Goal: Task Accomplishment & Management: Complete application form

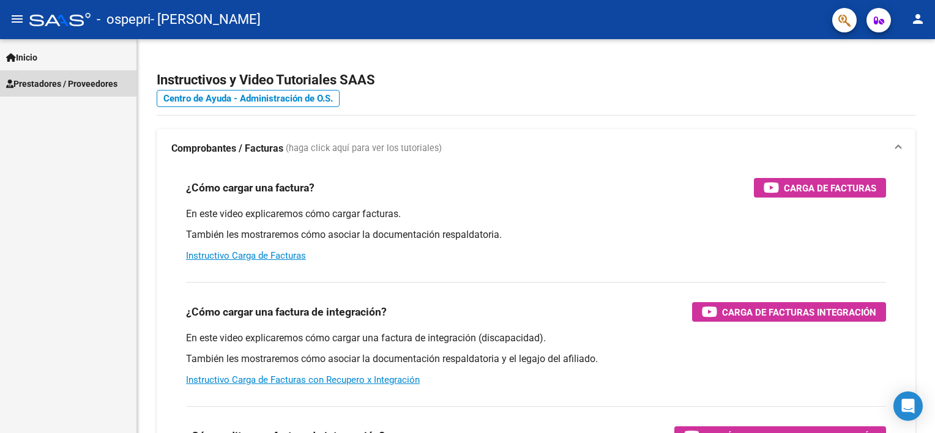
drag, startPoint x: 0, startPoint y: 0, endPoint x: 42, endPoint y: 84, distance: 93.6
click at [42, 84] on span "Prestadores / Proveedores" at bounding box center [61, 83] width 111 height 13
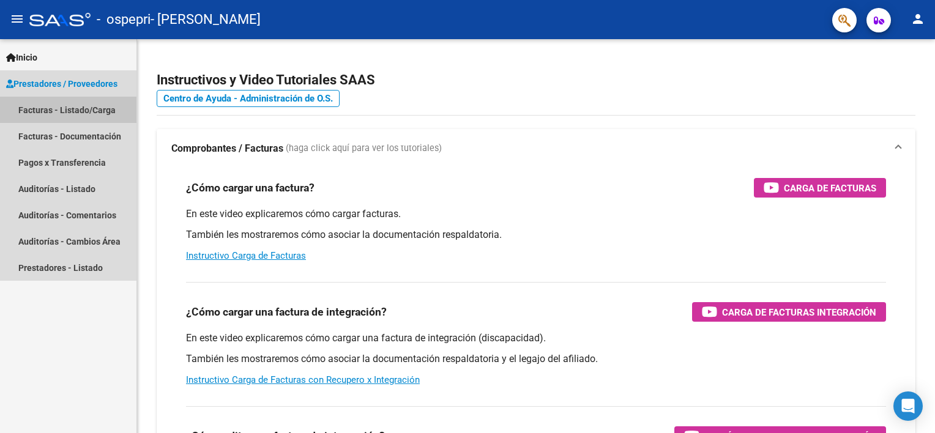
click at [70, 107] on link "Facturas - Listado/Carga" at bounding box center [68, 110] width 136 height 26
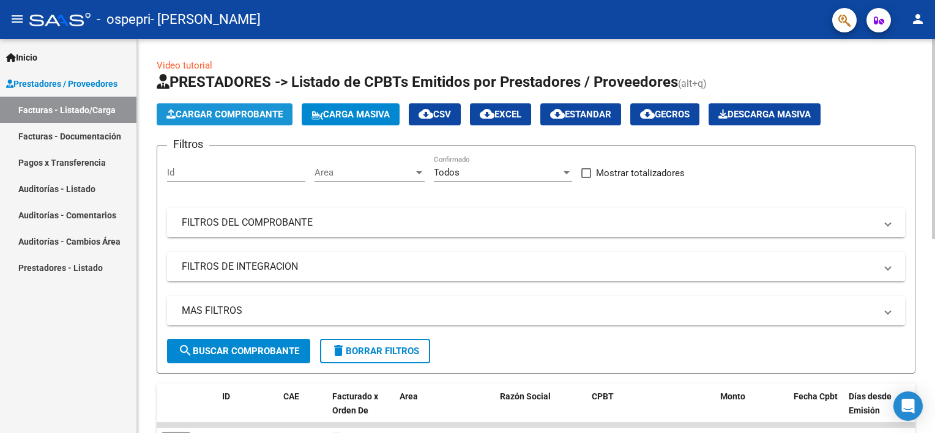
click at [218, 111] on span "Cargar Comprobante" at bounding box center [224, 114] width 116 height 11
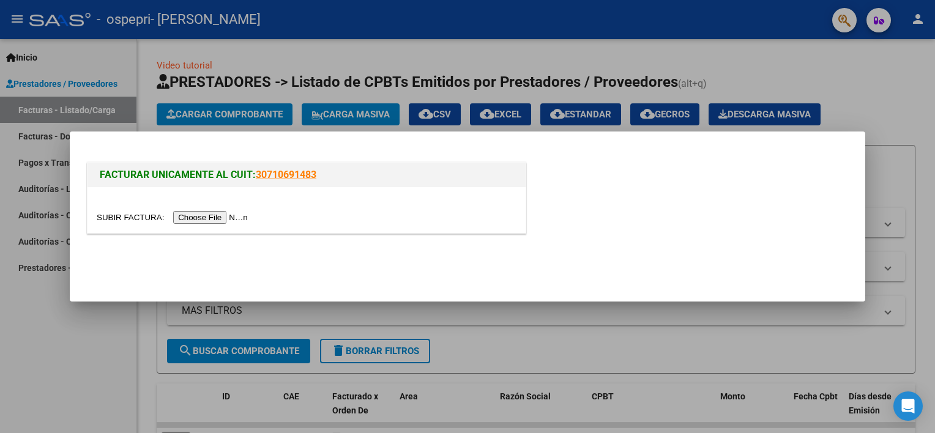
click at [212, 214] on input "file" at bounding box center [174, 217] width 155 height 13
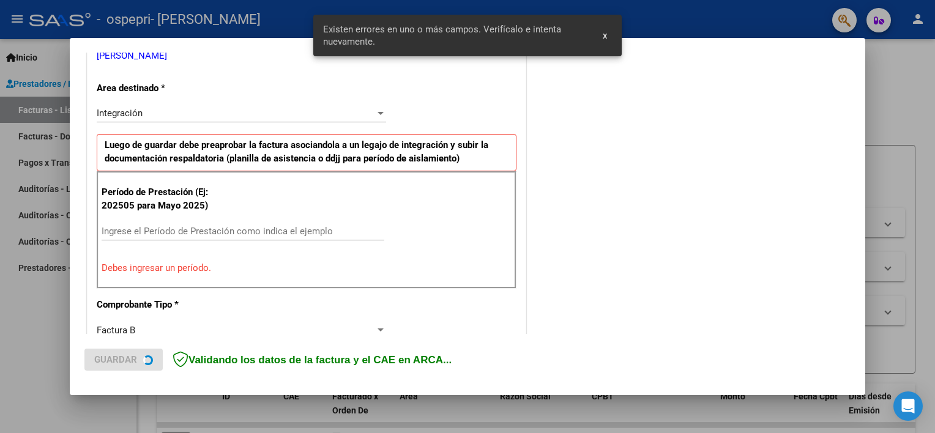
scroll to position [261, 0]
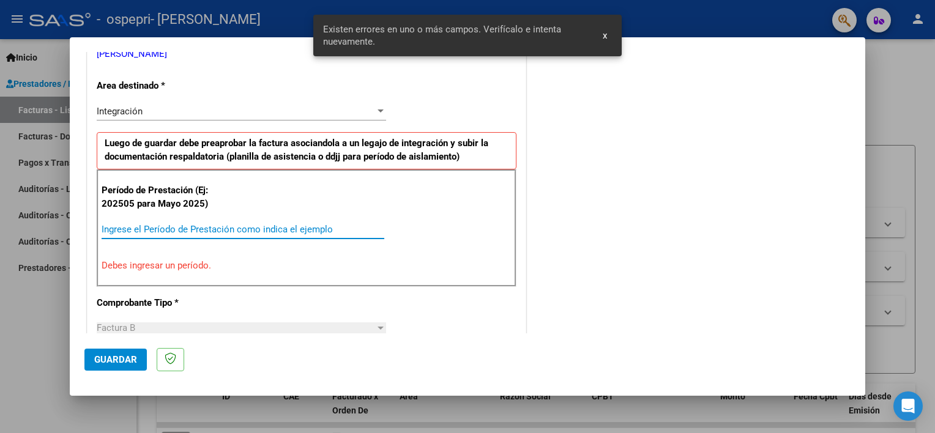
click at [213, 229] on input "Ingrese el Período de Prestación como indica el ejemplo" at bounding box center [243, 229] width 283 height 11
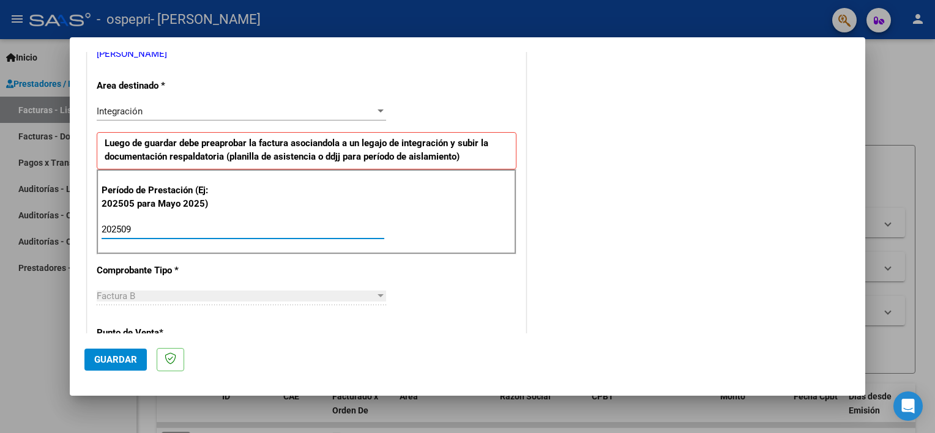
type input "202509"
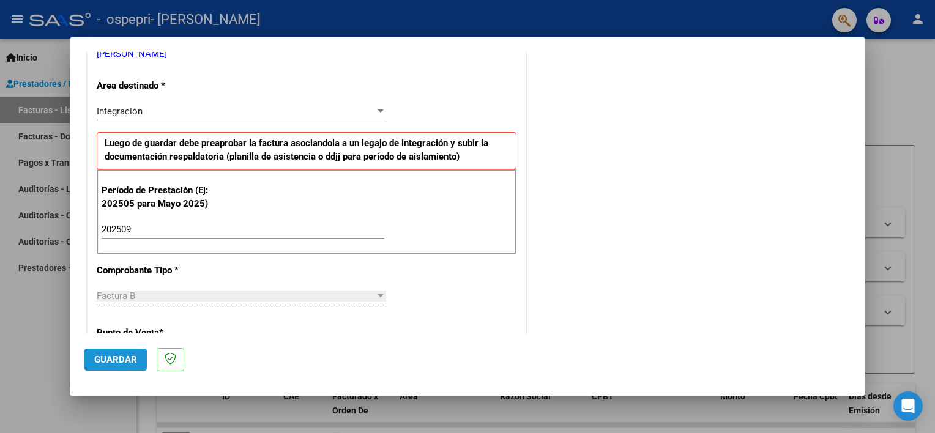
click at [113, 360] on span "Guardar" at bounding box center [115, 359] width 43 height 11
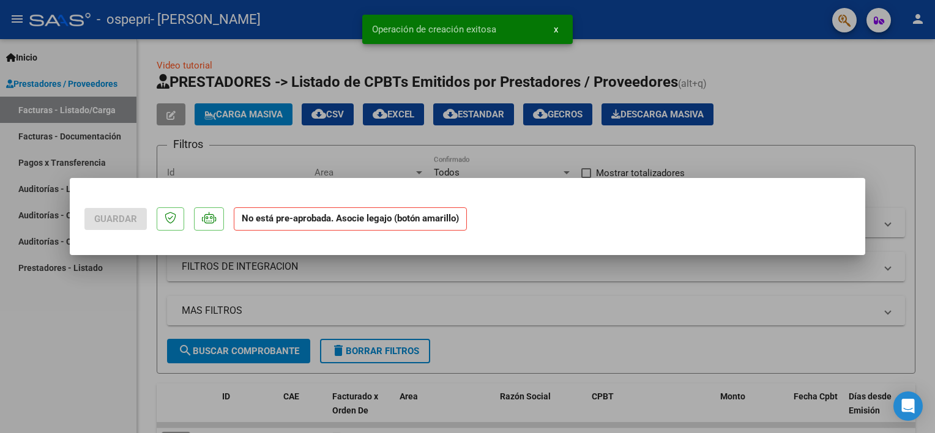
scroll to position [0, 0]
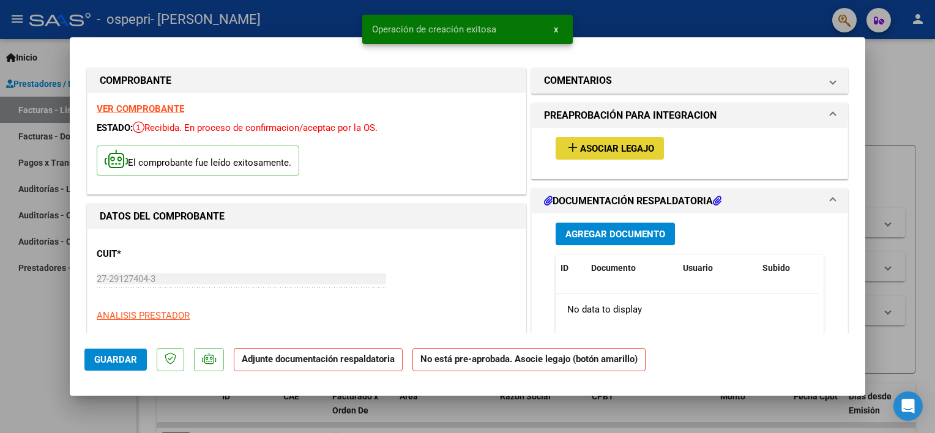
click at [580, 148] on span "Asociar Legajo" at bounding box center [617, 148] width 74 height 11
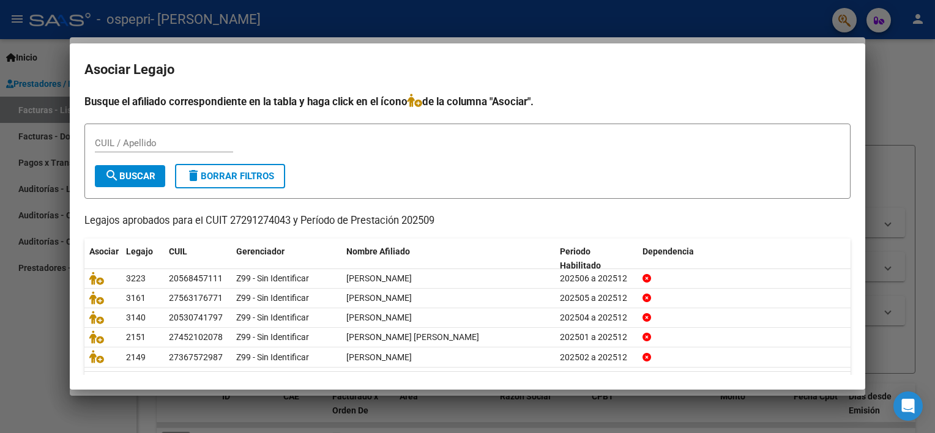
scroll to position [36, 0]
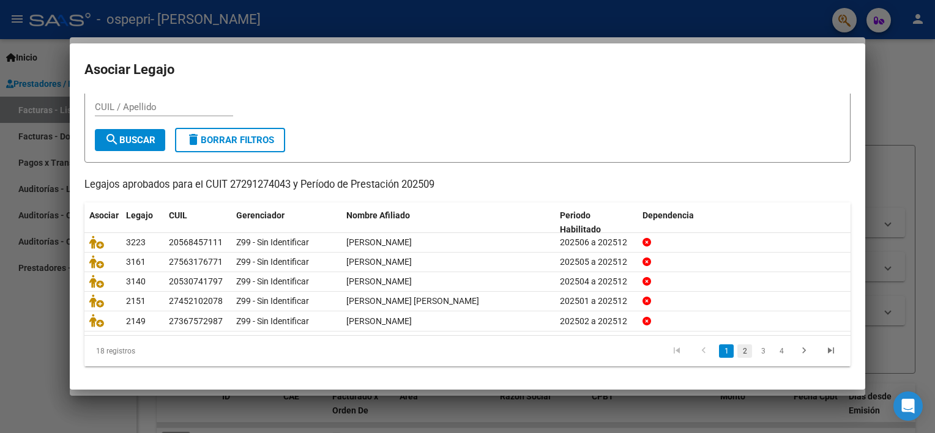
click at [737, 346] on link "2" at bounding box center [744, 350] width 15 height 13
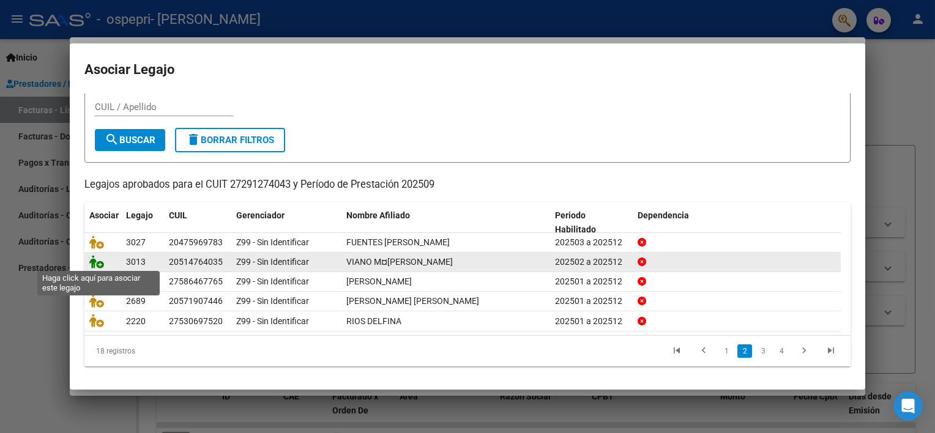
click at [96, 259] on icon at bounding box center [96, 261] width 15 height 13
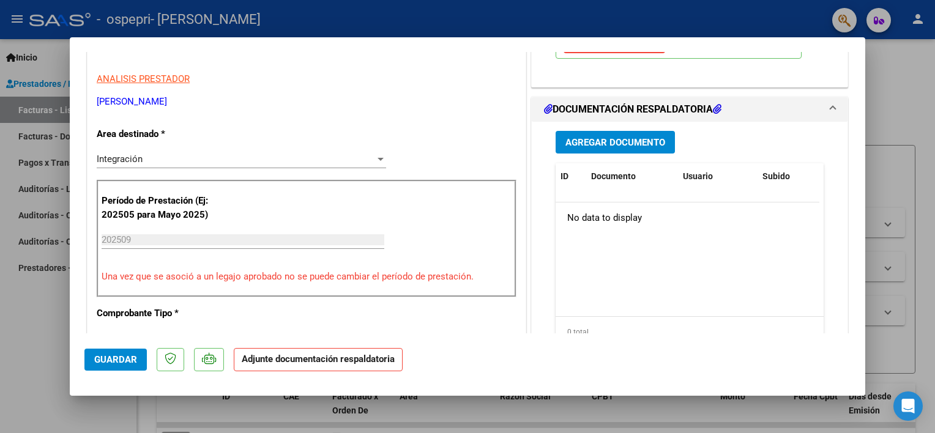
scroll to position [235, 0]
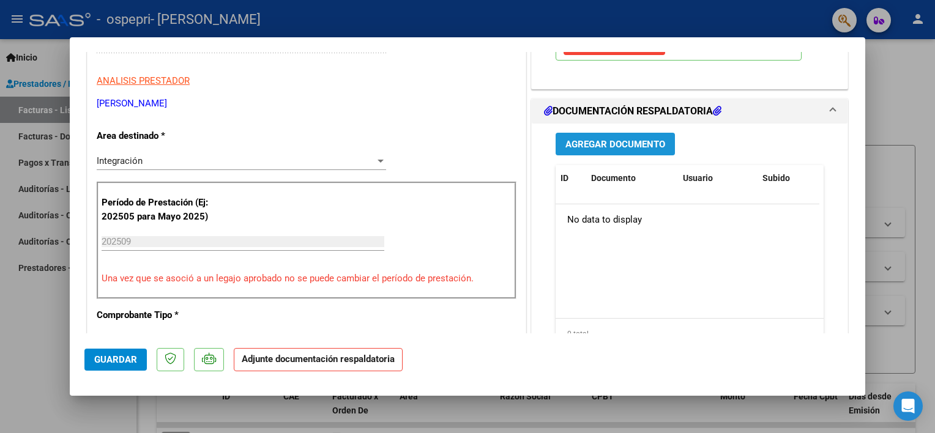
click at [623, 135] on button "Agregar Documento" at bounding box center [614, 144] width 119 height 23
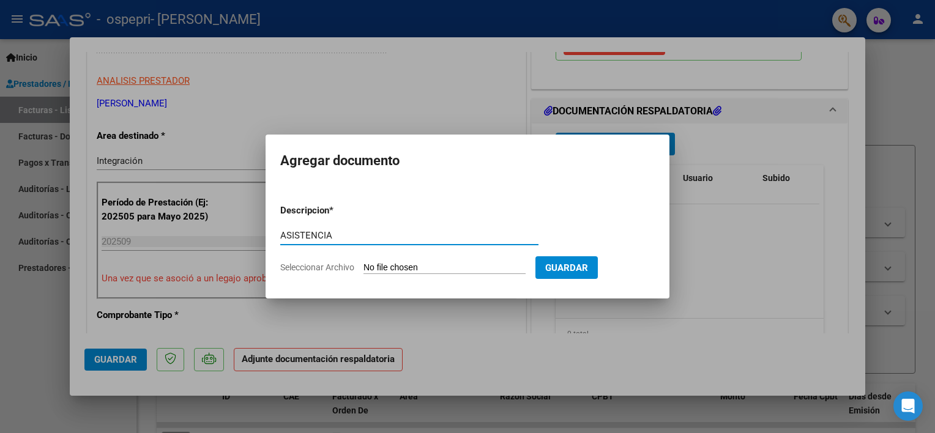
drag, startPoint x: 281, startPoint y: 235, endPoint x: 345, endPoint y: 228, distance: 64.0
click at [345, 228] on div "ASISTENCIA Escriba aquí una descripcion" at bounding box center [409, 235] width 258 height 18
type input "ASISTENCIA"
click at [395, 269] on input "Seleccionar Archivo" at bounding box center [444, 268] width 162 height 12
type input "C:\fakepath\viano [DATE].pdf"
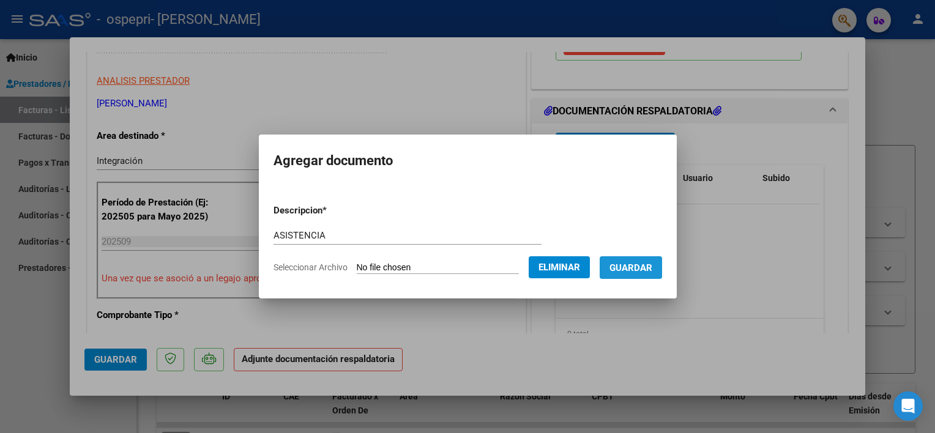
click at [639, 267] on span "Guardar" at bounding box center [630, 267] width 43 height 11
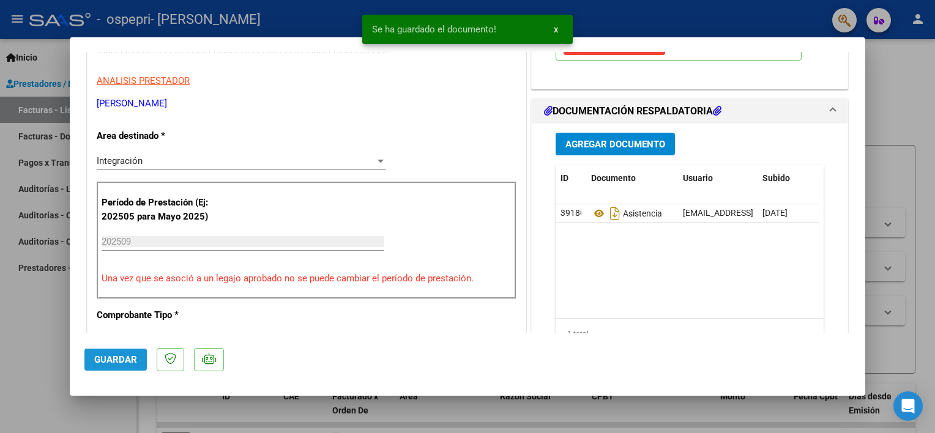
click at [108, 362] on span "Guardar" at bounding box center [115, 359] width 43 height 11
click at [35, 357] on div at bounding box center [467, 216] width 935 height 433
type input "$ 0,00"
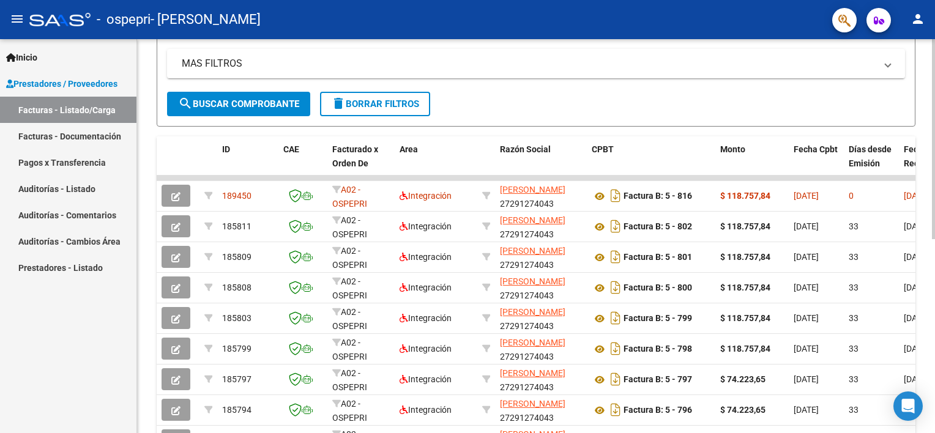
scroll to position [259, 0]
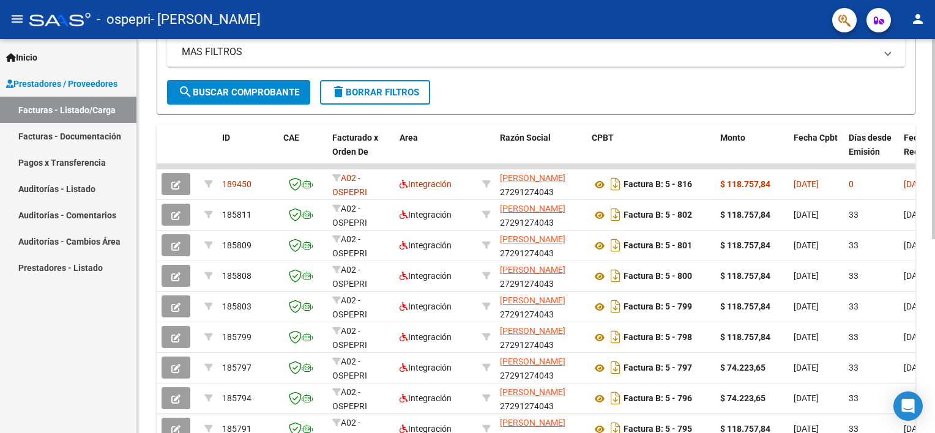
click at [934, 329] on html "menu - ospepri - [PERSON_NAME] person Inicio Instructivos Contacto OS Prestador…" at bounding box center [467, 216] width 935 height 433
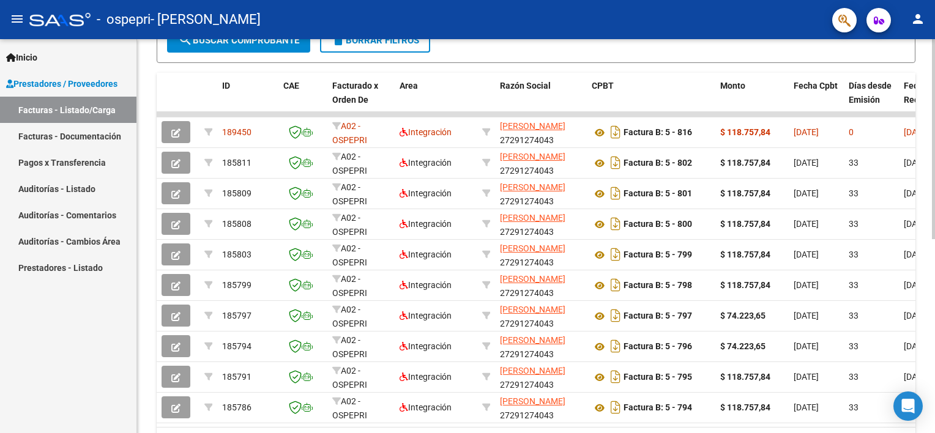
scroll to position [314, 0]
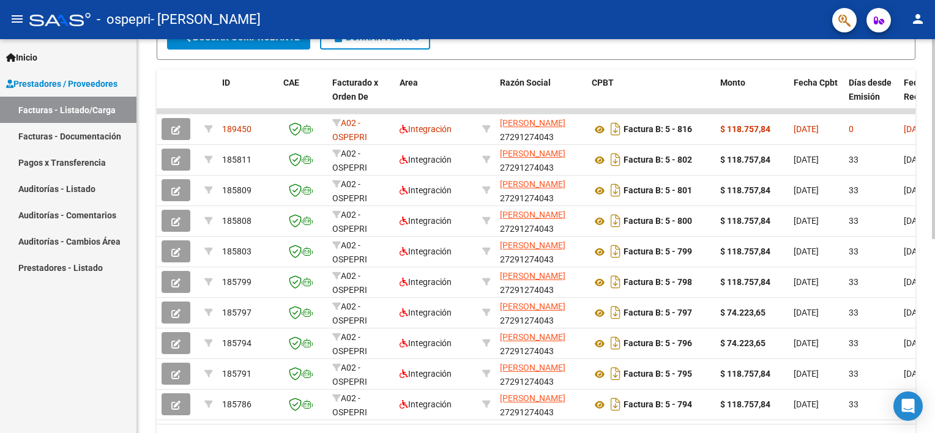
click at [934, 284] on html "menu - ospepri - [PERSON_NAME] person Inicio Instructivos Contacto OS Prestador…" at bounding box center [467, 216] width 935 height 433
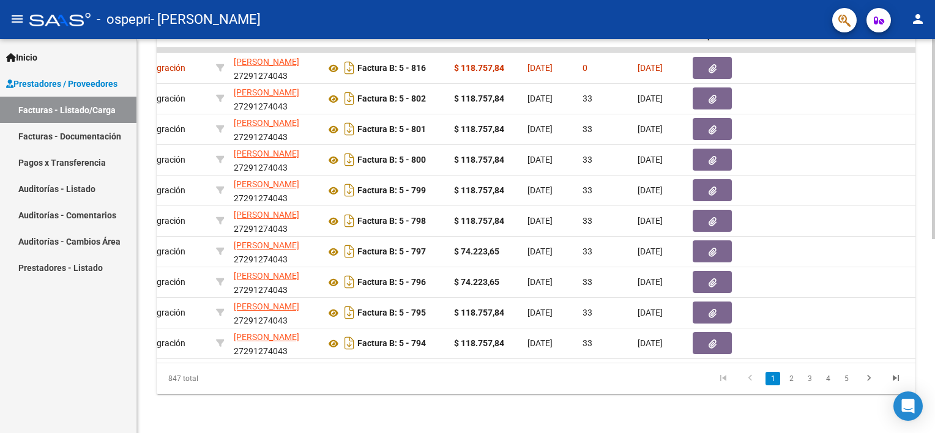
scroll to position [376, 0]
click at [932, 414] on div at bounding box center [933, 333] width 3 height 200
click at [793, 384] on link "2" at bounding box center [791, 378] width 15 height 13
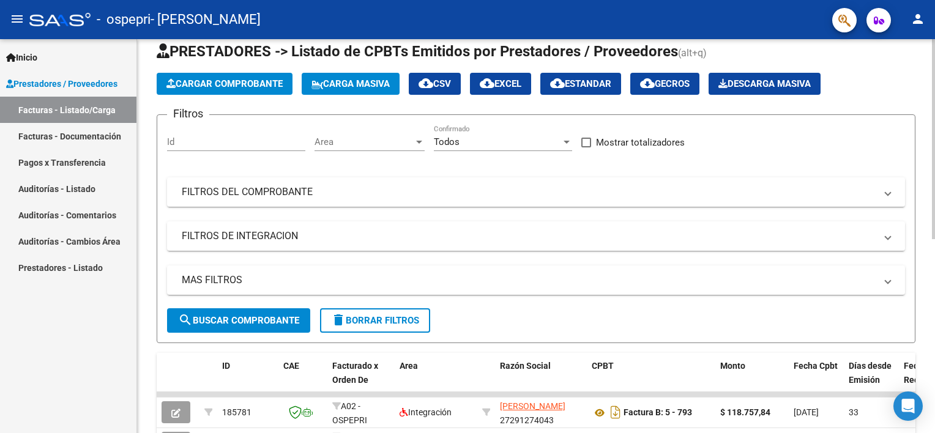
scroll to position [0, 0]
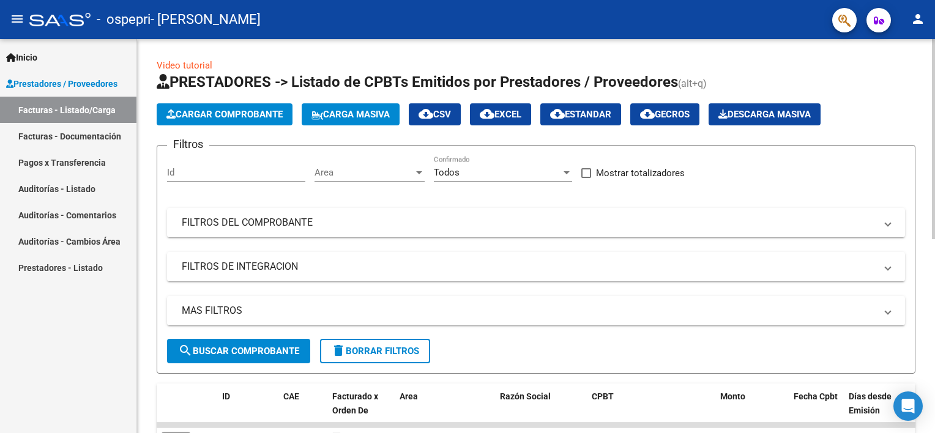
click at [934, 40] on html "menu - ospepri - [PERSON_NAME] person Inicio Instructivos Contacto OS Prestador…" at bounding box center [467, 216] width 935 height 433
click at [186, 110] on span "Cargar Comprobante" at bounding box center [224, 114] width 116 height 11
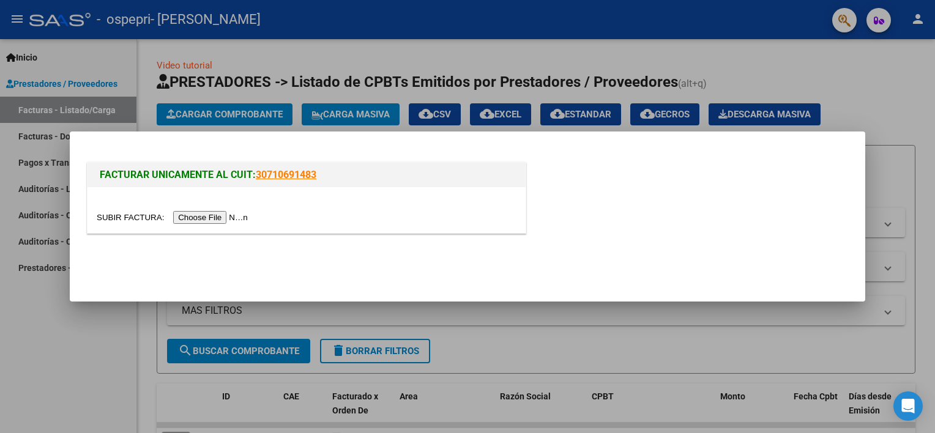
click at [193, 218] on input "file" at bounding box center [174, 217] width 155 height 13
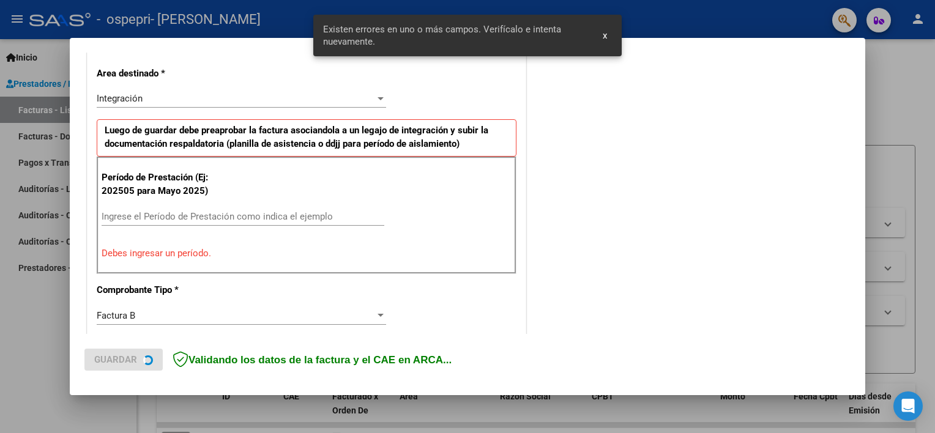
scroll to position [284, 0]
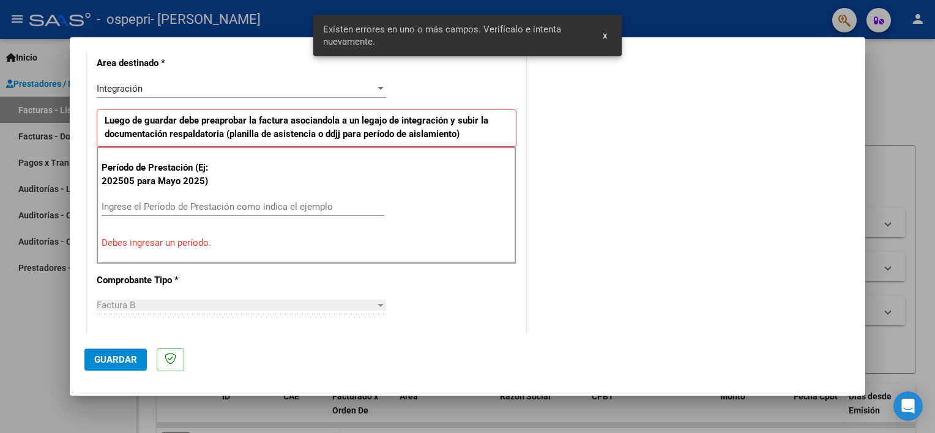
click at [284, 203] on input "Ingrese el Período de Prestación como indica el ejemplo" at bounding box center [243, 206] width 283 height 11
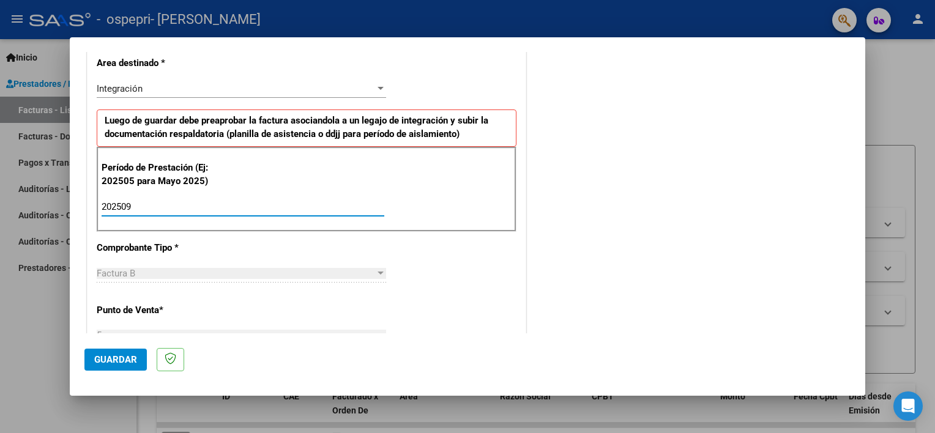
type input "202509"
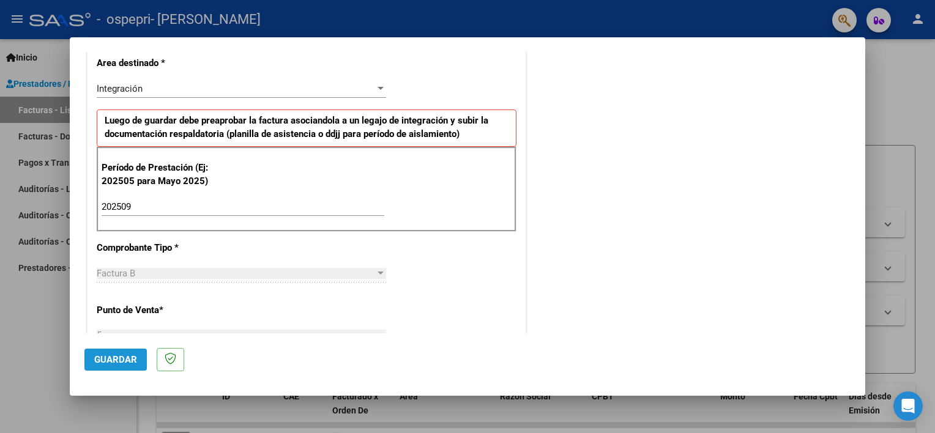
click at [122, 357] on span "Guardar" at bounding box center [115, 359] width 43 height 11
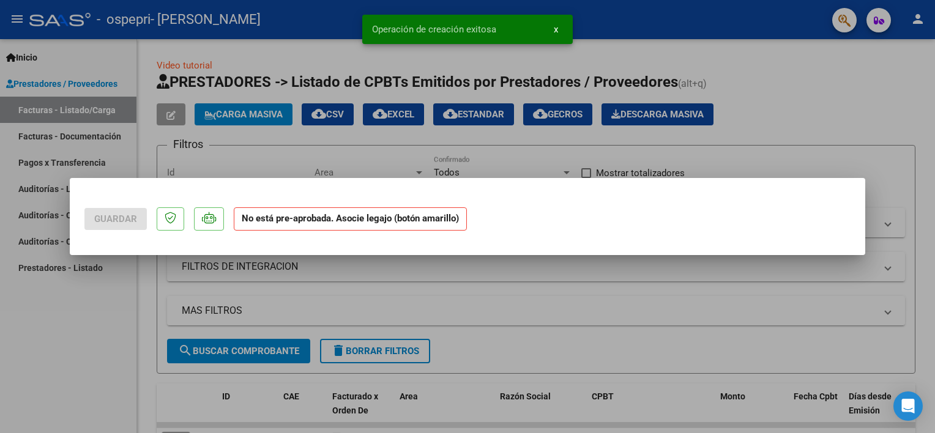
scroll to position [0, 0]
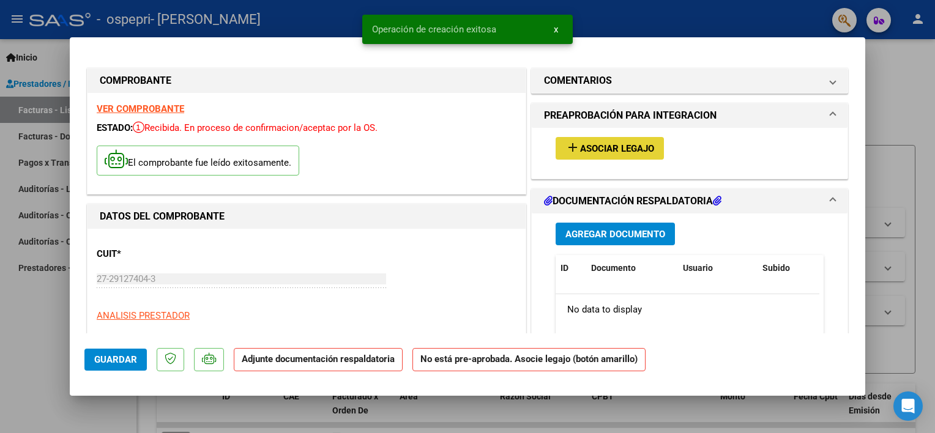
click at [590, 140] on button "add Asociar Legajo" at bounding box center [609, 148] width 108 height 23
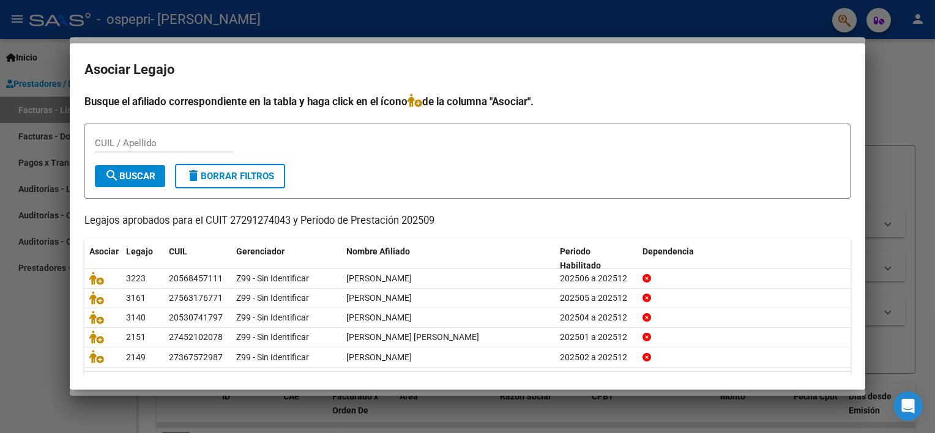
scroll to position [36, 0]
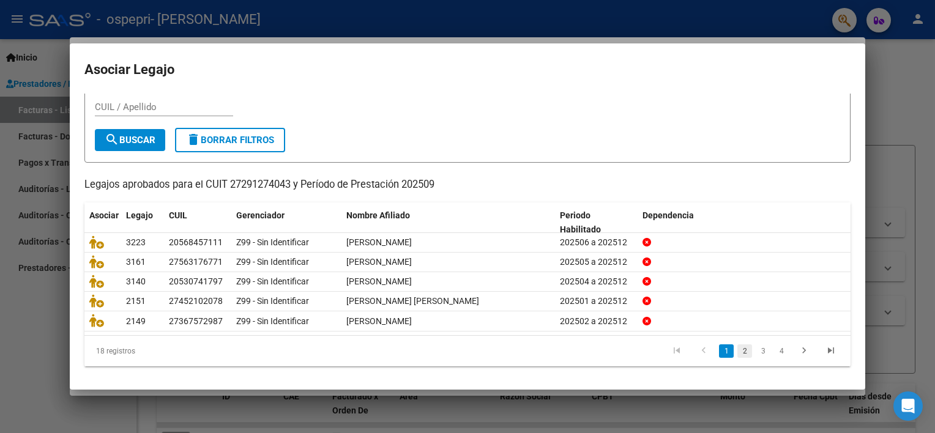
click at [737, 347] on link "2" at bounding box center [744, 350] width 15 height 13
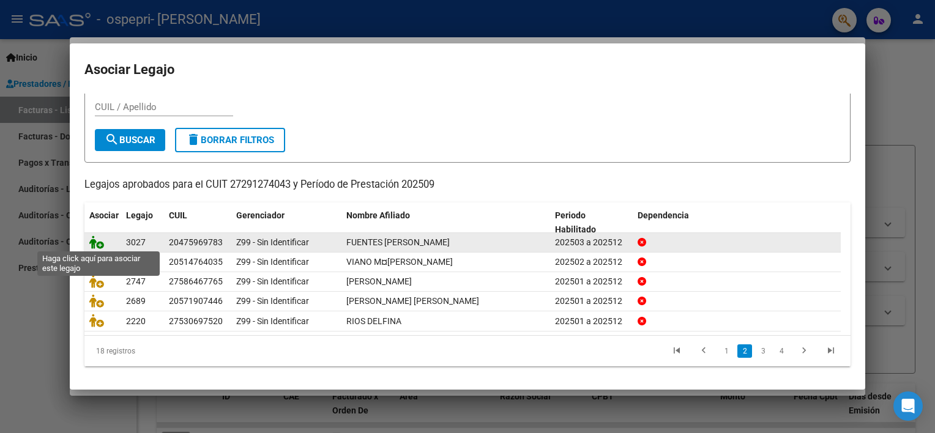
click at [93, 239] on icon at bounding box center [96, 242] width 15 height 13
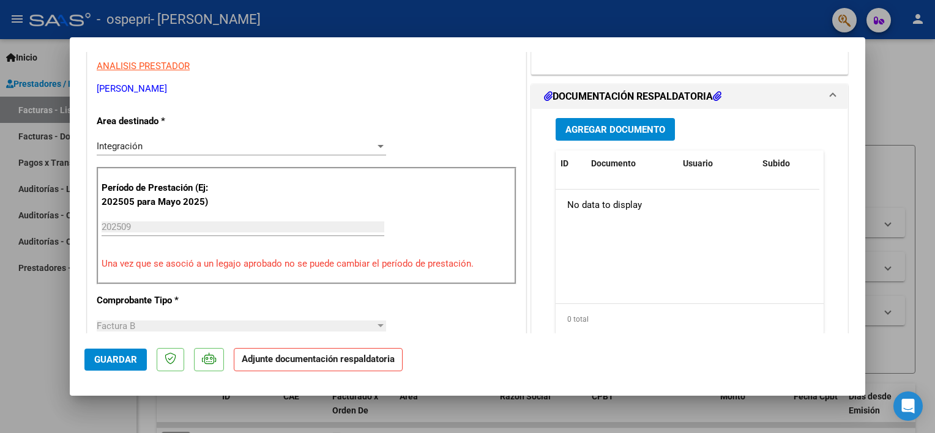
scroll to position [269, 0]
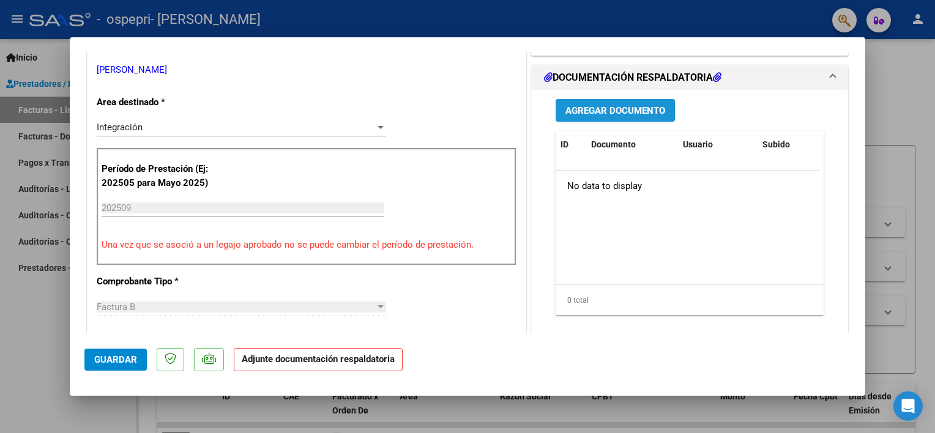
click at [646, 106] on span "Agregar Documento" at bounding box center [615, 110] width 100 height 11
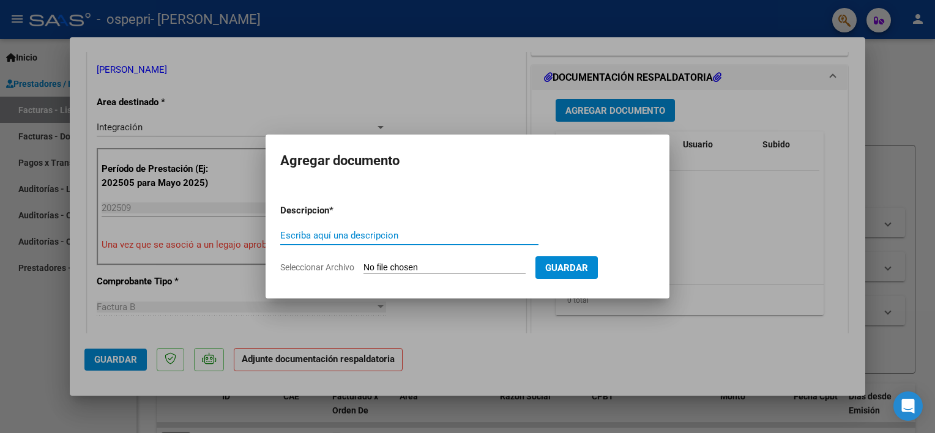
paste input "ASISTENCIA"
type input "ASISTENCIA"
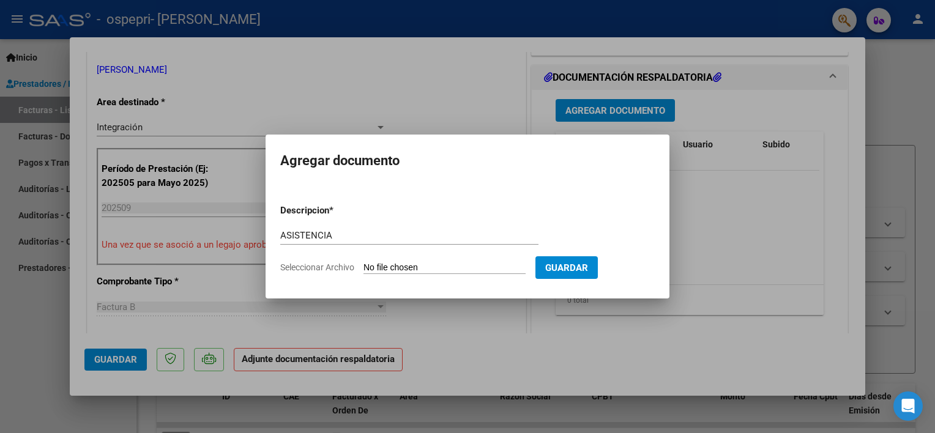
click at [391, 272] on input "Seleccionar Archivo" at bounding box center [444, 268] width 162 height 12
type input "C:\fakepath\[PERSON_NAME] [DATE].pdf"
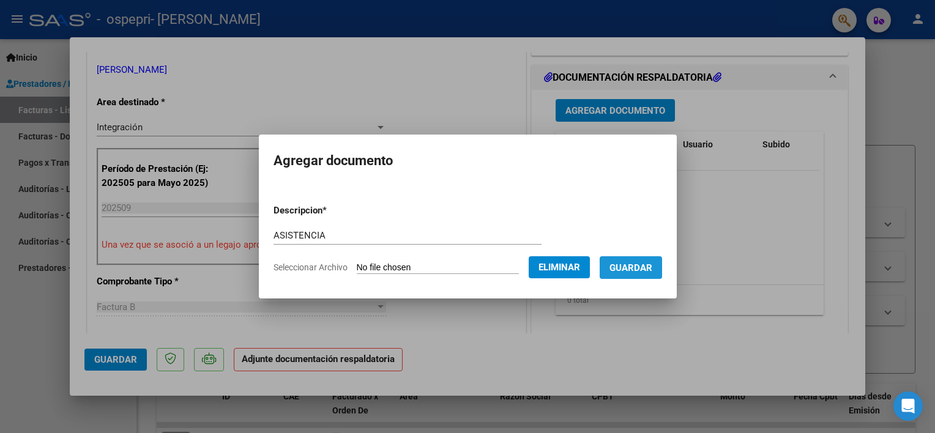
click at [626, 259] on button "Guardar" at bounding box center [630, 267] width 62 height 23
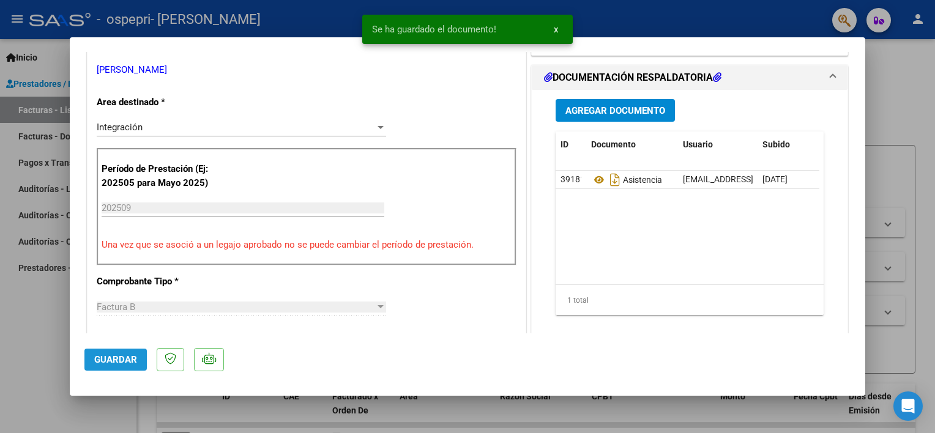
click at [122, 354] on span "Guardar" at bounding box center [115, 359] width 43 height 11
click at [48, 369] on div at bounding box center [467, 216] width 935 height 433
type input "$ 0,00"
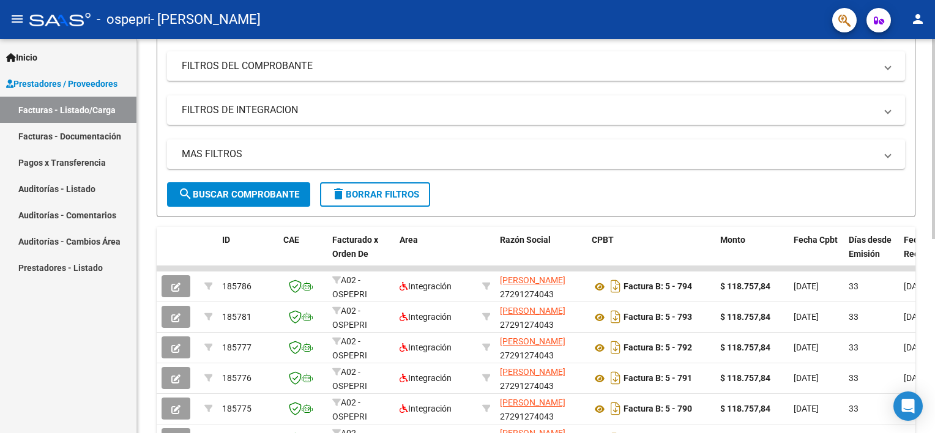
scroll to position [158, 0]
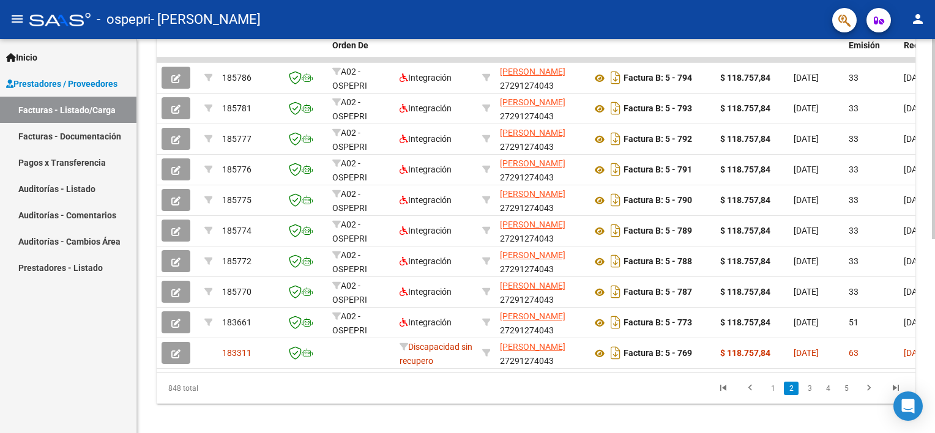
click at [934, 410] on html "menu - ospepri - [PERSON_NAME] person Inicio Instructivos Contacto OS Prestador…" at bounding box center [467, 216] width 935 height 433
click at [773, 396] on link "1" at bounding box center [772, 388] width 15 height 13
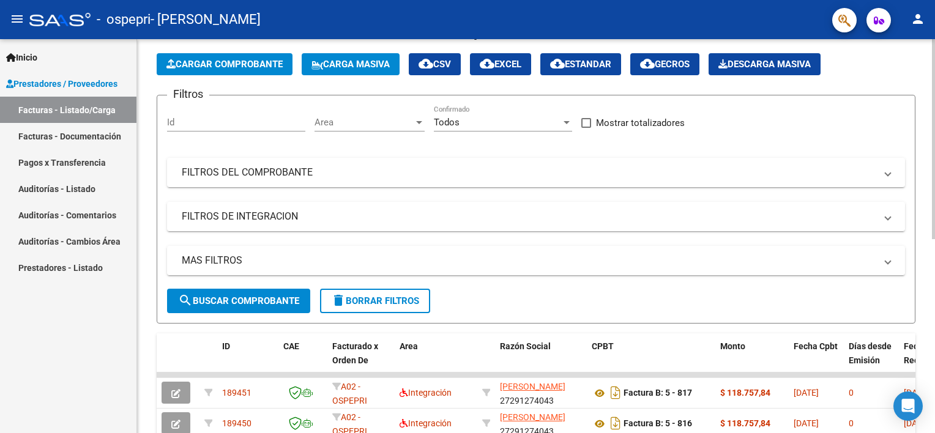
scroll to position [0, 0]
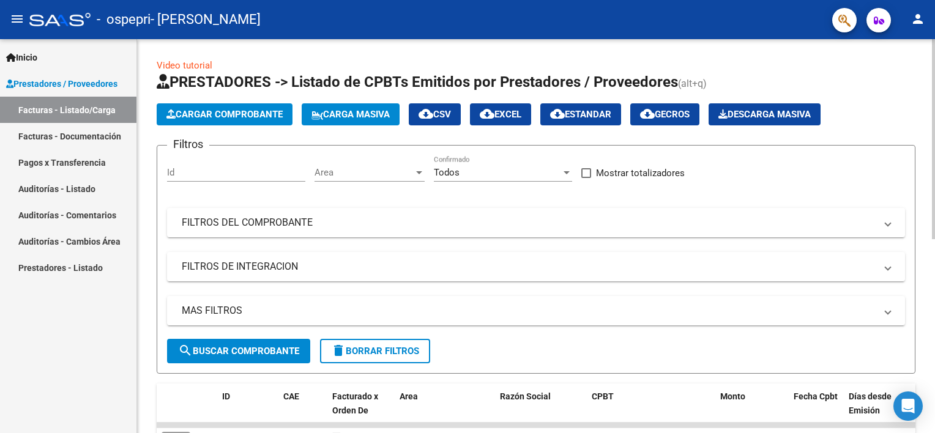
click at [934, 19] on html "menu - ospepri - [PERSON_NAME] person Inicio Instructivos Contacto OS Prestador…" at bounding box center [467, 216] width 935 height 433
click at [206, 113] on span "Cargar Comprobante" at bounding box center [224, 114] width 116 height 11
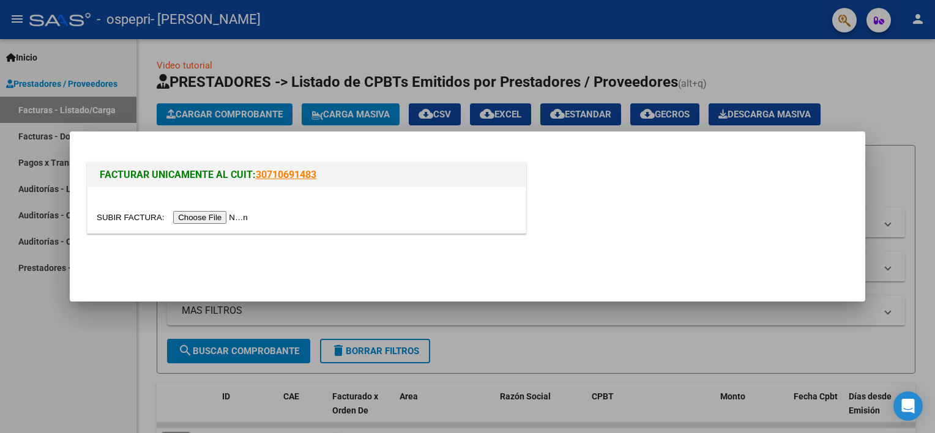
click at [202, 220] on input "file" at bounding box center [174, 217] width 155 height 13
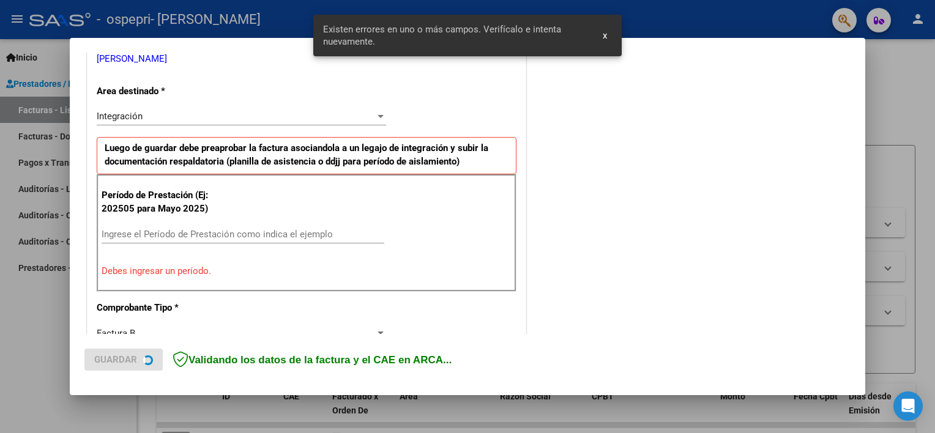
scroll to position [261, 0]
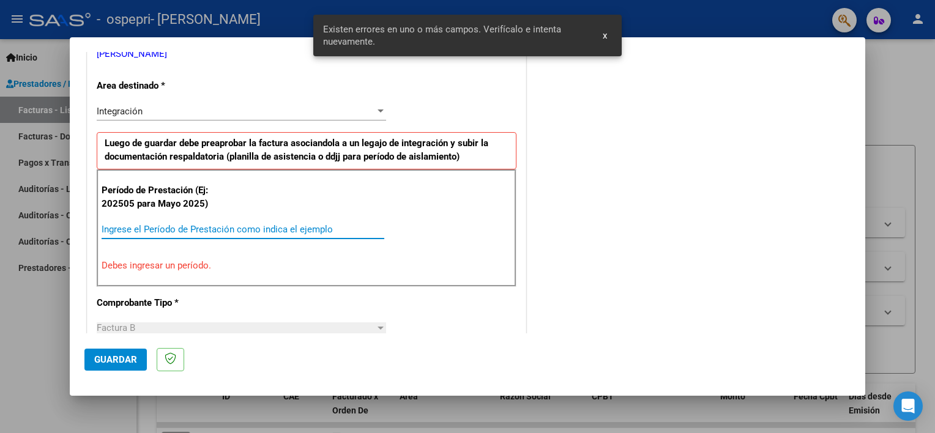
click at [194, 229] on input "Ingrese el Período de Prestación como indica el ejemplo" at bounding box center [243, 229] width 283 height 11
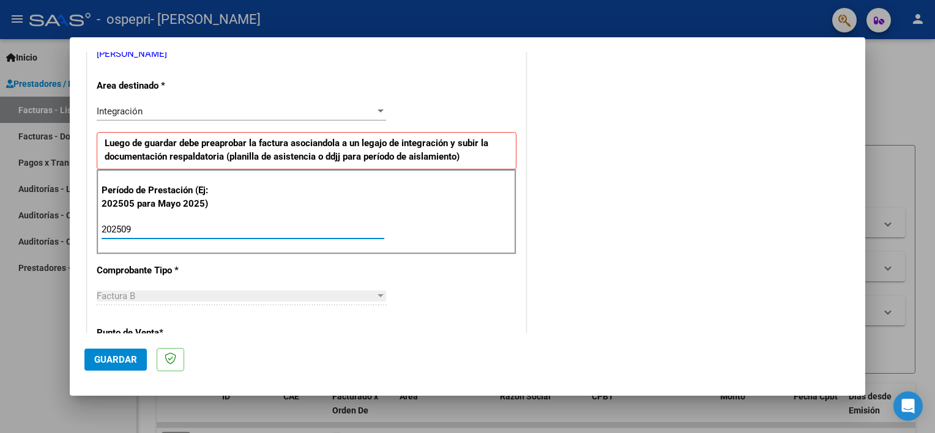
type input "202509"
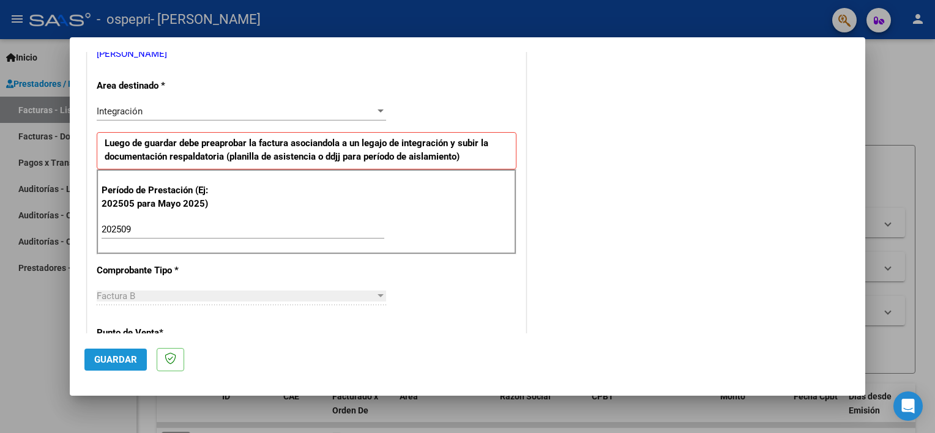
click at [110, 356] on span "Guardar" at bounding box center [115, 359] width 43 height 11
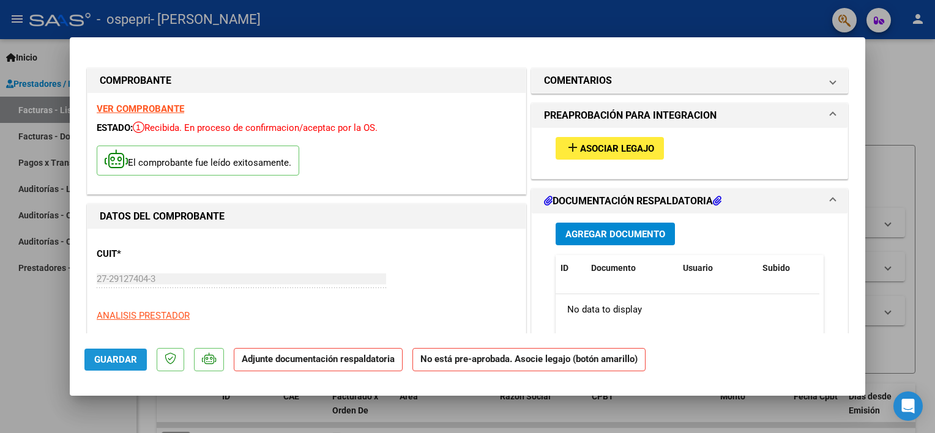
click at [119, 360] on span "Guardar" at bounding box center [115, 359] width 43 height 11
click at [604, 150] on span "Asociar Legajo" at bounding box center [617, 148] width 74 height 11
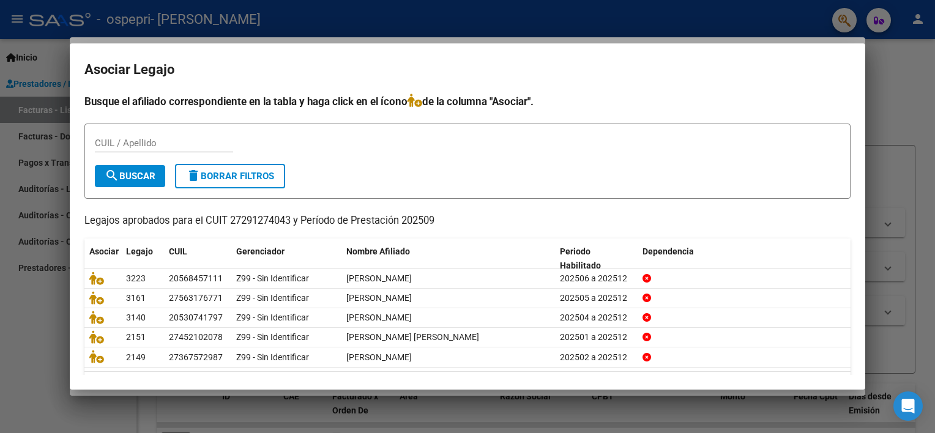
scroll to position [36, 0]
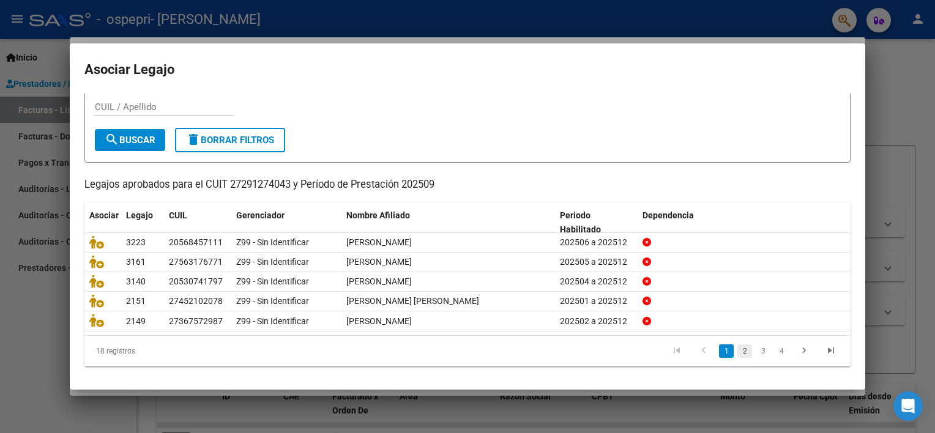
click at [737, 347] on link "2" at bounding box center [744, 350] width 15 height 13
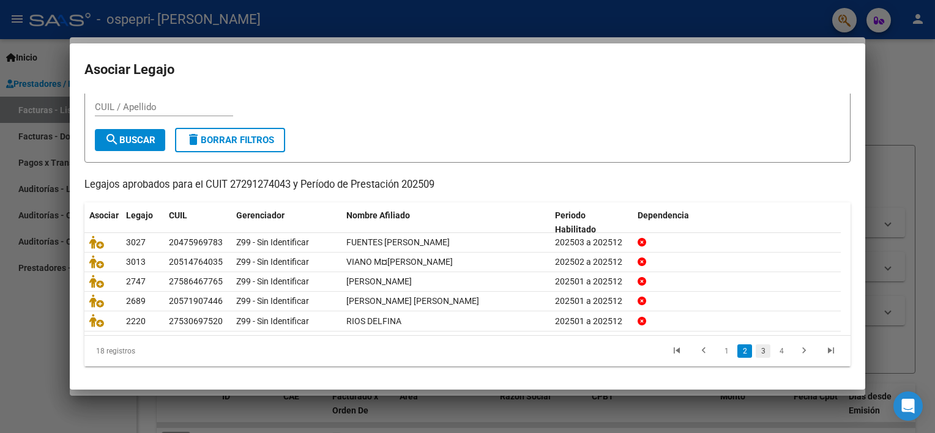
click at [755, 353] on link "3" at bounding box center [762, 350] width 15 height 13
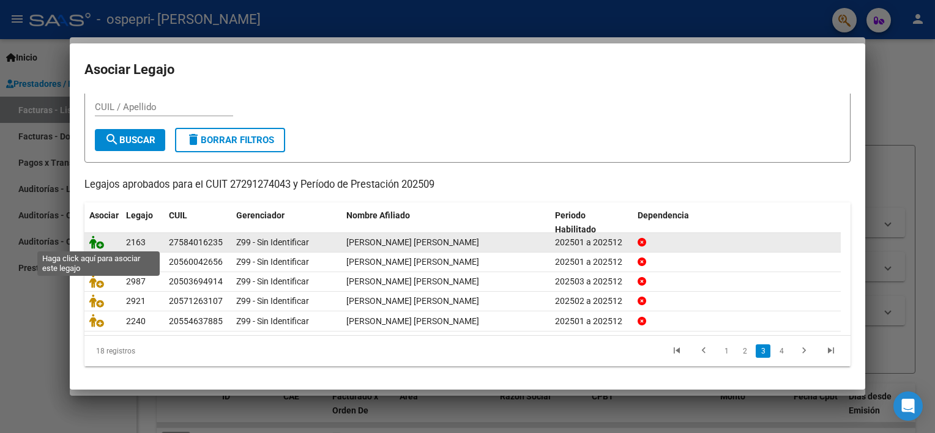
click at [94, 242] on icon at bounding box center [96, 242] width 15 height 13
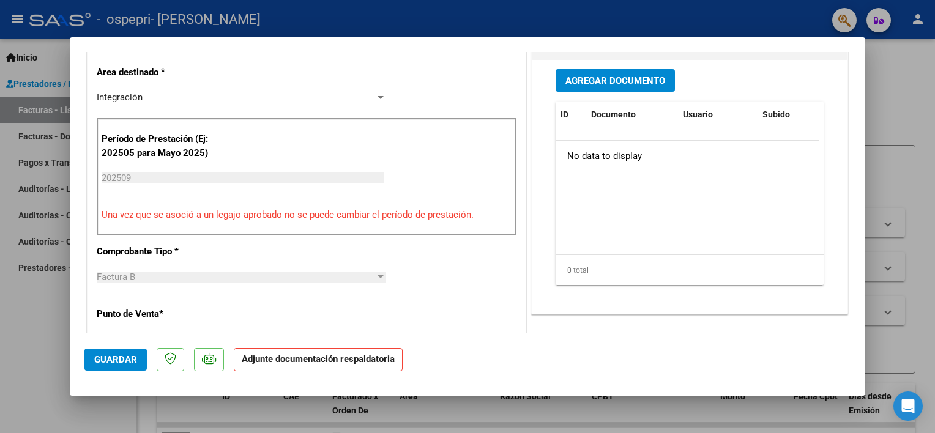
scroll to position [308, 0]
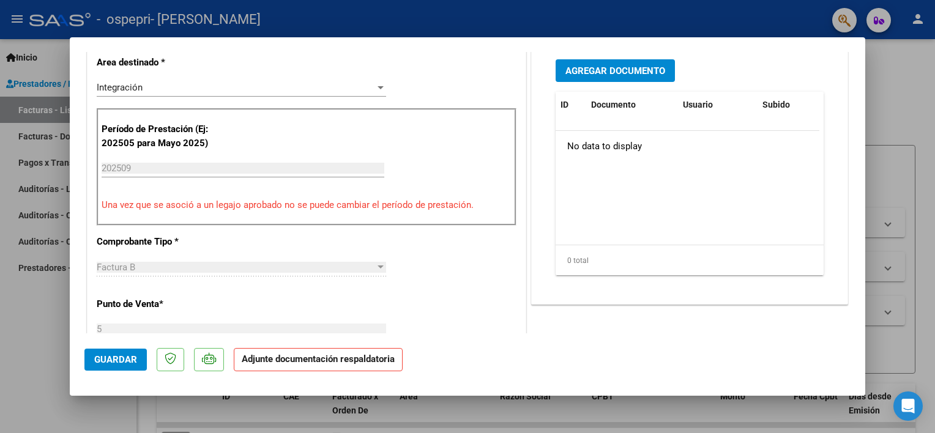
click at [614, 72] on span "Agregar Documento" at bounding box center [615, 70] width 100 height 11
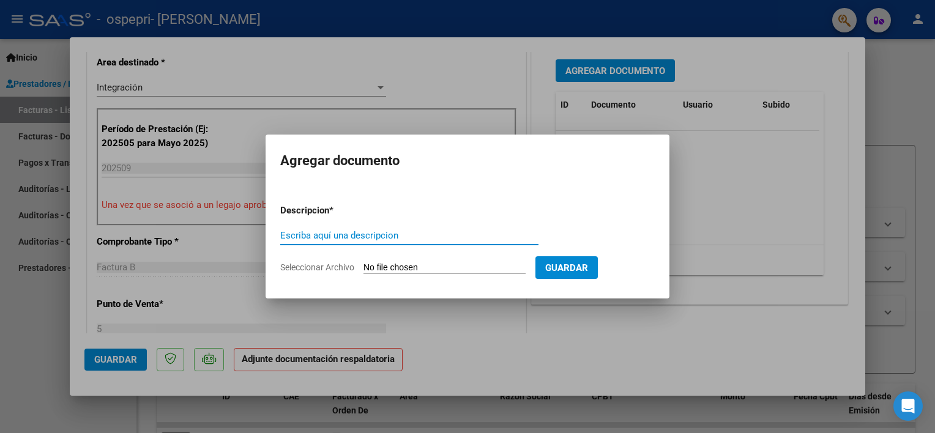
paste input "ASISTENCIA"
type input "ASISTENCIA"
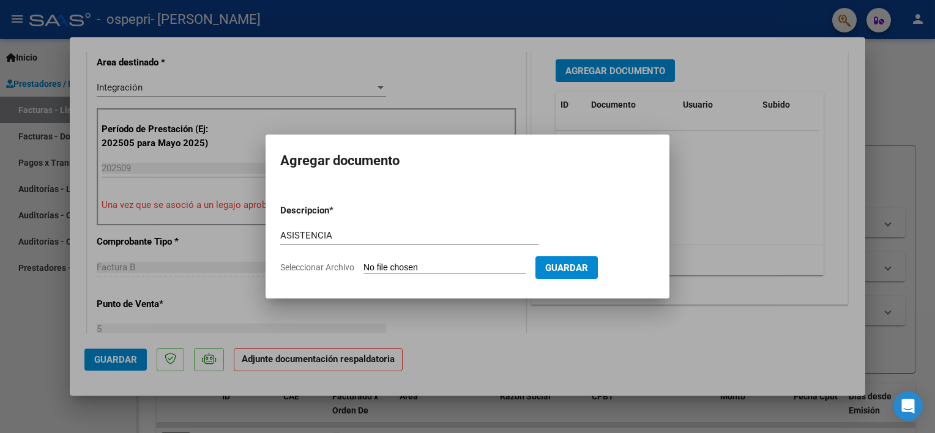
click at [398, 267] on input "Seleccionar Archivo" at bounding box center [444, 268] width 162 height 12
type input "C:\fakepath\[PERSON_NAME] [DATE].pdf"
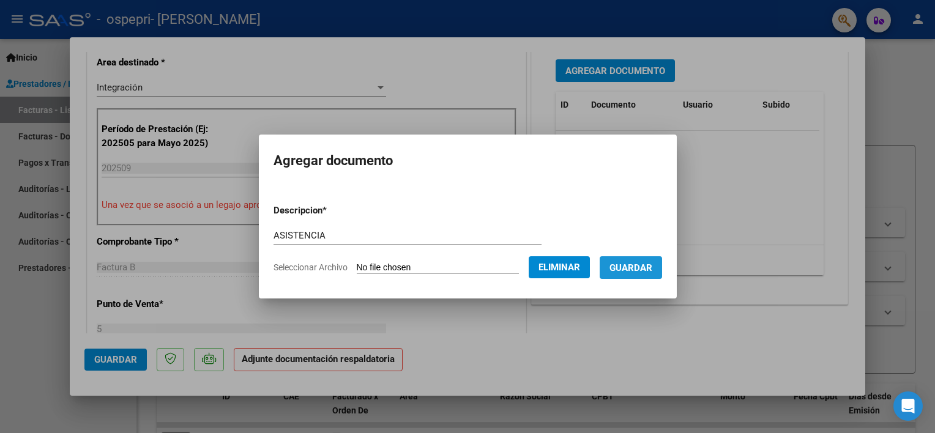
click at [640, 267] on span "Guardar" at bounding box center [630, 267] width 43 height 11
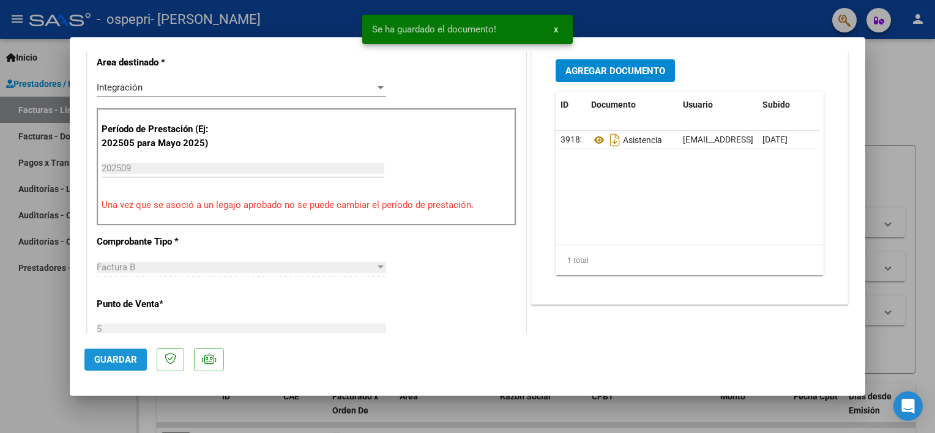
click at [105, 355] on span "Guardar" at bounding box center [115, 359] width 43 height 11
click at [23, 321] on div at bounding box center [467, 216] width 935 height 433
type input "$ 0,00"
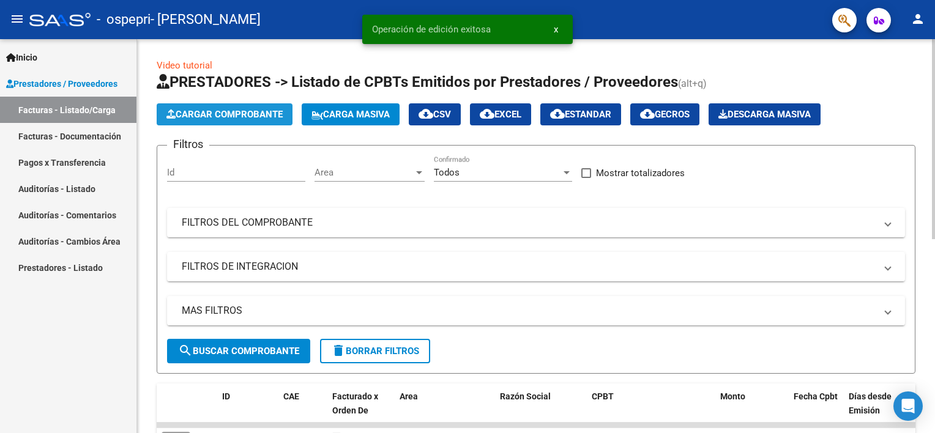
click at [209, 114] on span "Cargar Comprobante" at bounding box center [224, 114] width 116 height 11
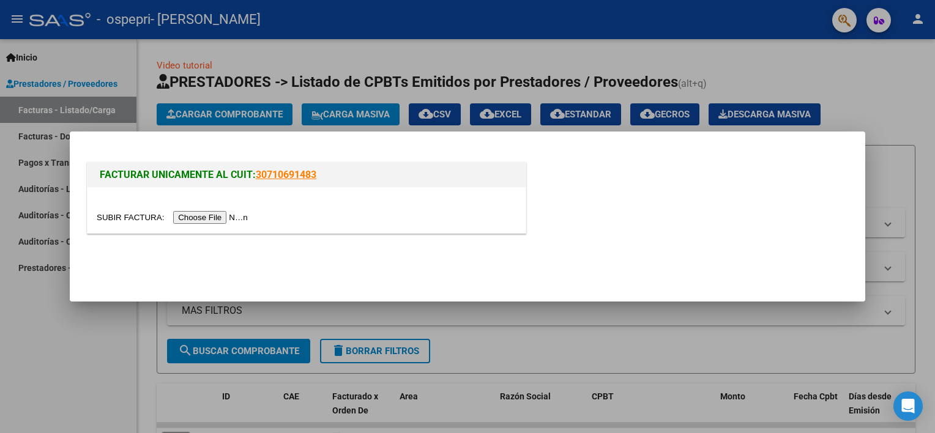
click at [191, 215] on input "file" at bounding box center [174, 217] width 155 height 13
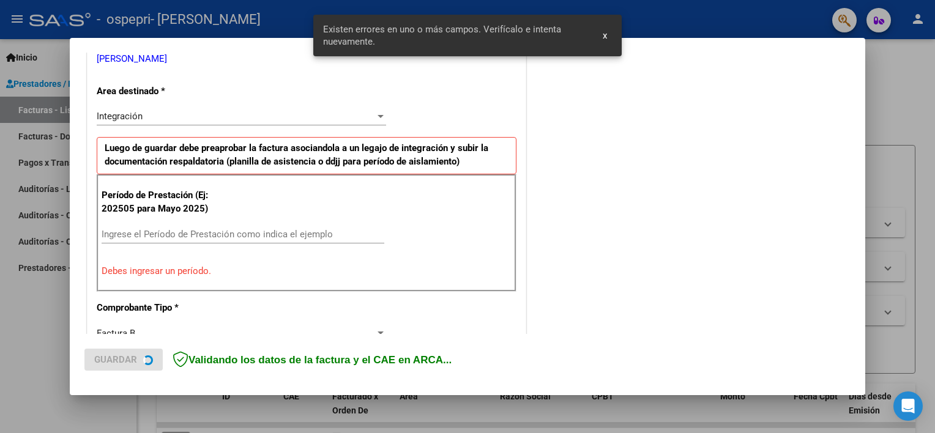
scroll to position [261, 0]
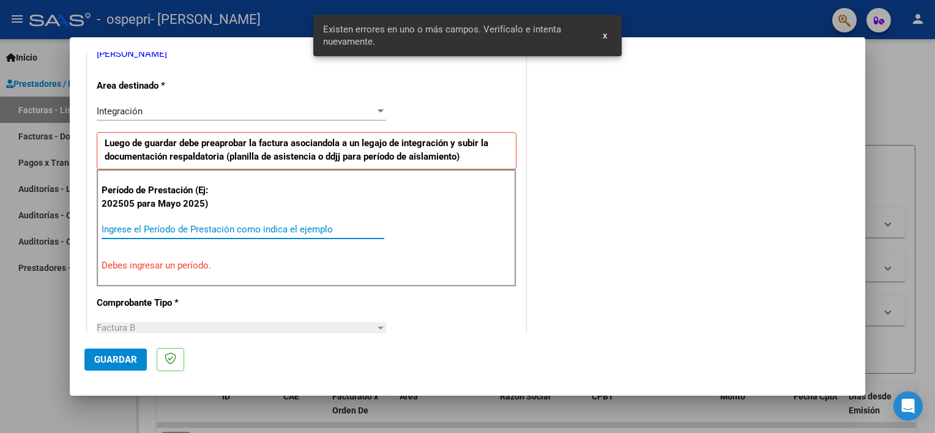
click at [303, 229] on input "Ingrese el Período de Prestación como indica el ejemplo" at bounding box center [243, 229] width 283 height 11
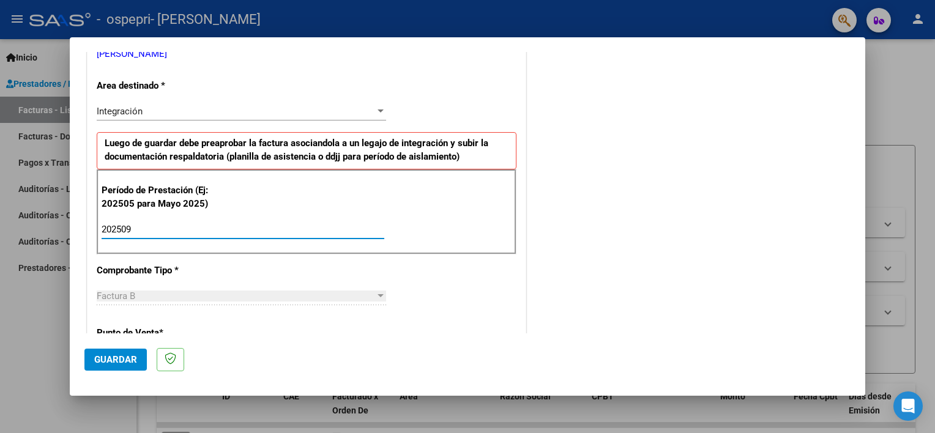
type input "202509"
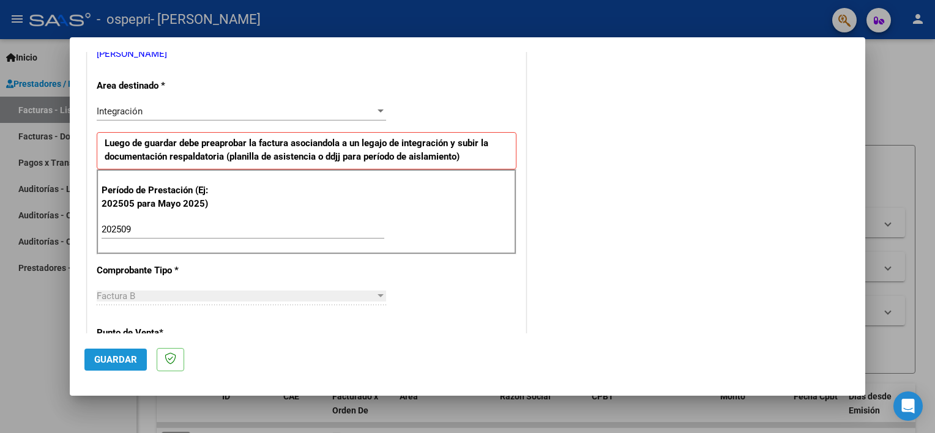
click at [130, 355] on span "Guardar" at bounding box center [115, 359] width 43 height 11
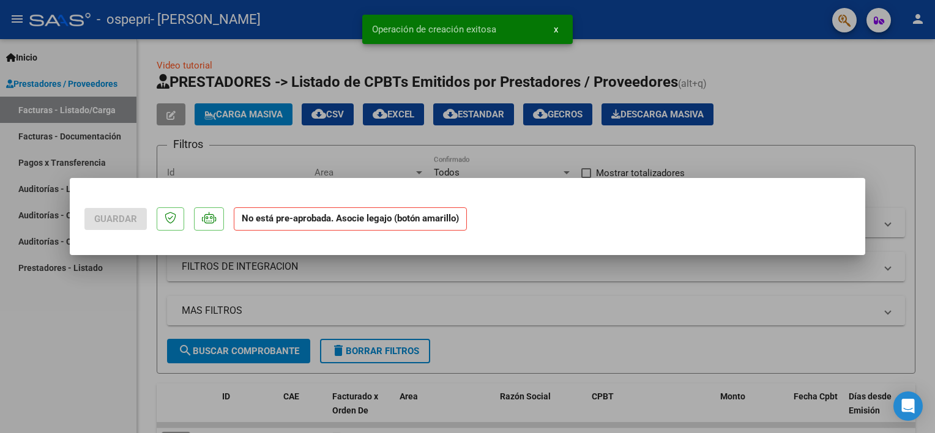
scroll to position [0, 0]
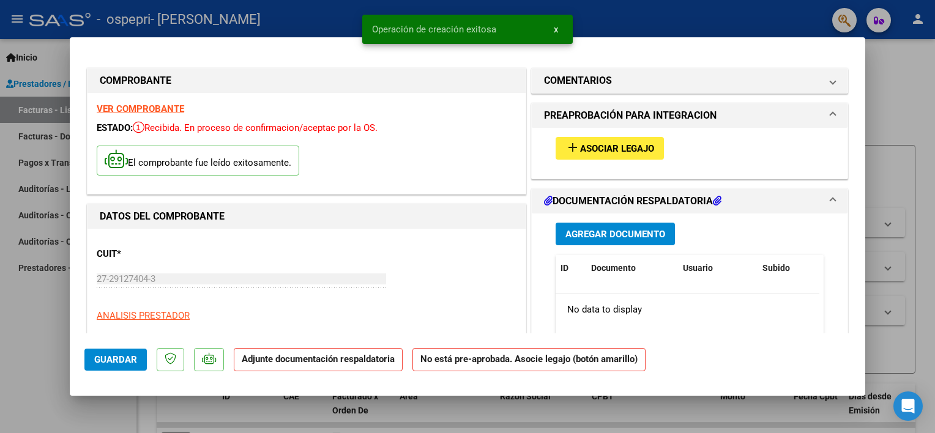
click at [565, 141] on mat-icon "add" at bounding box center [572, 147] width 15 height 15
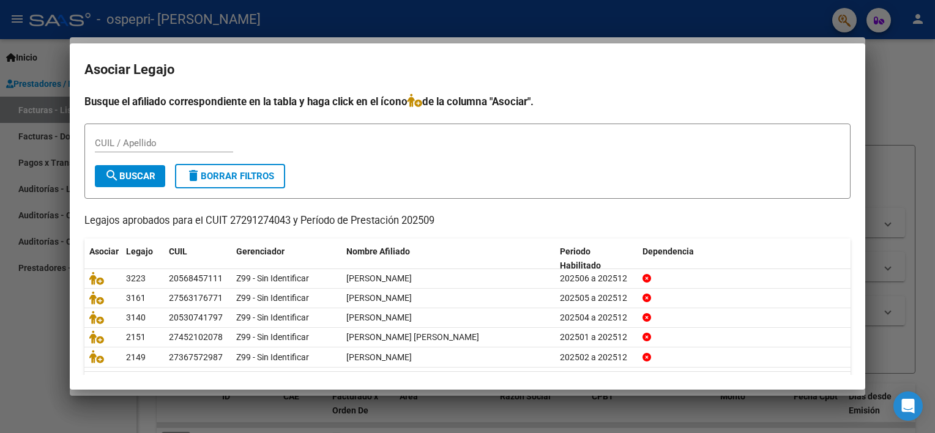
scroll to position [36, 0]
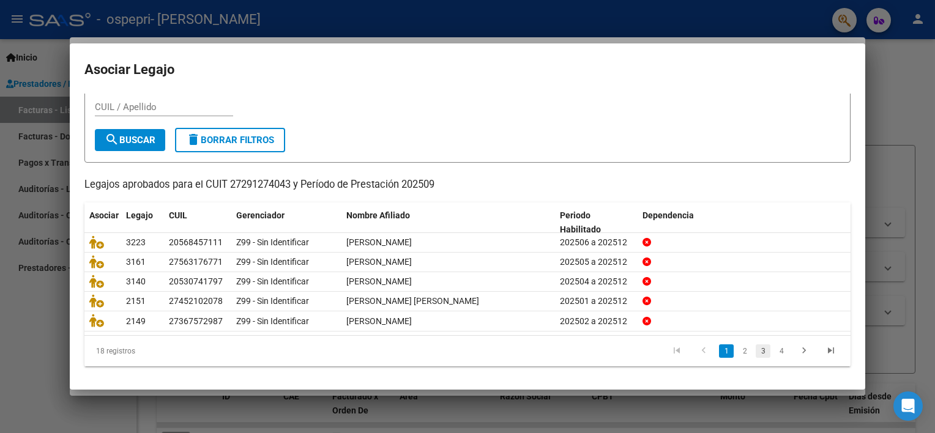
click at [759, 349] on link "3" at bounding box center [762, 350] width 15 height 13
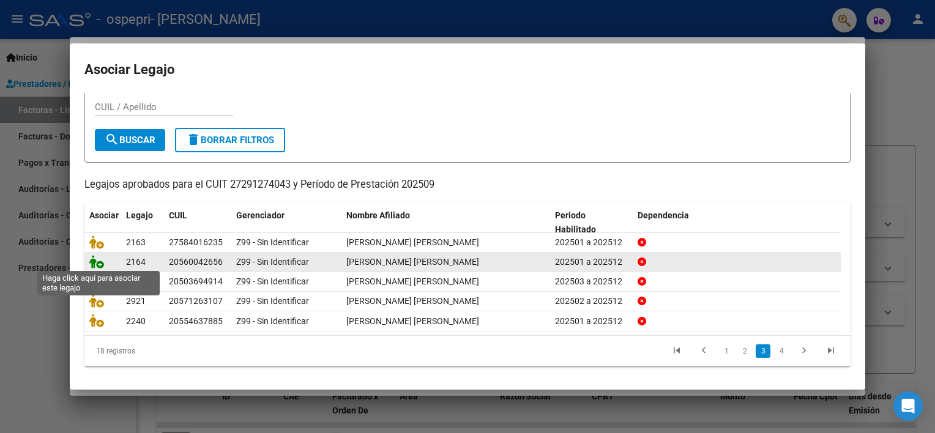
click at [97, 262] on icon at bounding box center [96, 261] width 15 height 13
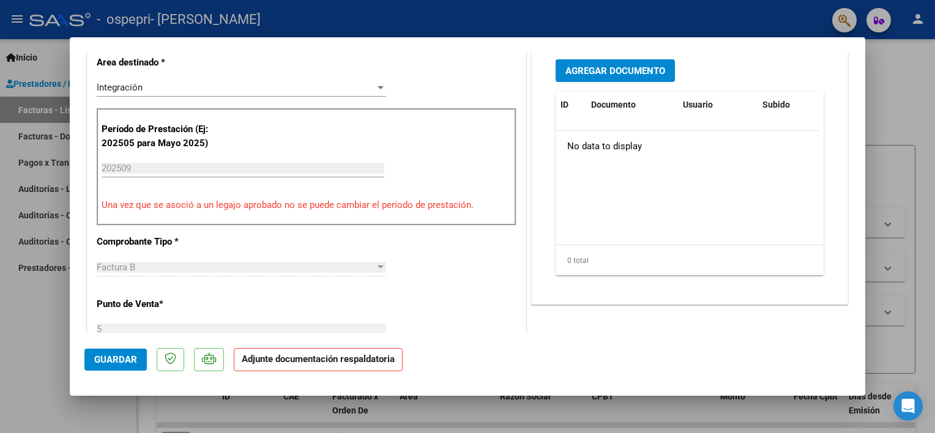
scroll to position [308, 0]
click at [577, 66] on span "Agregar Documento" at bounding box center [615, 70] width 100 height 11
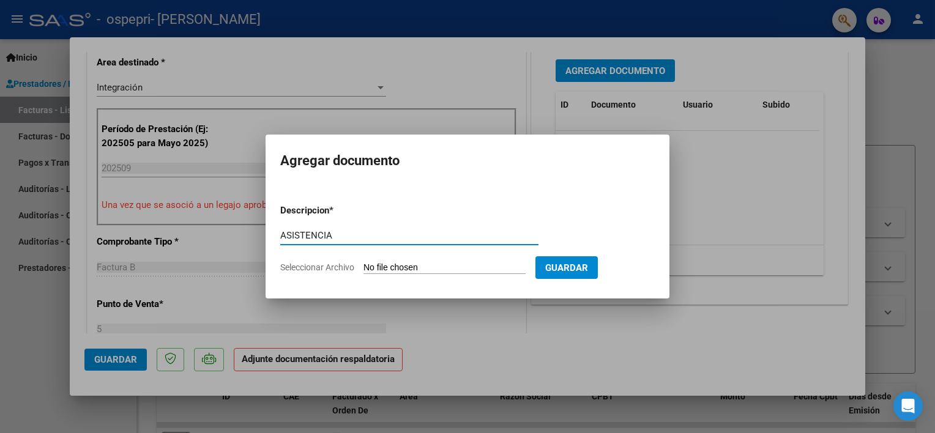
type input "ASISTENCIA"
click at [396, 269] on input "Seleccionar Archivo" at bounding box center [444, 268] width 162 height 12
type input "C:\fakepath\[PERSON_NAME] [DATE].pdf"
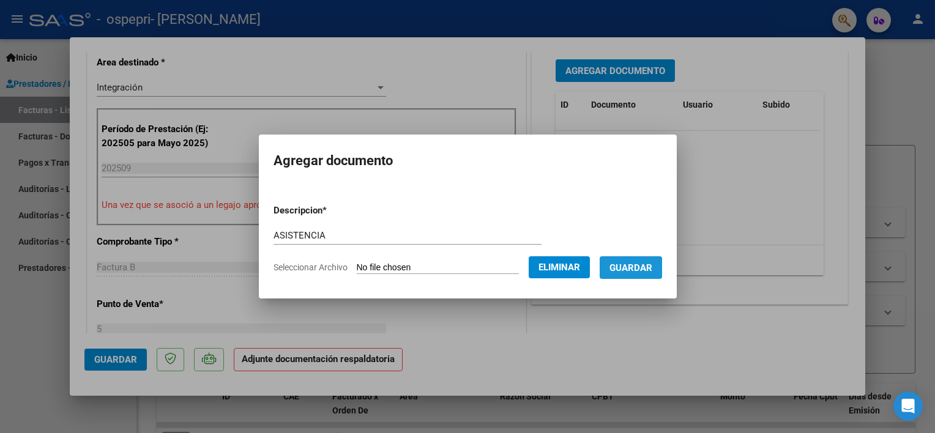
click at [629, 272] on span "Guardar" at bounding box center [630, 267] width 43 height 11
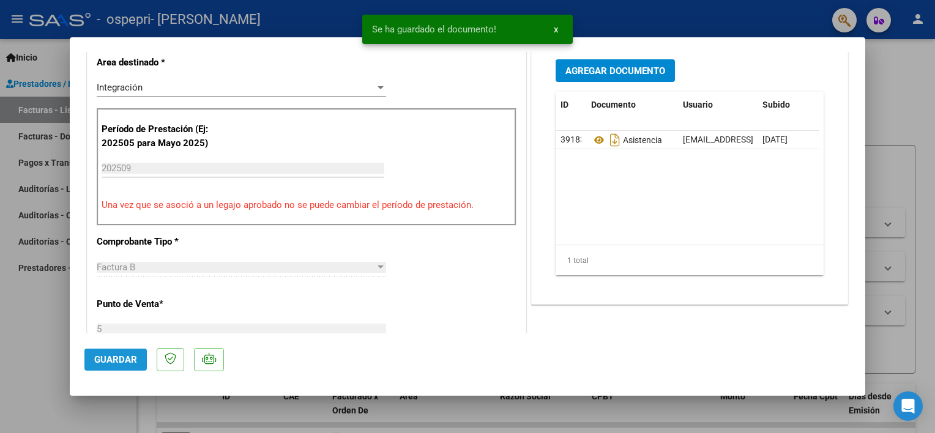
click at [128, 357] on span "Guardar" at bounding box center [115, 359] width 43 height 11
click at [42, 343] on div at bounding box center [467, 216] width 935 height 433
type input "$ 0,00"
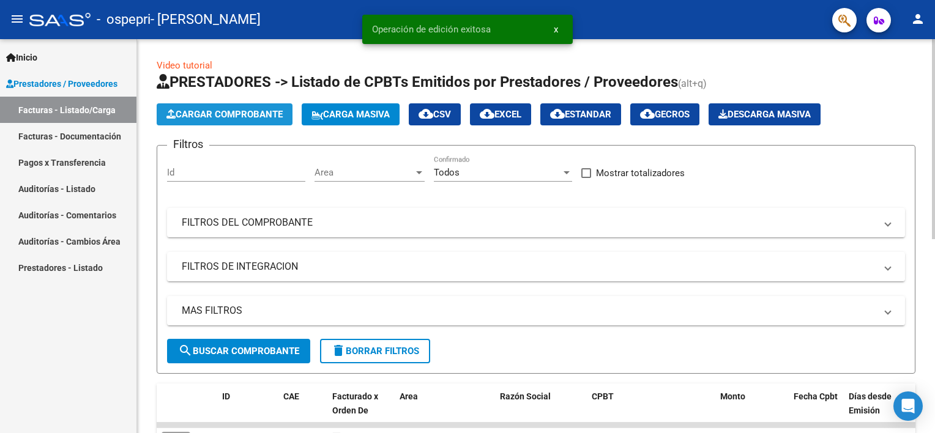
click at [224, 113] on span "Cargar Comprobante" at bounding box center [224, 114] width 116 height 11
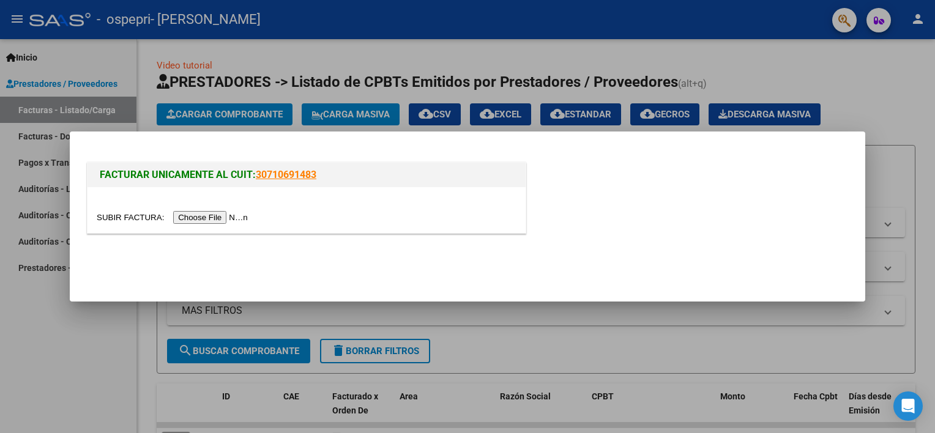
click at [208, 213] on input "file" at bounding box center [174, 217] width 155 height 13
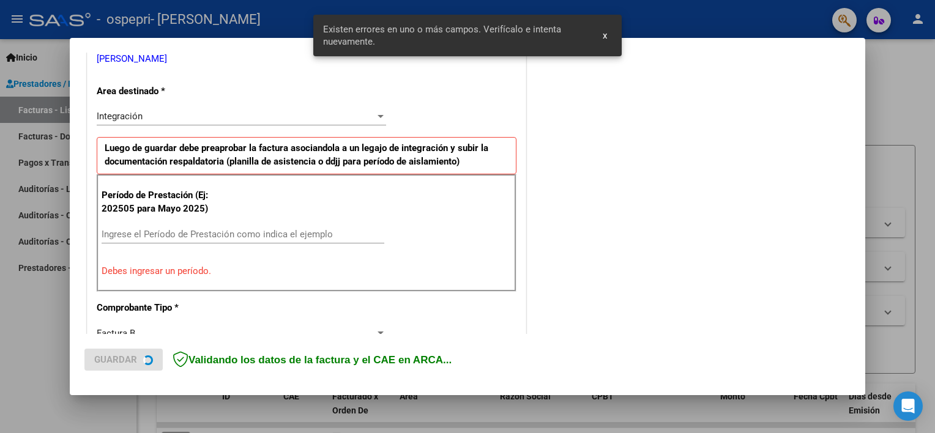
scroll to position [261, 0]
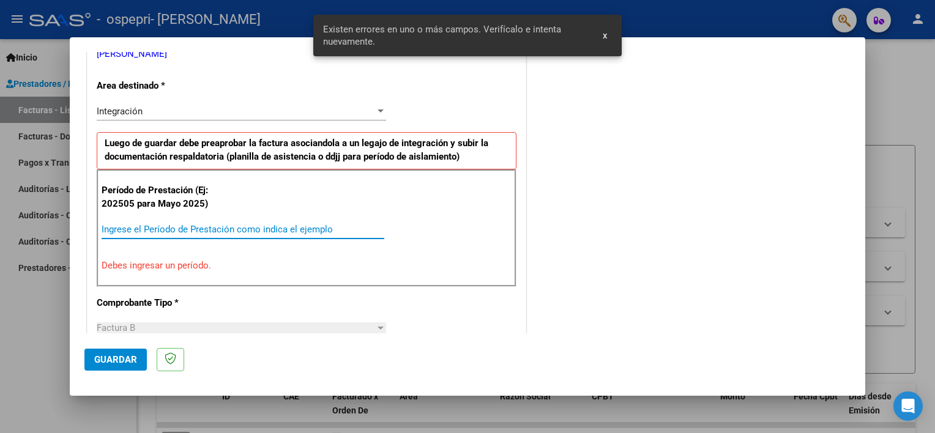
click at [177, 228] on input "Ingrese el Período de Prestación como indica el ejemplo" at bounding box center [243, 229] width 283 height 11
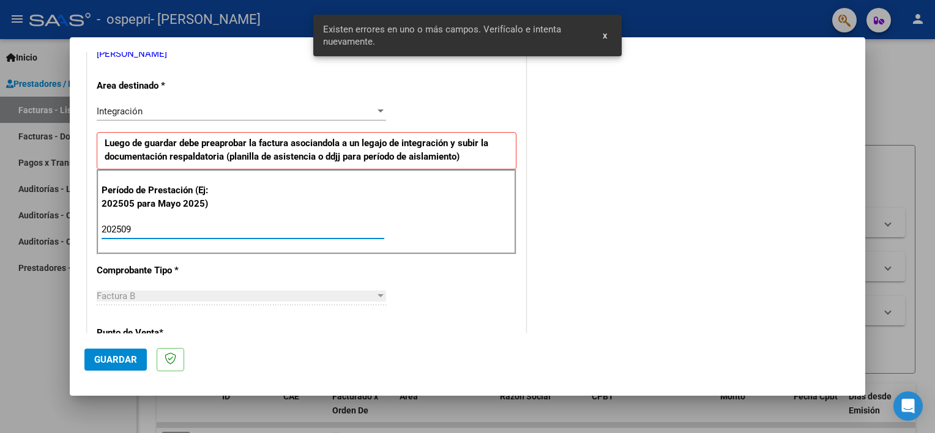
type input "202509"
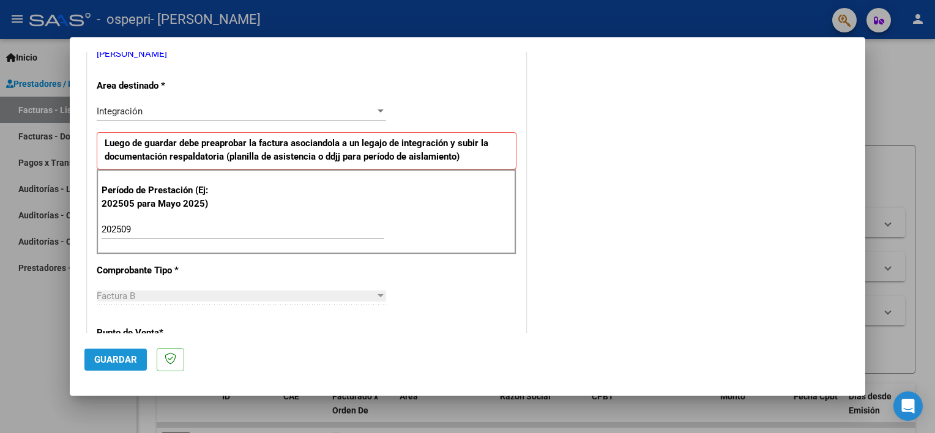
click at [103, 353] on button "Guardar" at bounding box center [115, 360] width 62 height 22
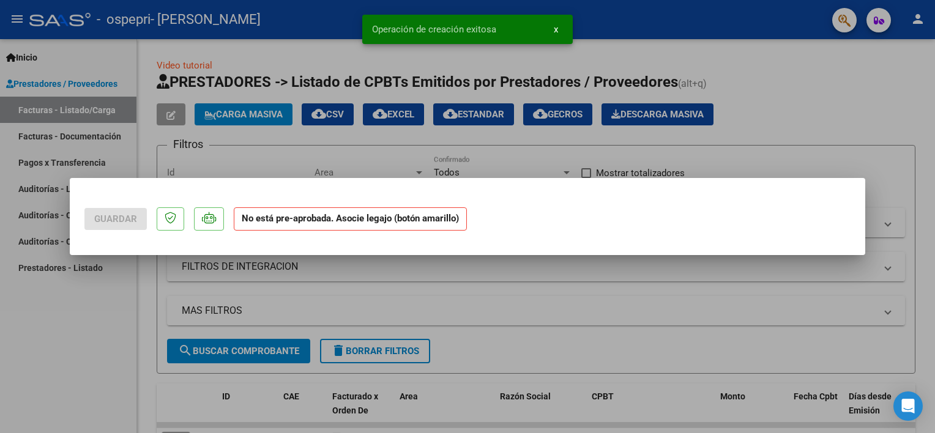
scroll to position [0, 0]
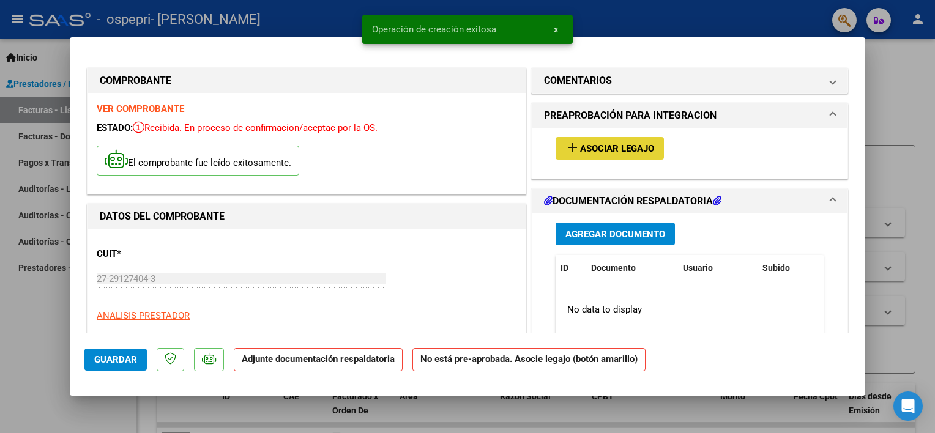
click at [604, 146] on span "Asociar Legajo" at bounding box center [617, 148] width 74 height 11
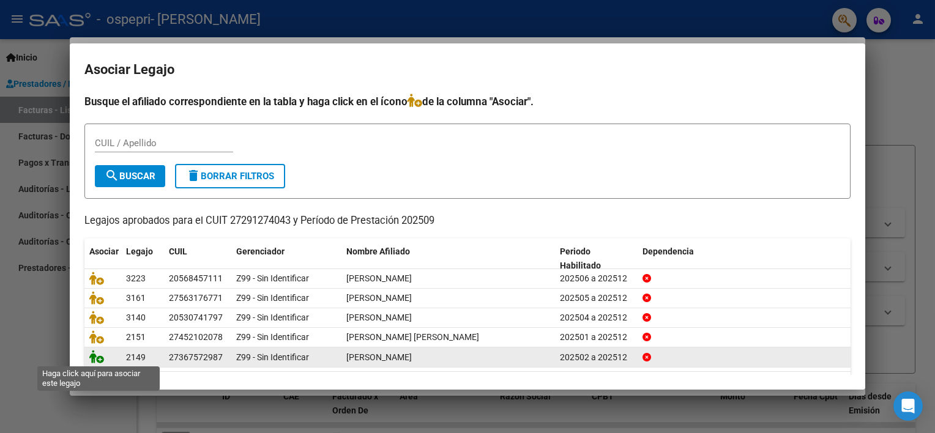
click at [96, 357] on icon at bounding box center [96, 356] width 15 height 13
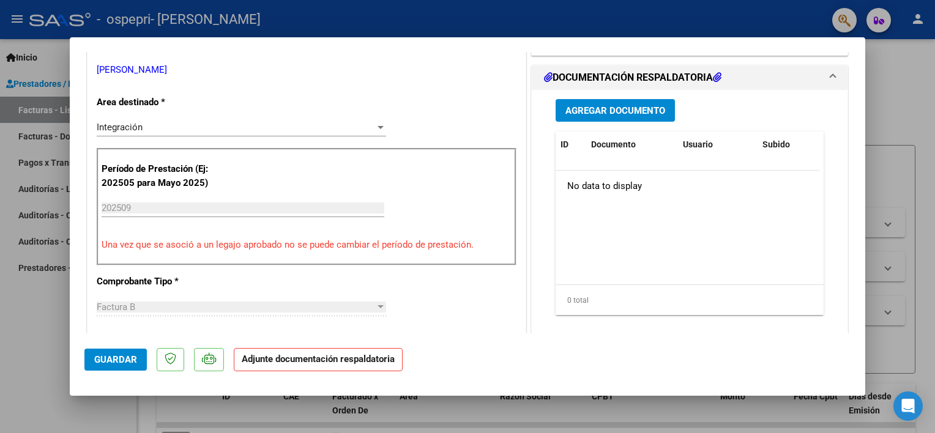
scroll to position [275, 0]
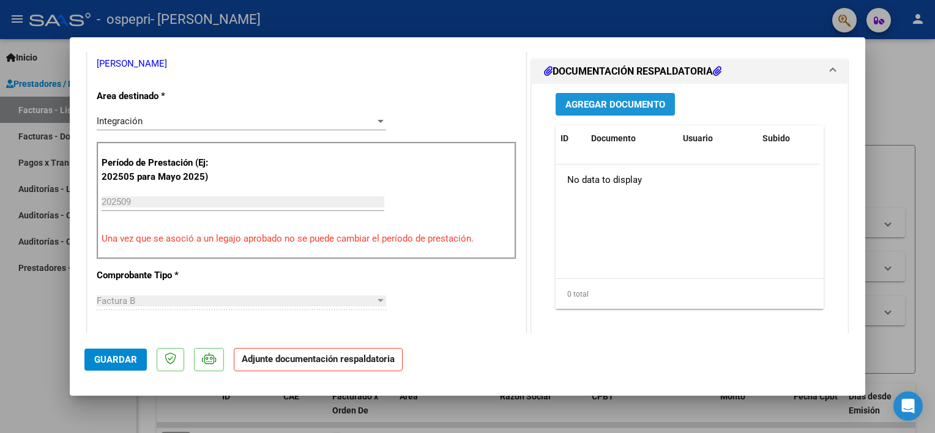
click at [600, 99] on span "Agregar Documento" at bounding box center [615, 104] width 100 height 11
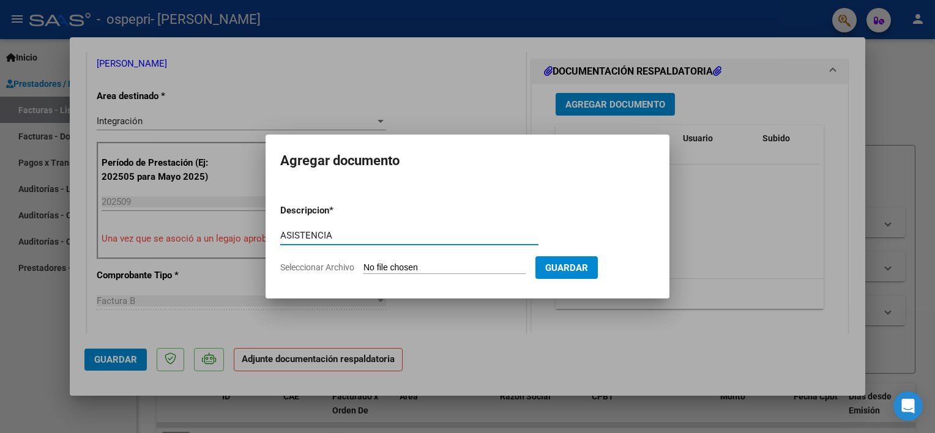
type input "ASISTENCIA"
click at [431, 267] on input "Seleccionar Archivo" at bounding box center [444, 268] width 162 height 12
type input "C:\fakepath\[PERSON_NAME] [DATE].pdf"
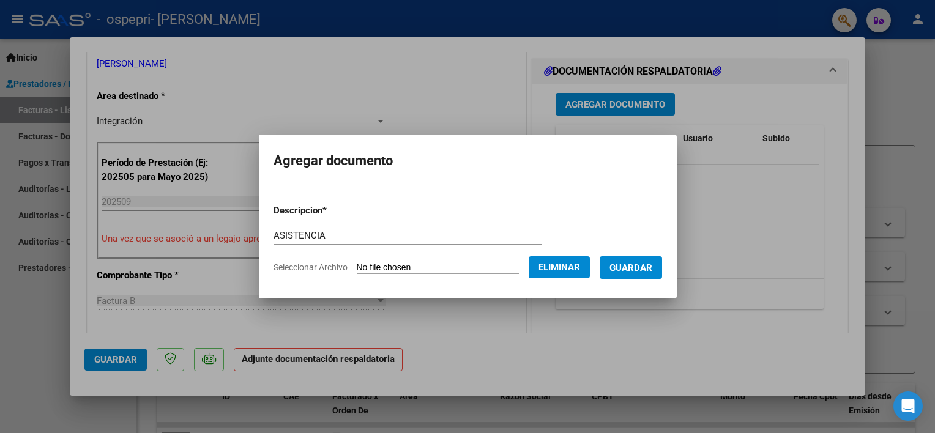
click at [633, 262] on span "Guardar" at bounding box center [630, 267] width 43 height 11
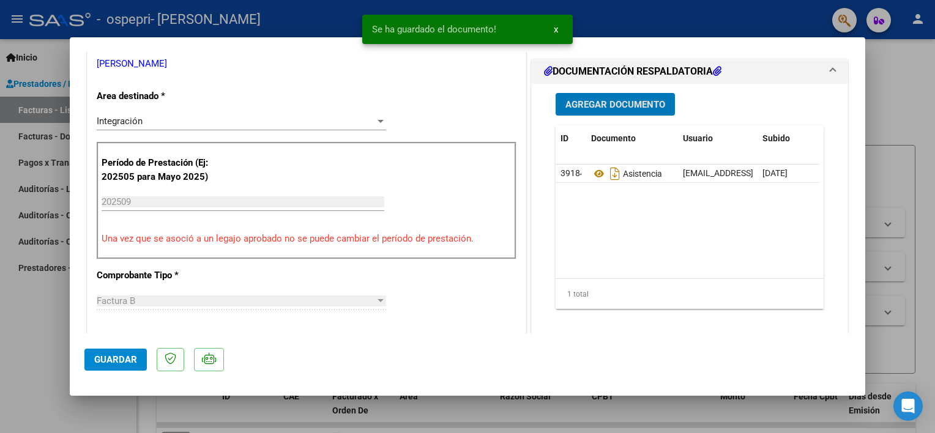
click at [106, 357] on span "Guardar" at bounding box center [115, 359] width 43 height 11
click at [33, 326] on div at bounding box center [467, 216] width 935 height 433
type input "$ 0,00"
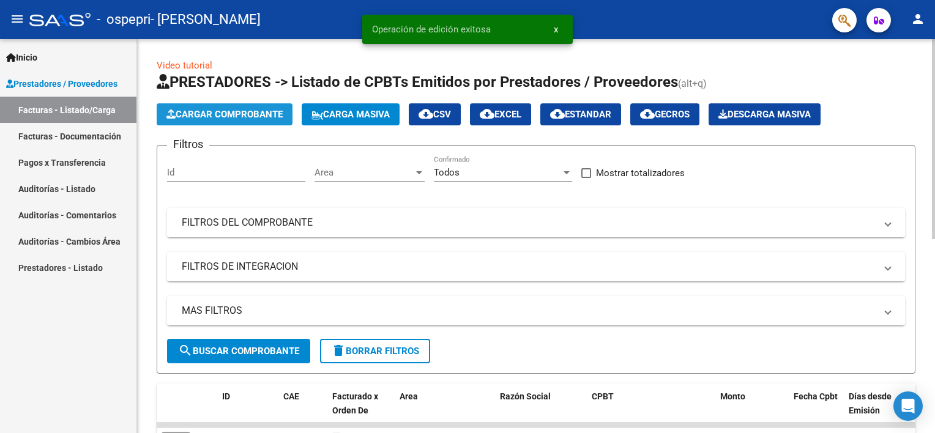
click at [220, 110] on span "Cargar Comprobante" at bounding box center [224, 114] width 116 height 11
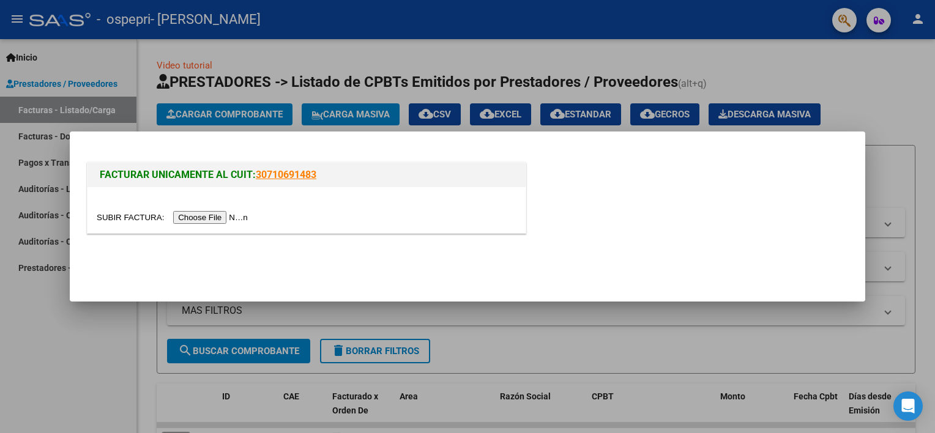
click at [191, 216] on input "file" at bounding box center [174, 217] width 155 height 13
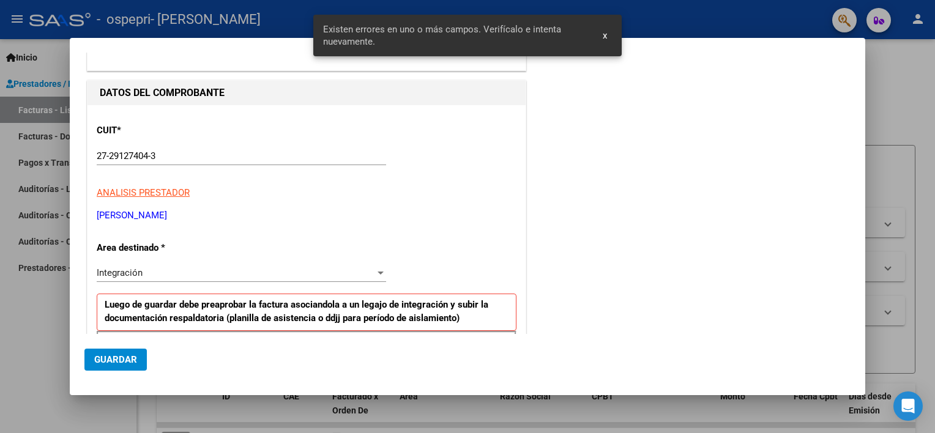
scroll to position [261, 0]
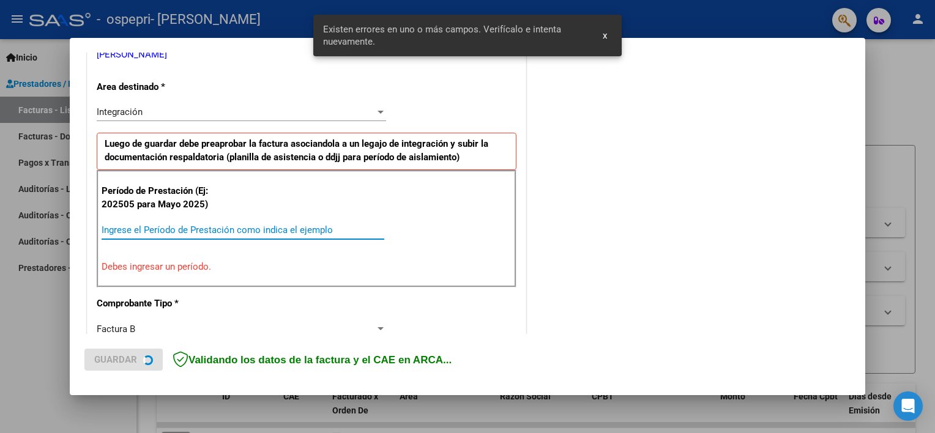
click at [161, 225] on input "Ingrese el Período de Prestación como indica el ejemplo" at bounding box center [243, 230] width 283 height 11
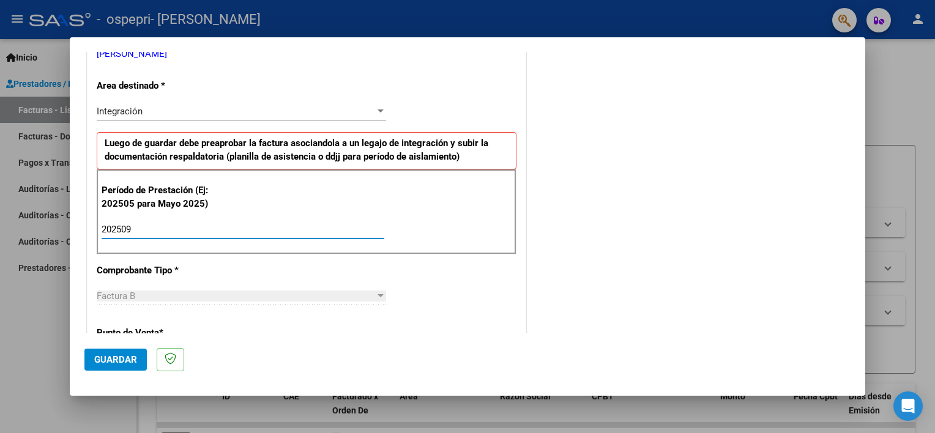
type input "202509"
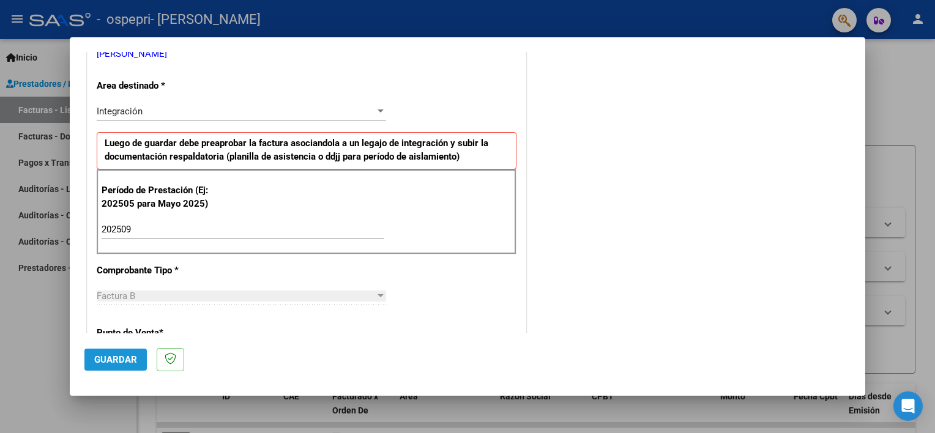
click at [113, 356] on span "Guardar" at bounding box center [115, 359] width 43 height 11
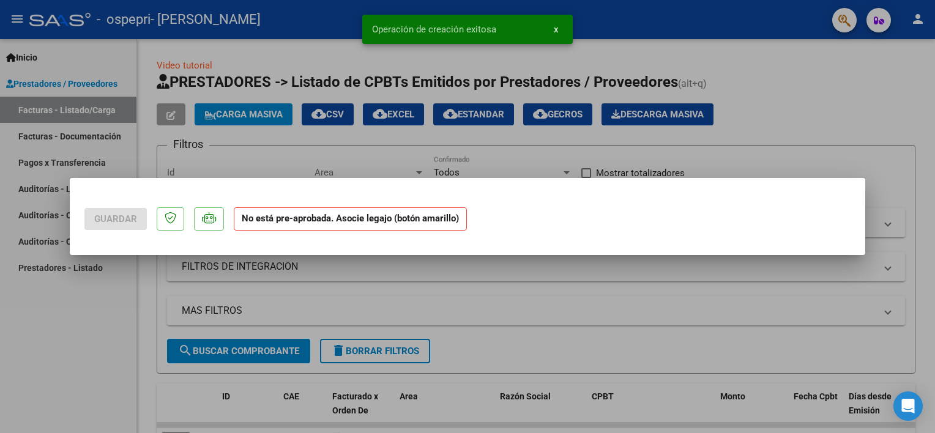
scroll to position [0, 0]
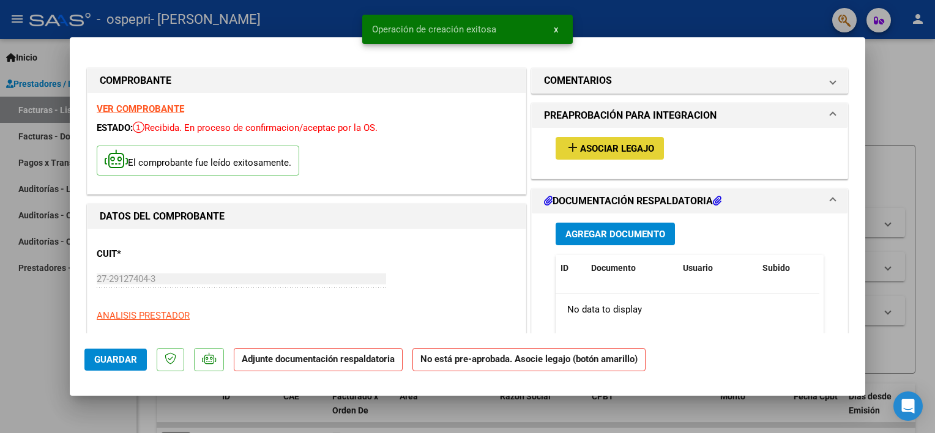
click at [599, 139] on button "add Asociar Legajo" at bounding box center [609, 148] width 108 height 23
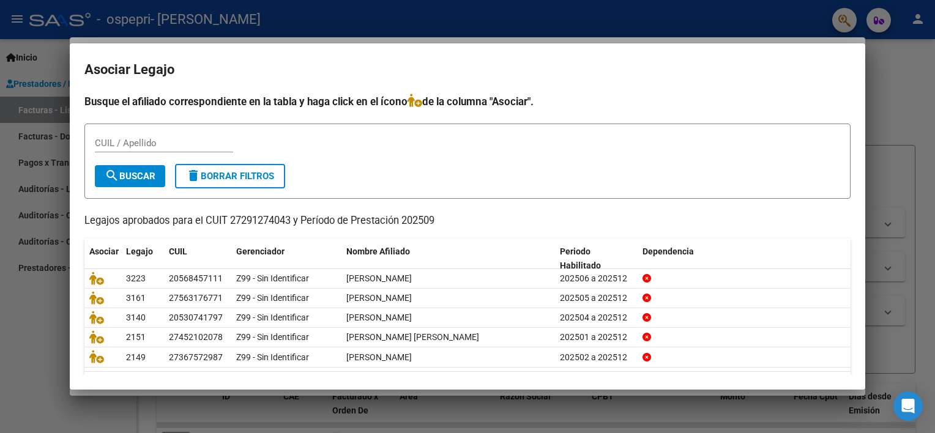
scroll to position [36, 0]
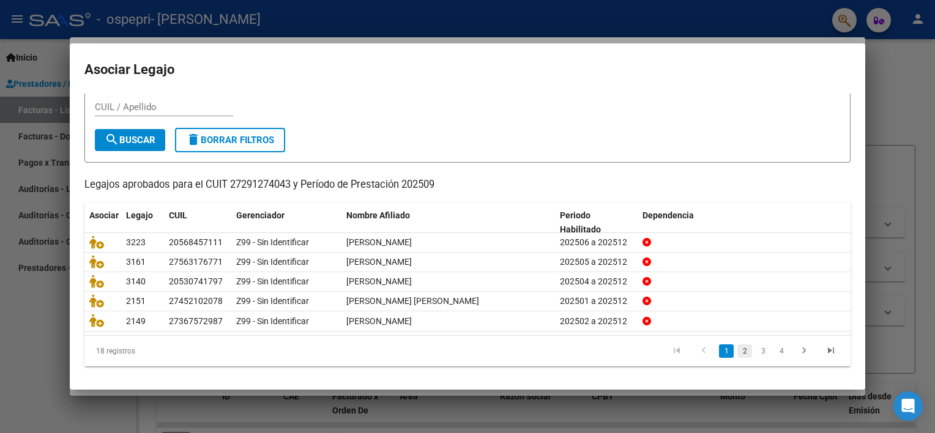
click at [737, 350] on link "2" at bounding box center [744, 350] width 15 height 13
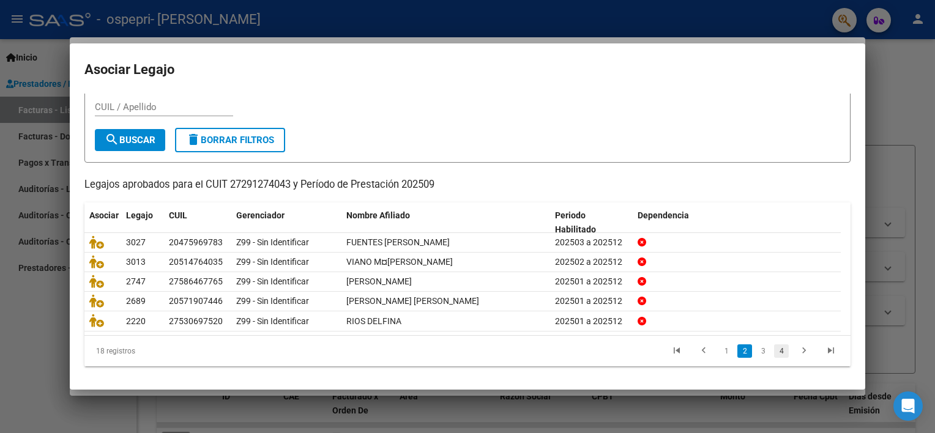
click at [774, 350] on link "4" at bounding box center [781, 350] width 15 height 13
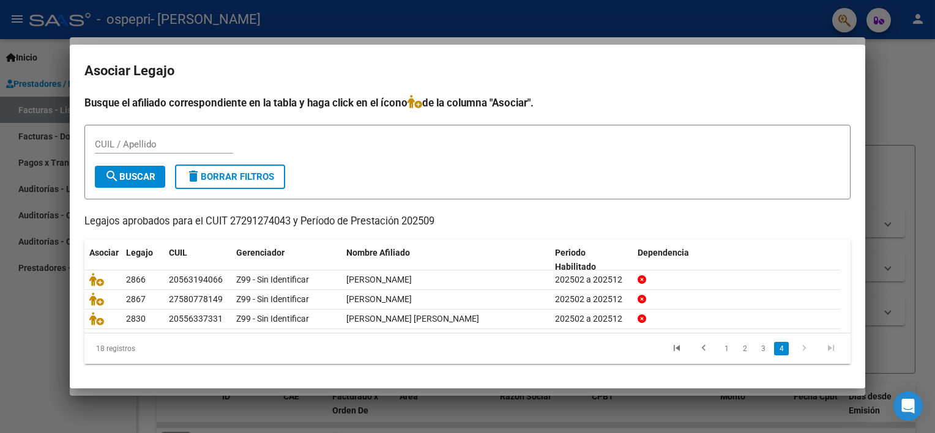
scroll to position [0, 0]
click at [761, 349] on link "3" at bounding box center [762, 348] width 15 height 13
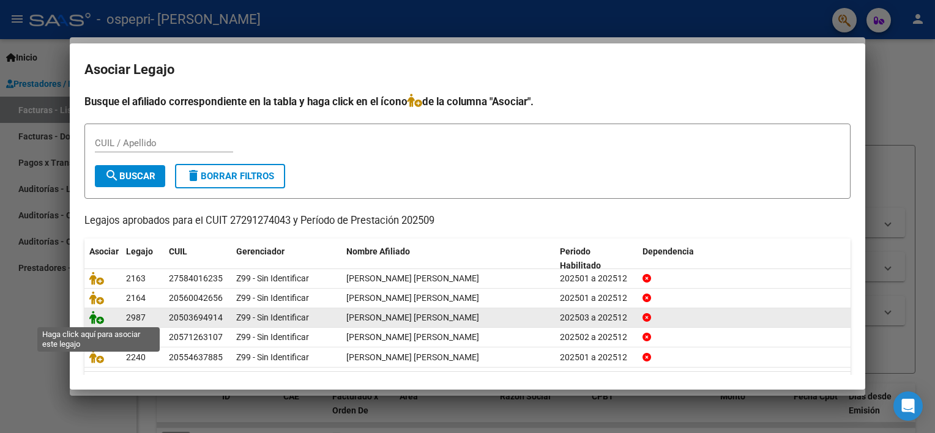
click at [97, 316] on icon at bounding box center [96, 317] width 15 height 13
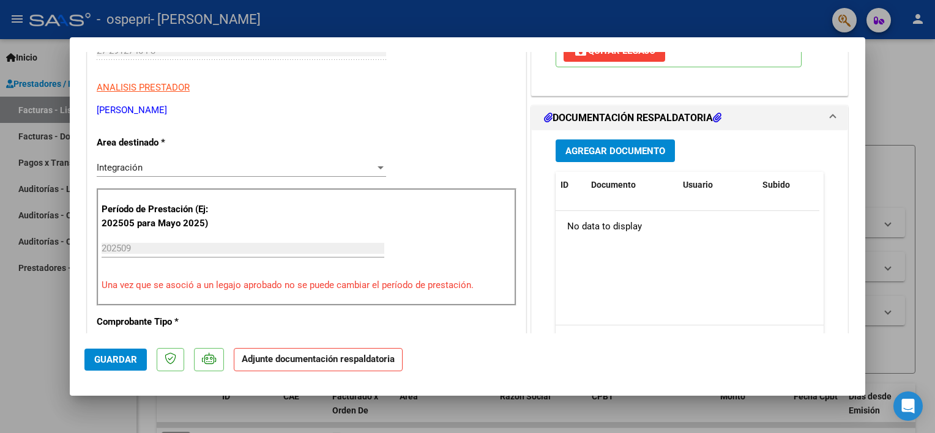
scroll to position [256, 0]
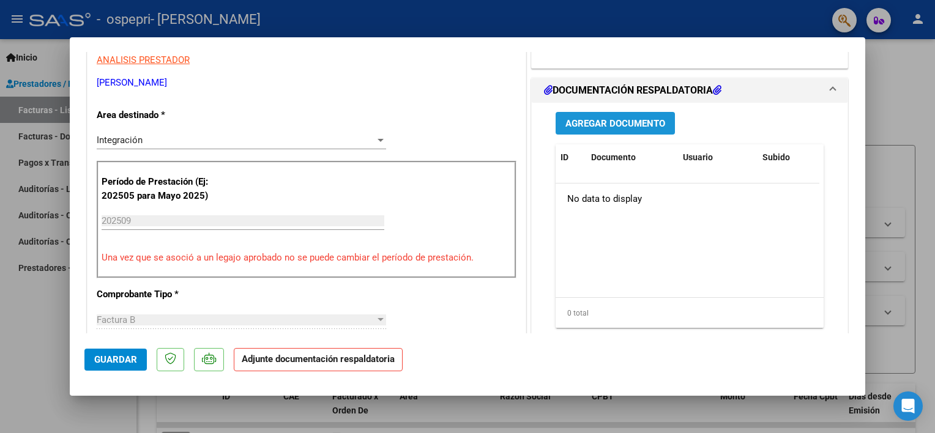
click at [620, 117] on span "Agregar Documento" at bounding box center [615, 122] width 100 height 11
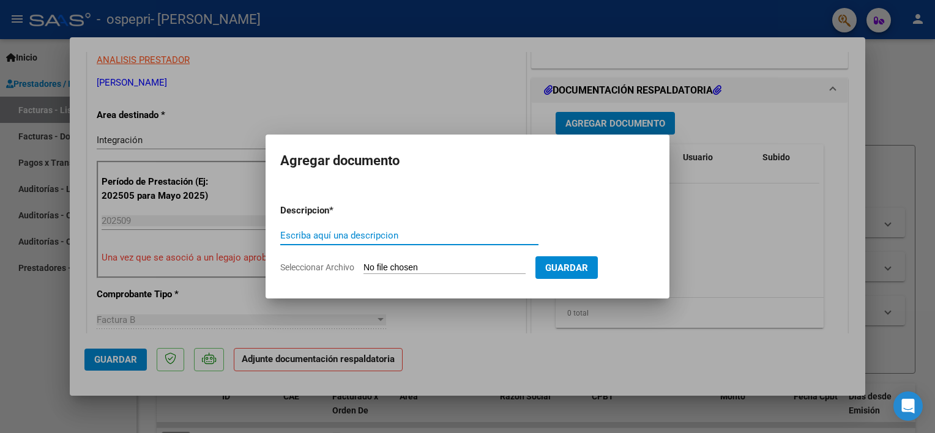
paste input "ASISTENCIA"
type input "ASISTENCIA"
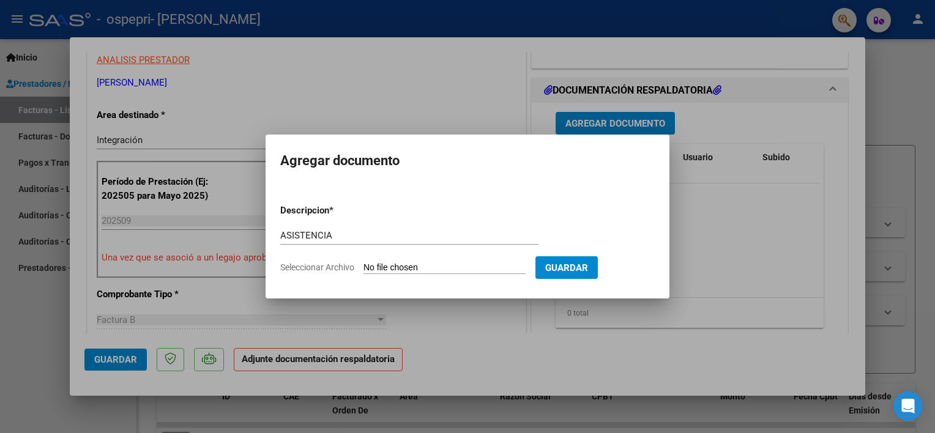
click at [403, 267] on input "Seleccionar Archivo" at bounding box center [444, 268] width 162 height 12
type input "C:\fakepath\[PERSON_NAME] [DATE].pdf"
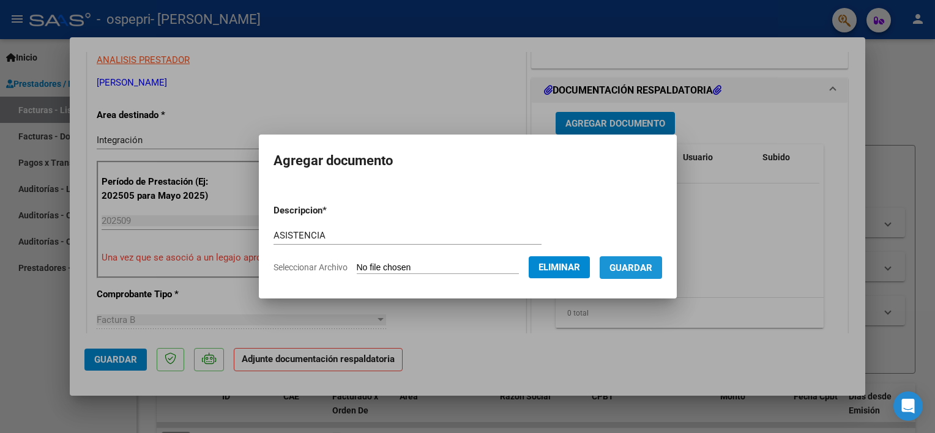
click at [640, 265] on span "Guardar" at bounding box center [630, 267] width 43 height 11
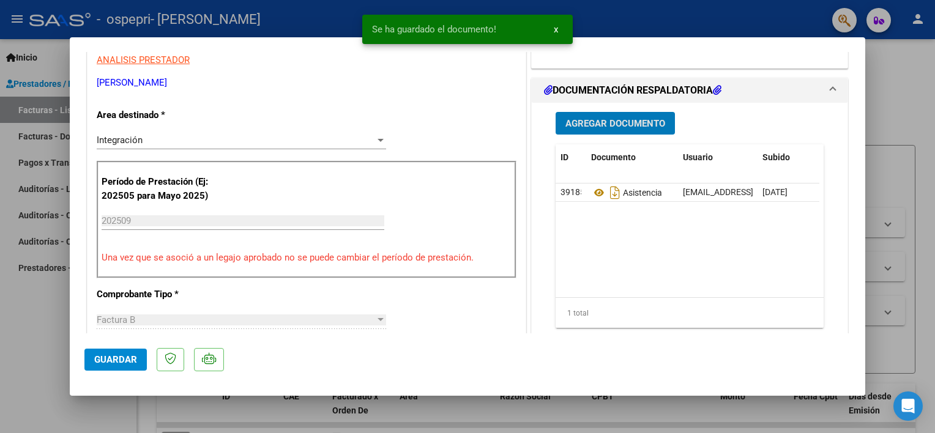
click at [116, 356] on span "Guardar" at bounding box center [115, 359] width 43 height 11
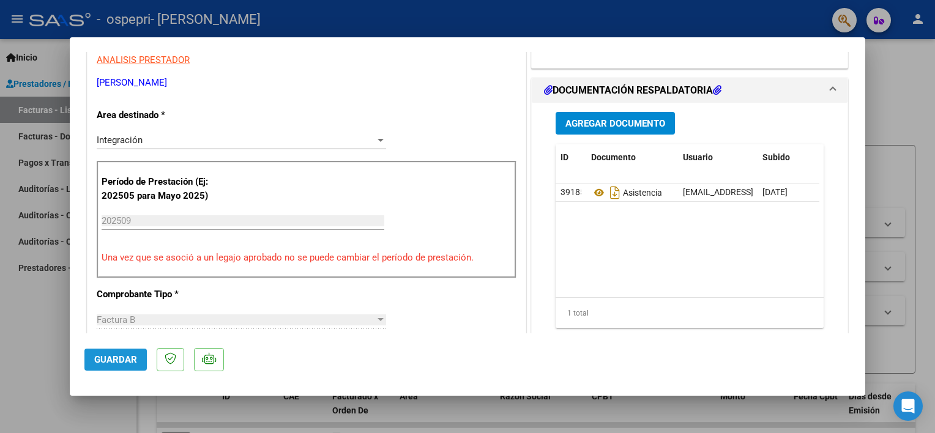
click at [120, 358] on span "Guardar" at bounding box center [115, 359] width 43 height 11
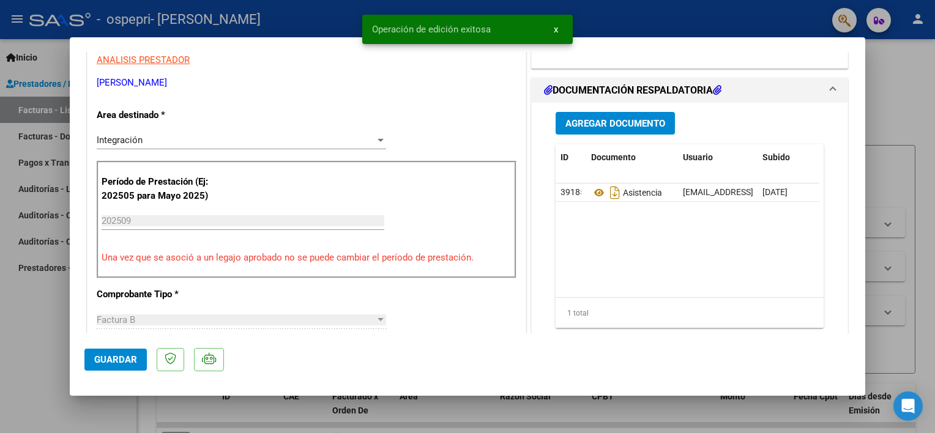
click at [16, 323] on div at bounding box center [467, 216] width 935 height 433
type input "$ 0,00"
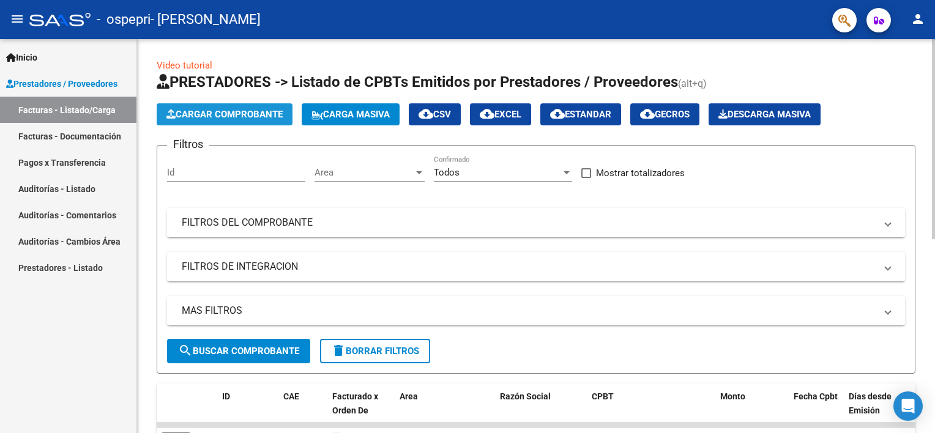
click at [204, 107] on button "Cargar Comprobante" at bounding box center [225, 114] width 136 height 22
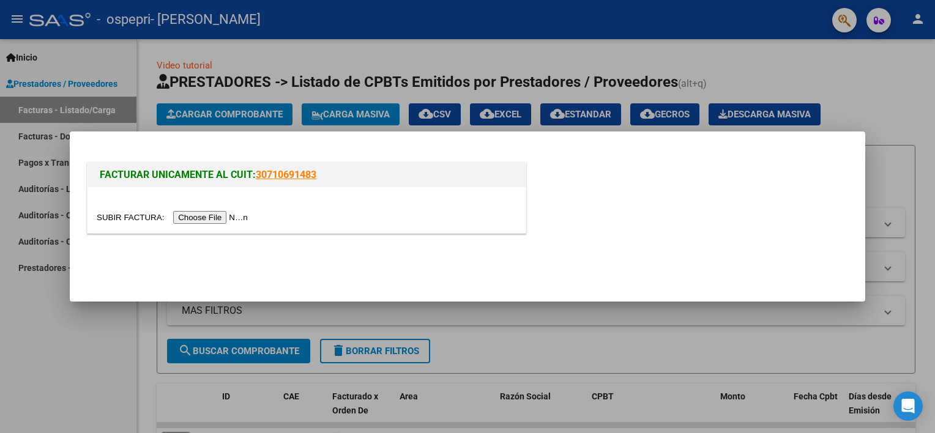
click at [209, 215] on input "file" at bounding box center [174, 217] width 155 height 13
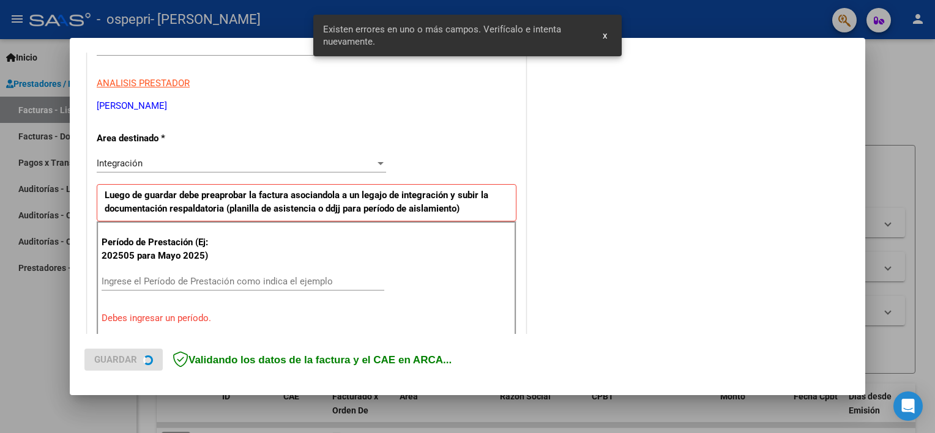
scroll to position [261, 0]
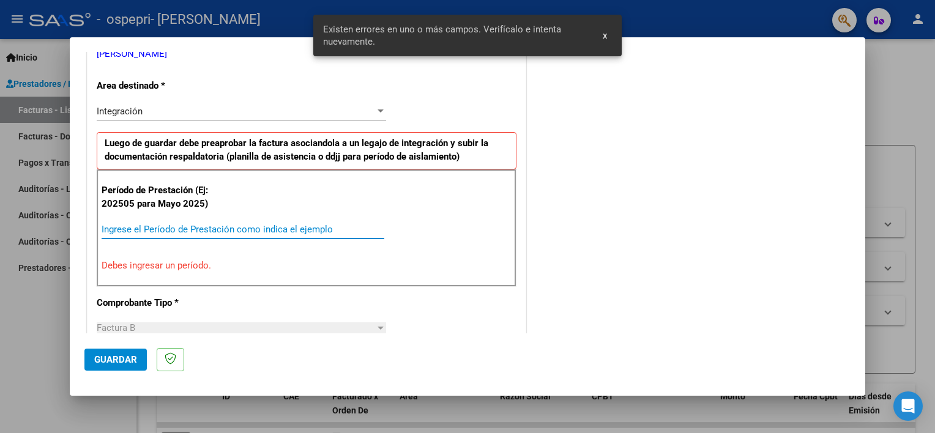
click at [283, 228] on input "Ingrese el Período de Prestación como indica el ejemplo" at bounding box center [243, 229] width 283 height 11
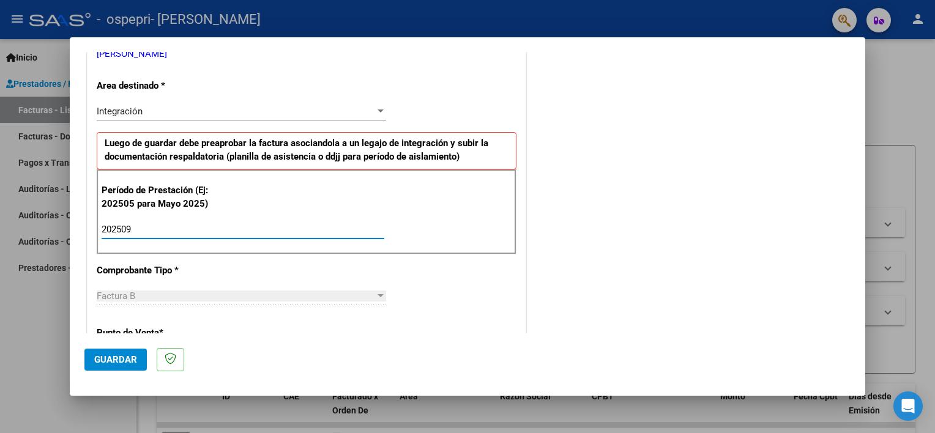
type input "202509"
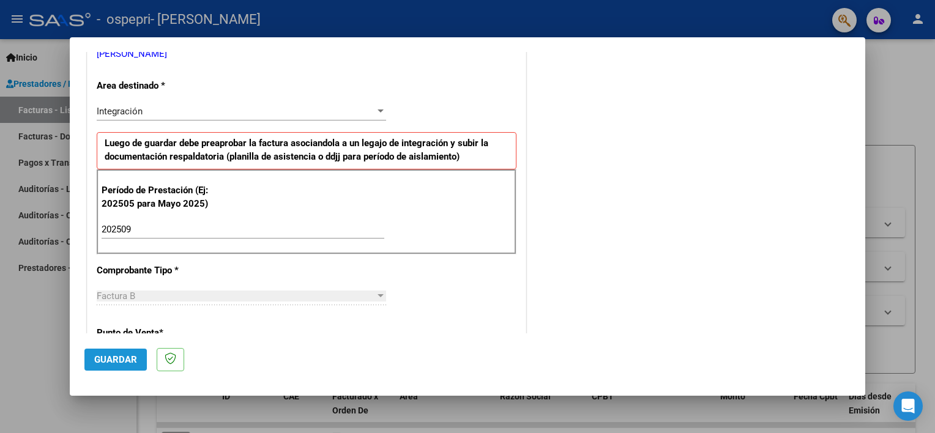
click at [130, 358] on span "Guardar" at bounding box center [115, 359] width 43 height 11
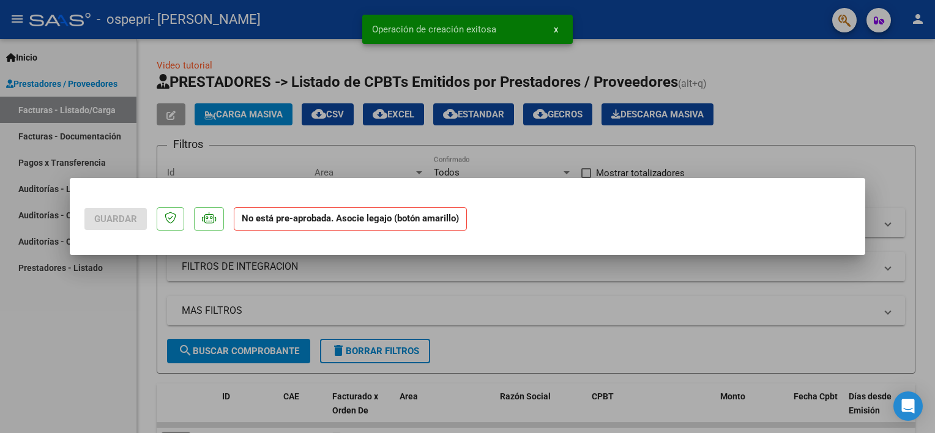
scroll to position [0, 0]
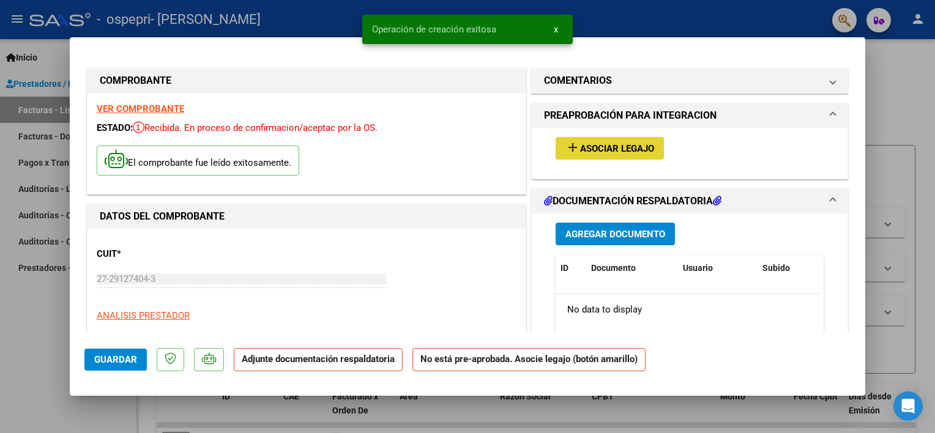
click at [606, 146] on span "Asociar Legajo" at bounding box center [617, 148] width 74 height 11
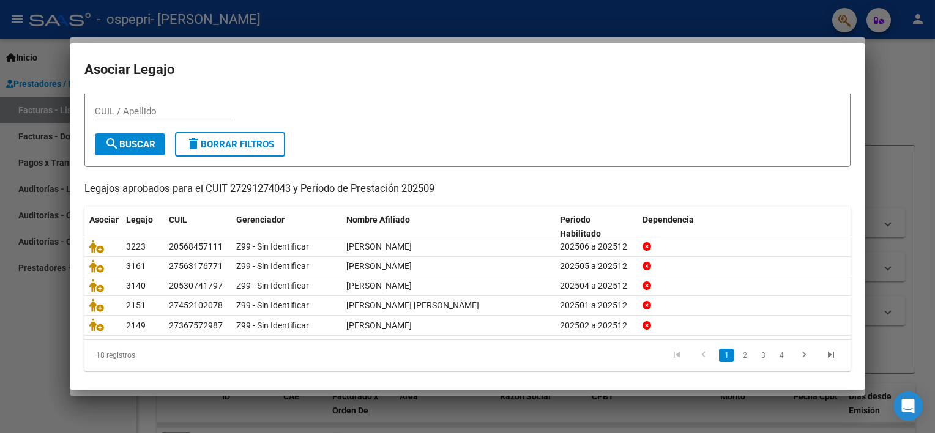
scroll to position [36, 0]
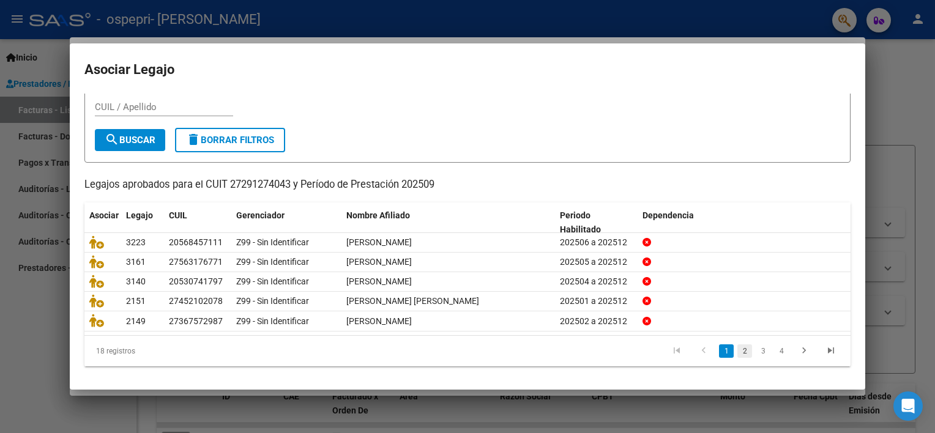
click at [737, 344] on link "2" at bounding box center [744, 350] width 15 height 13
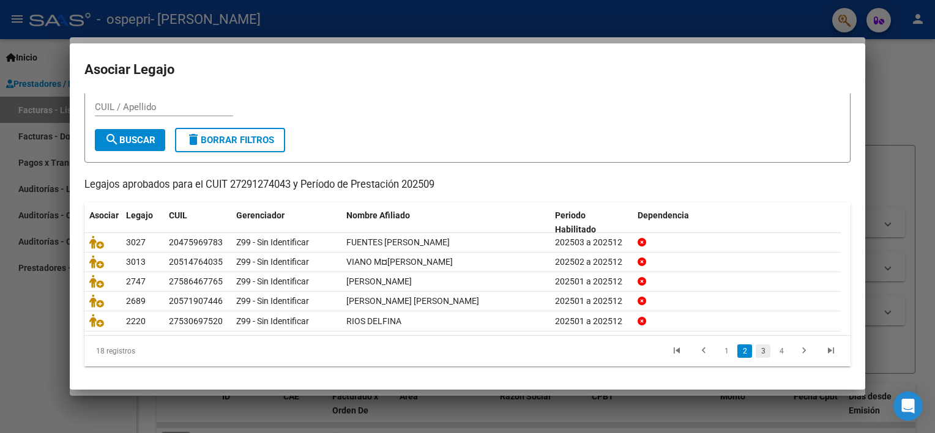
click at [755, 350] on link "3" at bounding box center [762, 350] width 15 height 13
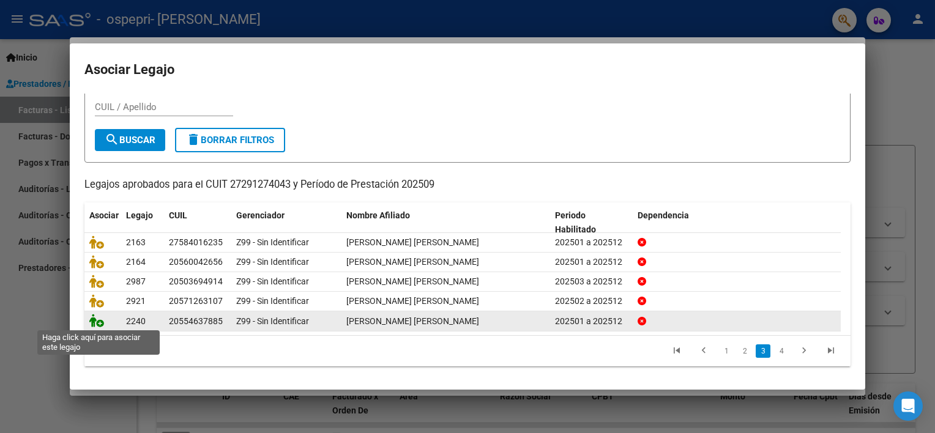
click at [99, 320] on icon at bounding box center [96, 320] width 15 height 13
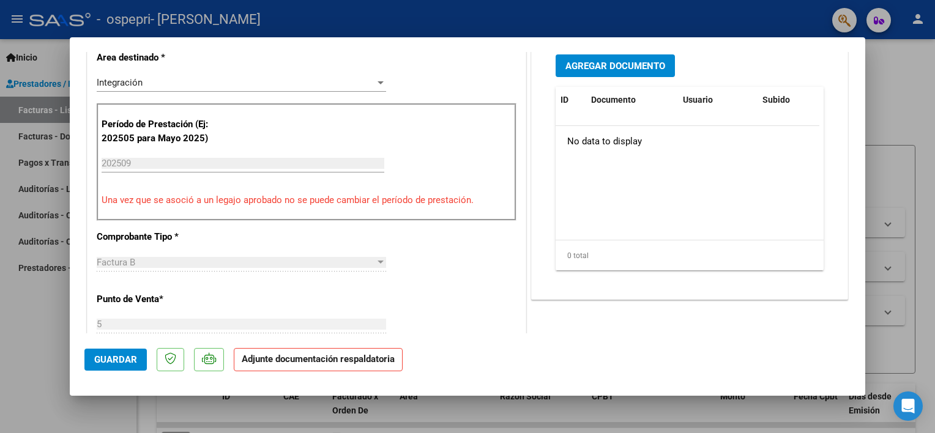
scroll to position [319, 0]
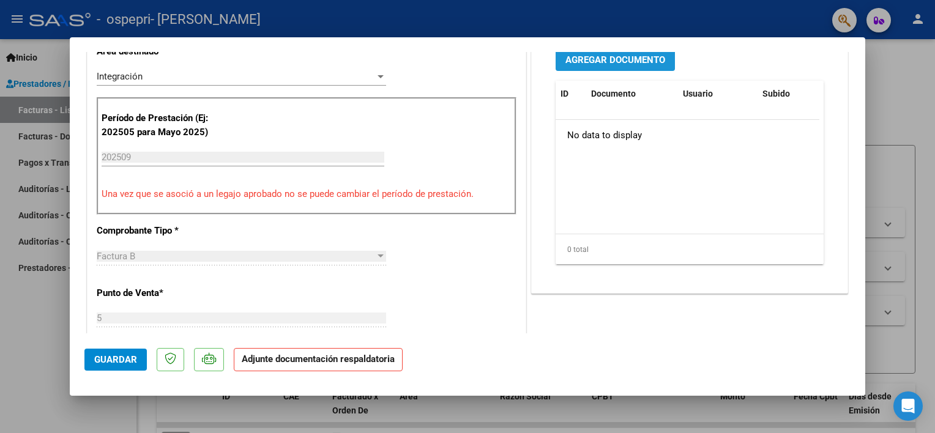
click at [639, 59] on span "Agregar Documento" at bounding box center [615, 59] width 100 height 11
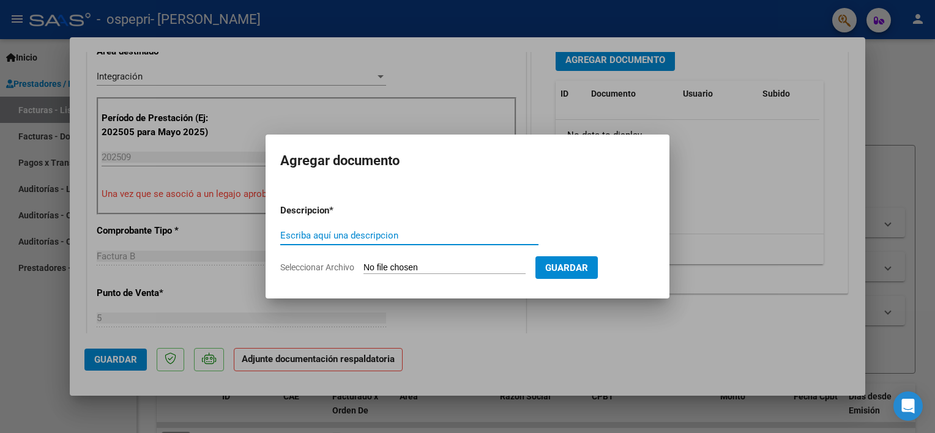
click at [289, 235] on input "Escriba aquí una descripcion" at bounding box center [409, 235] width 258 height 11
paste input "ASISTENCIA"
type input "ASISTENCIA"
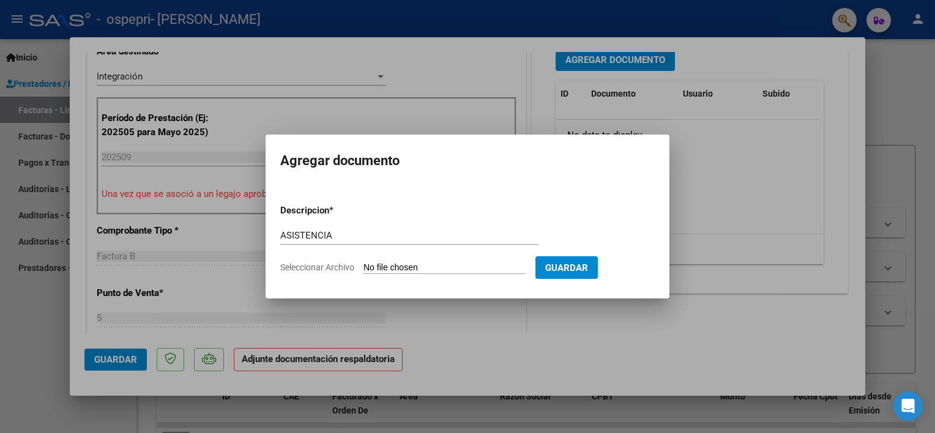
click at [399, 264] on input "Seleccionar Archivo" at bounding box center [444, 268] width 162 height 12
type input "C:\fakepath\[PERSON_NAME] bauti [DATE].pdf"
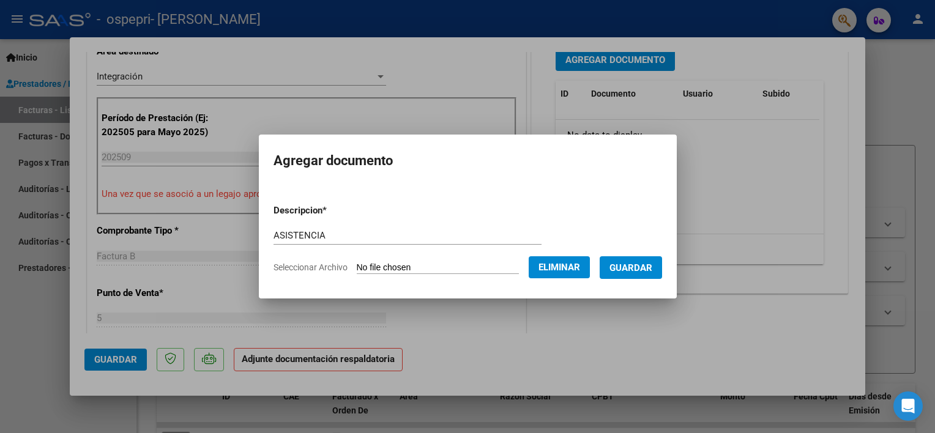
click at [624, 265] on span "Guardar" at bounding box center [630, 267] width 43 height 11
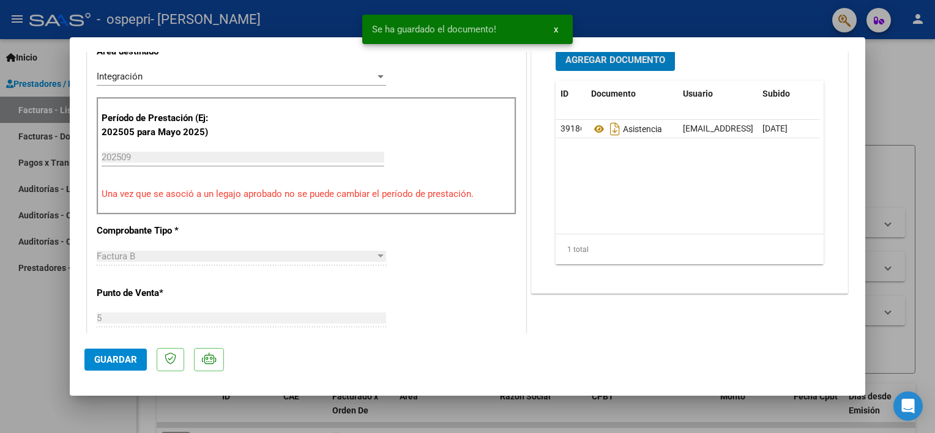
scroll to position [315, 0]
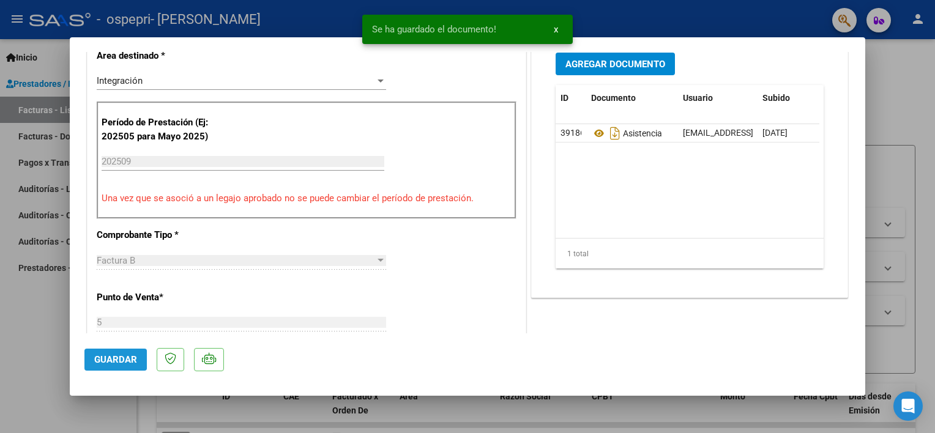
click at [100, 355] on span "Guardar" at bounding box center [115, 359] width 43 height 11
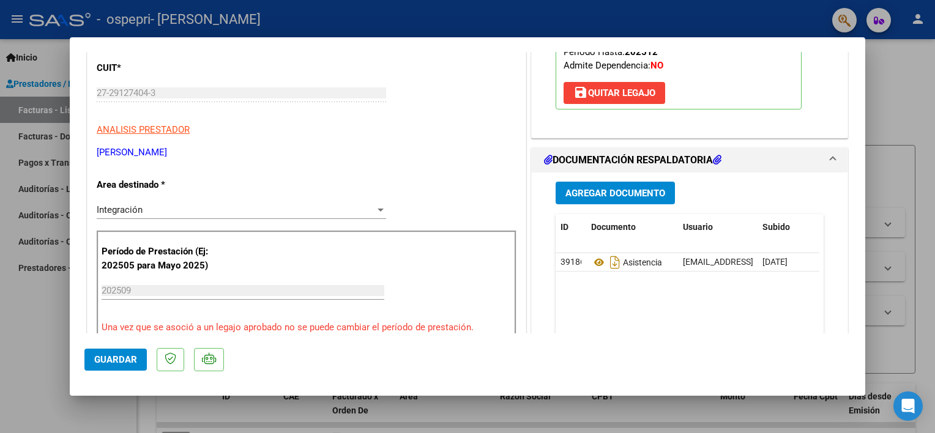
scroll to position [177, 0]
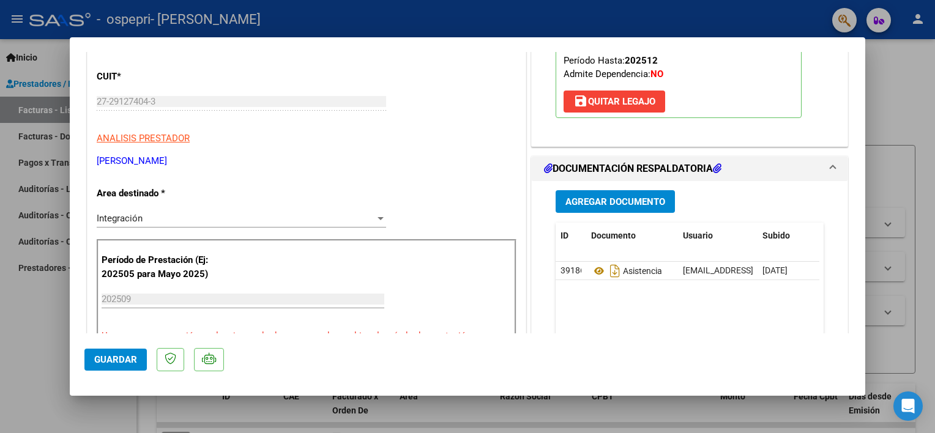
click at [43, 316] on div at bounding box center [467, 216] width 935 height 433
type input "$ 0,00"
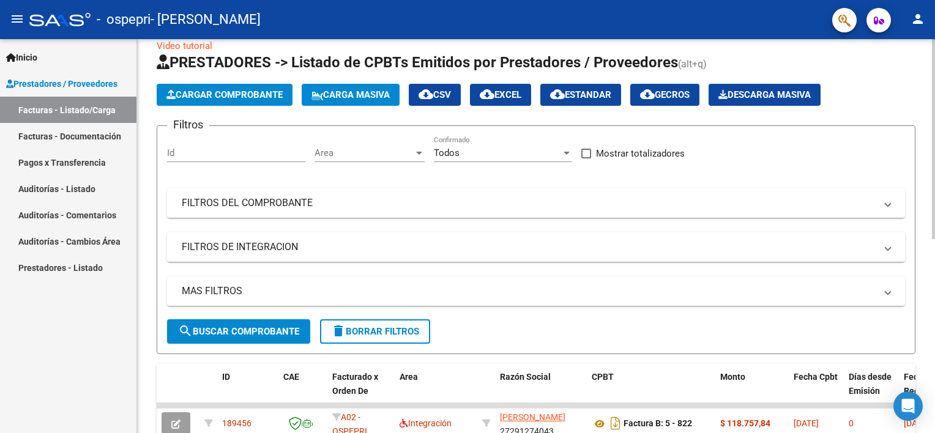
scroll to position [0, 0]
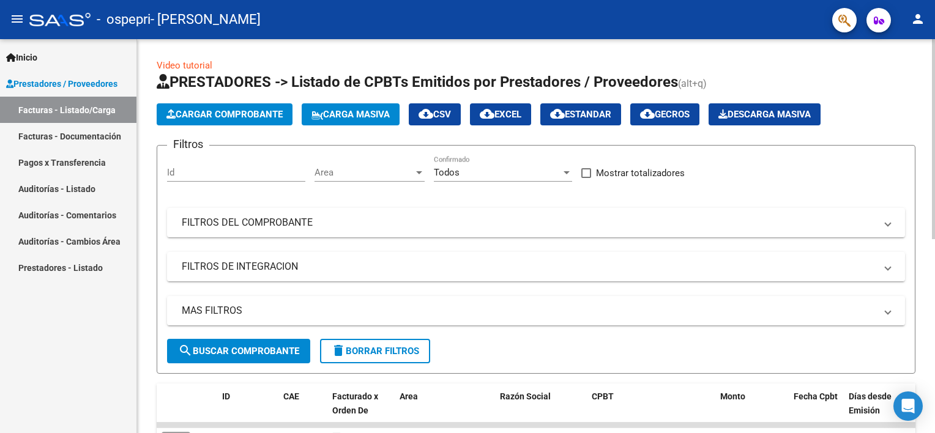
click at [928, 164] on div "Video tutorial PRESTADORES -> Listado de CPBTs Emitidos por Prestadores / Prove…" at bounding box center [537, 423] width 801 height 769
click at [185, 113] on span "Cargar Comprobante" at bounding box center [224, 114] width 116 height 11
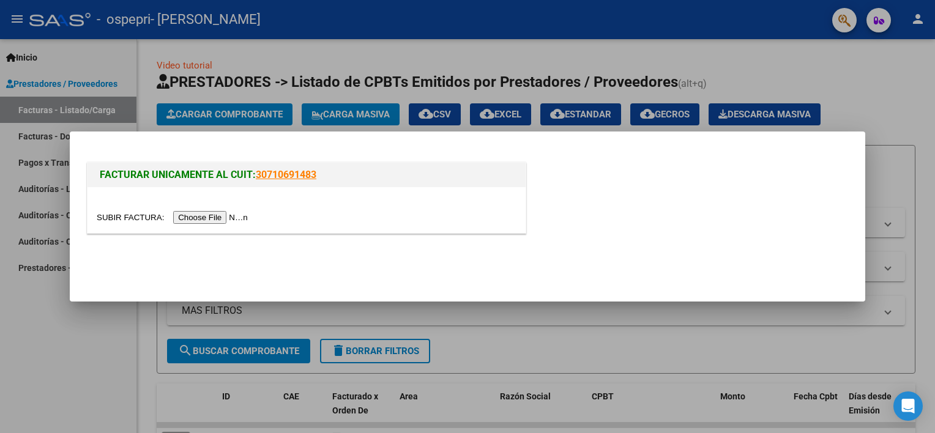
click at [212, 215] on input "file" at bounding box center [174, 217] width 155 height 13
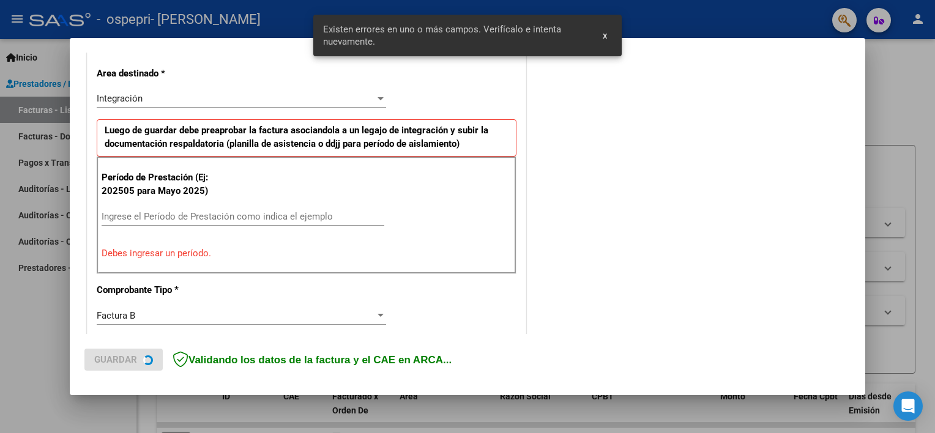
scroll to position [284, 0]
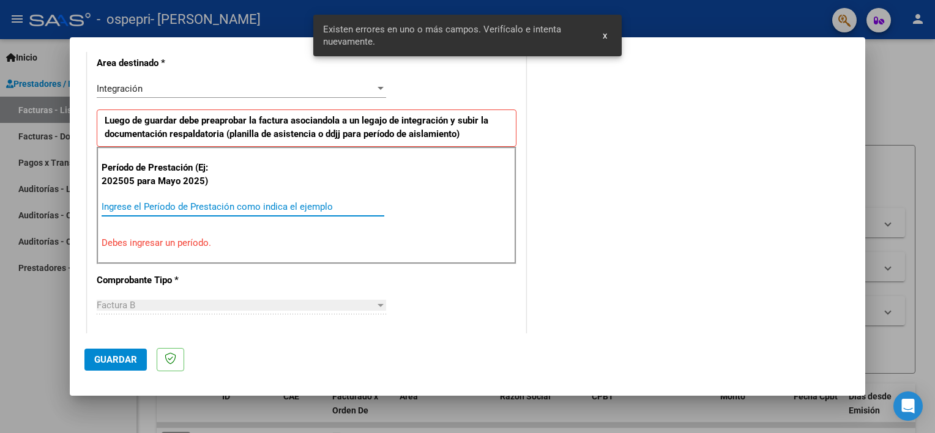
click at [196, 201] on input "Ingrese el Período de Prestación como indica el ejemplo" at bounding box center [243, 206] width 283 height 11
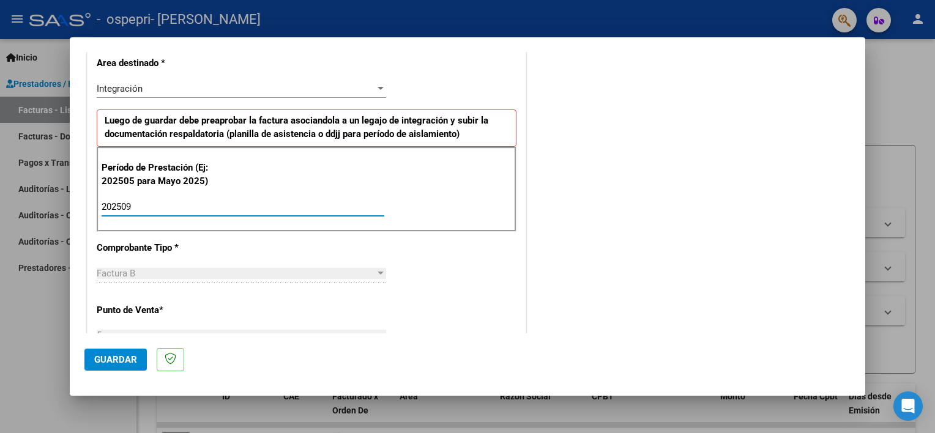
type input "202509"
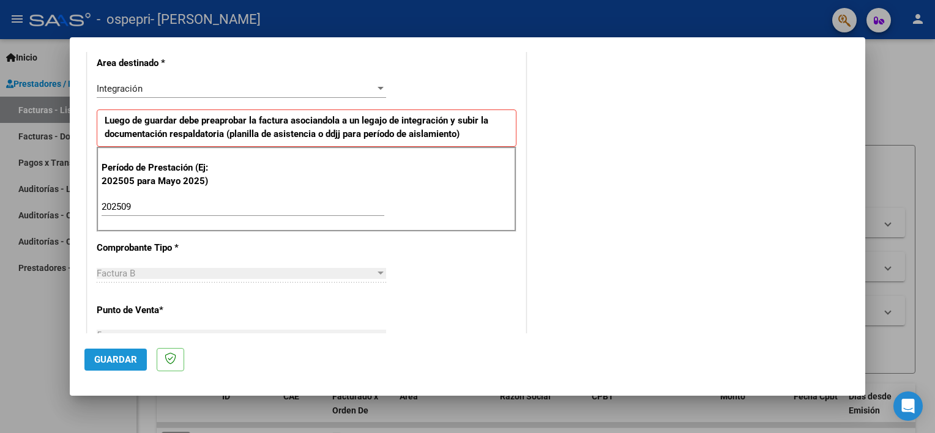
click at [110, 355] on span "Guardar" at bounding box center [115, 359] width 43 height 11
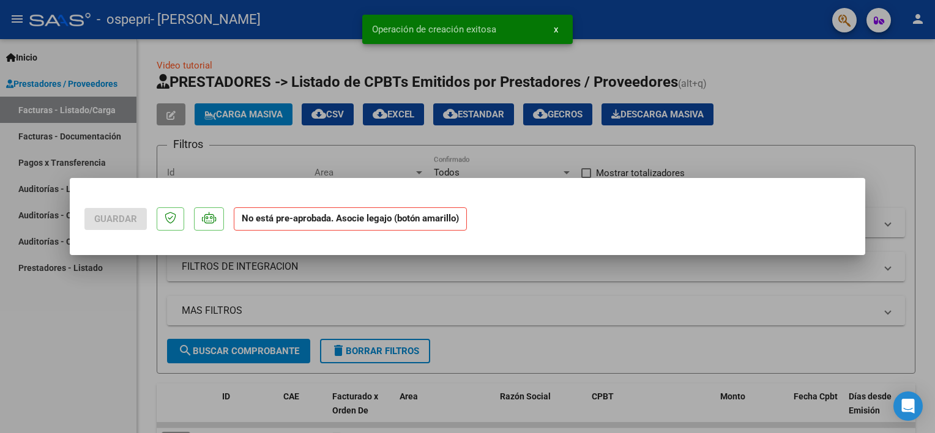
scroll to position [0, 0]
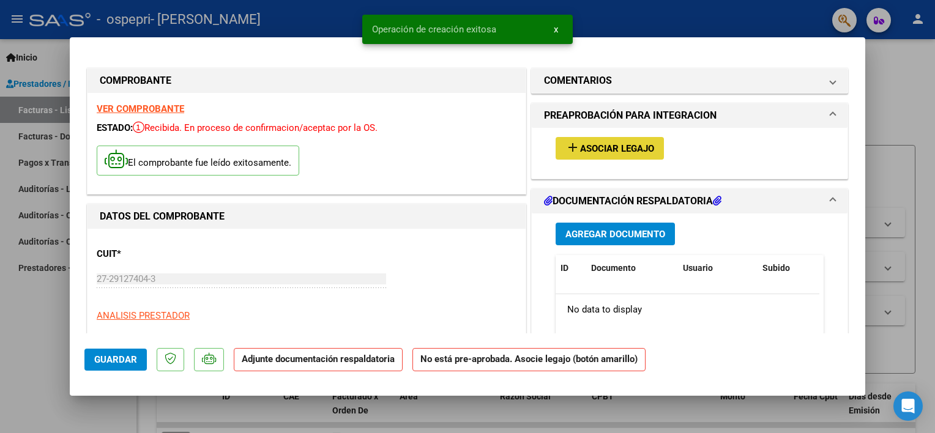
click at [573, 149] on mat-icon "add" at bounding box center [572, 147] width 15 height 15
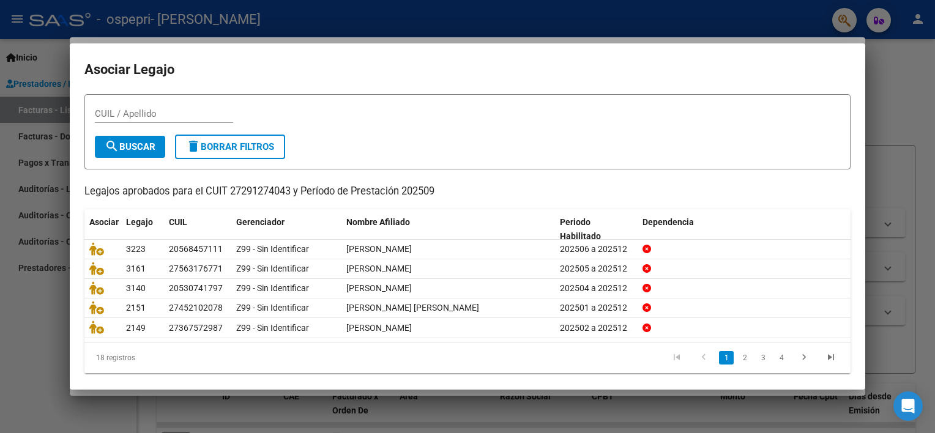
scroll to position [36, 0]
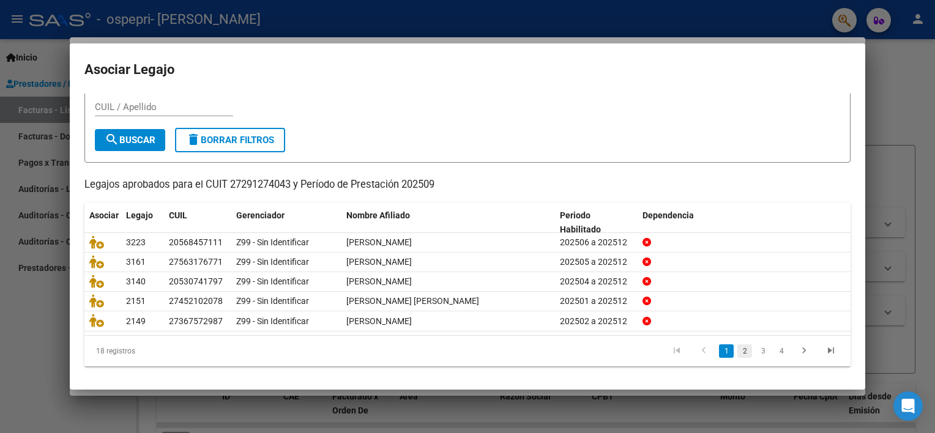
click at [737, 352] on link "2" at bounding box center [744, 350] width 15 height 13
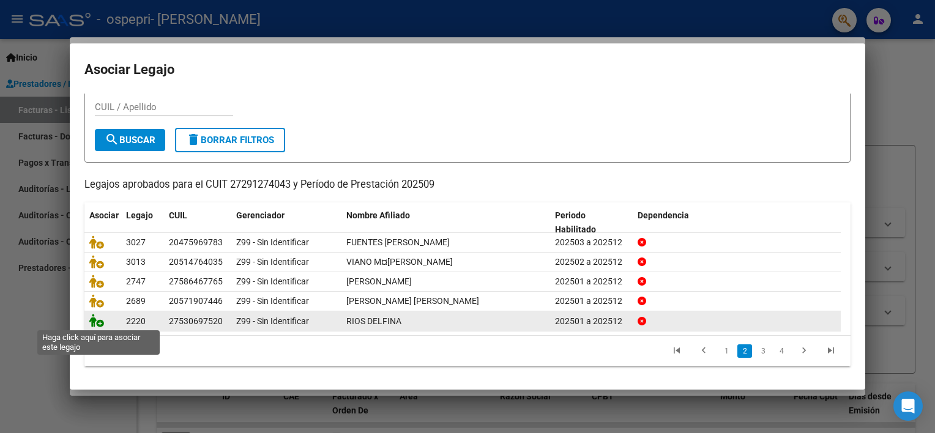
click at [103, 318] on icon at bounding box center [96, 320] width 15 height 13
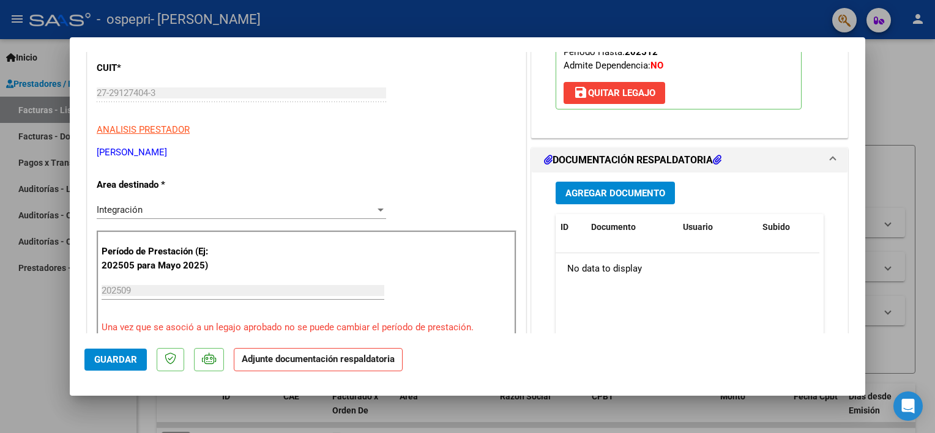
scroll to position [196, 0]
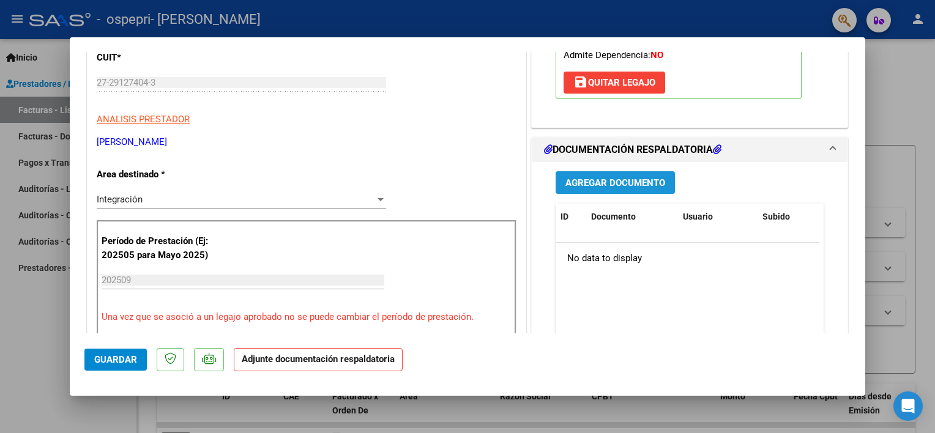
click at [574, 174] on button "Agregar Documento" at bounding box center [614, 182] width 119 height 23
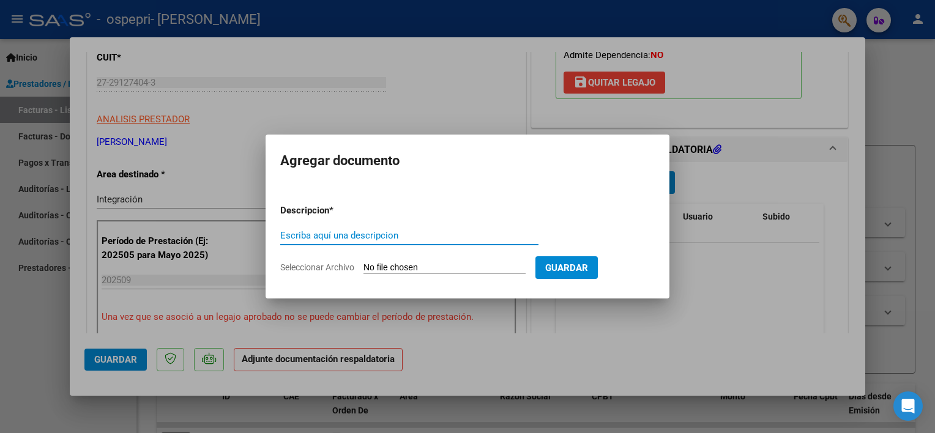
paste input "ASISTENCIA"
type input "ASISTENCIA"
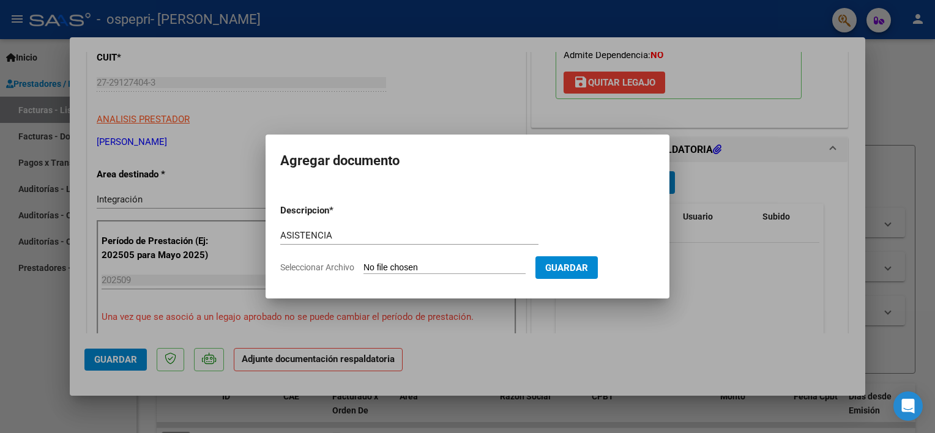
click at [396, 267] on input "Seleccionar Archivo" at bounding box center [444, 268] width 162 height 12
type input "C:\fakepath\[PERSON_NAME] [DATE].pdf"
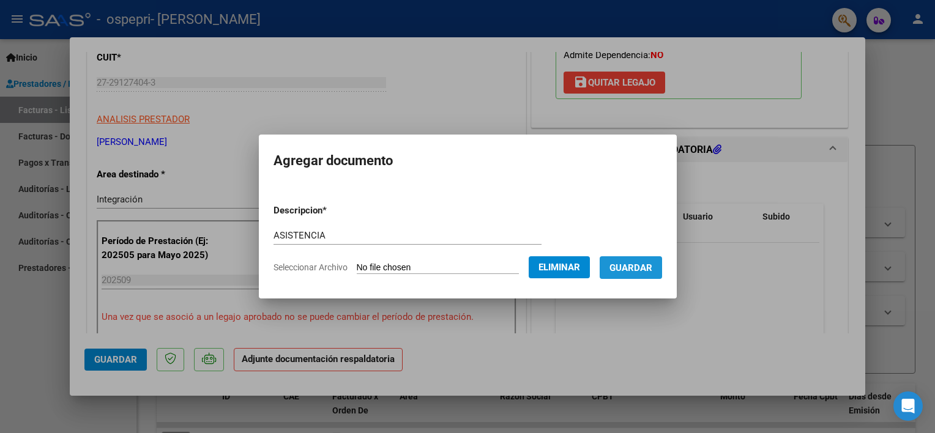
click at [628, 262] on span "Guardar" at bounding box center [630, 267] width 43 height 11
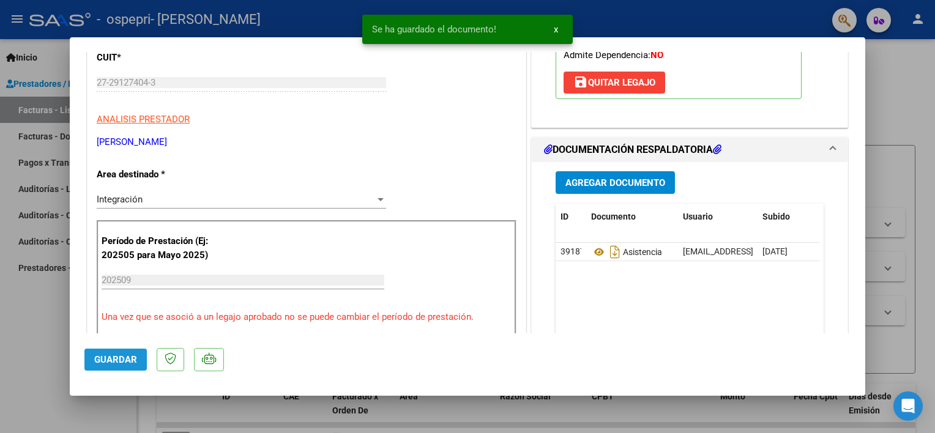
click at [117, 361] on span "Guardar" at bounding box center [115, 359] width 43 height 11
click at [0, 344] on html "menu - ospepri - [PERSON_NAME] person Inicio Instructivos Contacto OS Prestador…" at bounding box center [467, 216] width 935 height 433
click at [21, 347] on div at bounding box center [467, 216] width 935 height 433
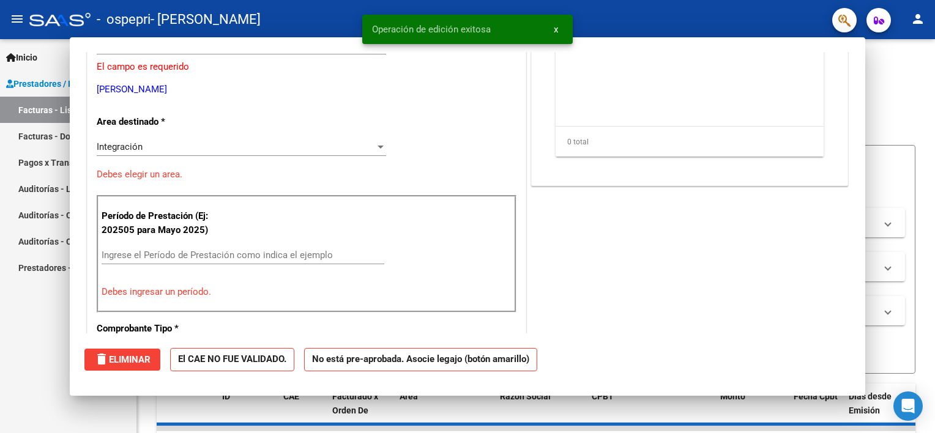
scroll to position [0, 0]
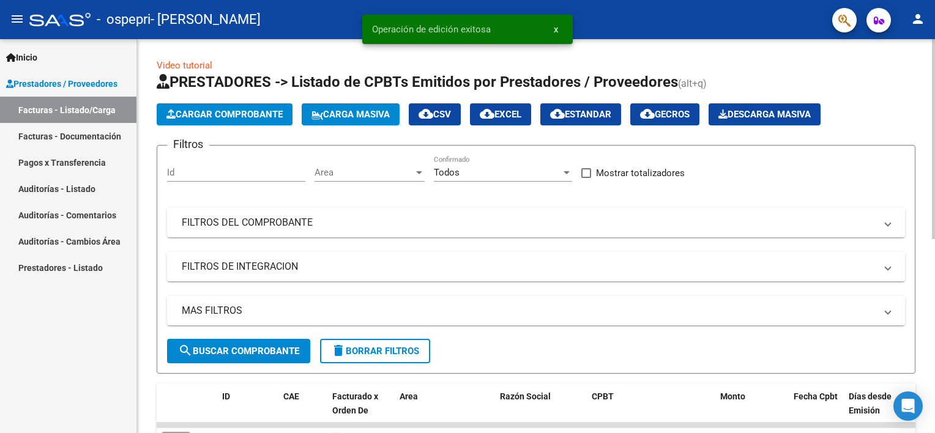
click at [216, 103] on button "Cargar Comprobante" at bounding box center [225, 114] width 136 height 22
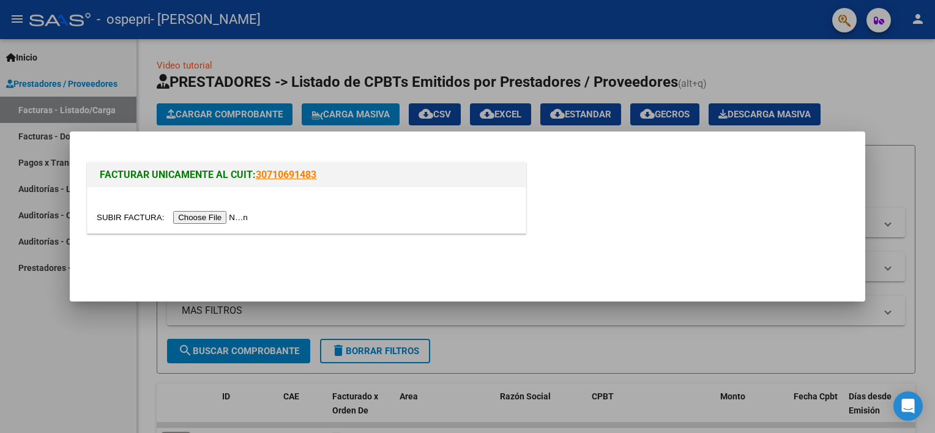
click at [195, 215] on input "file" at bounding box center [174, 217] width 155 height 13
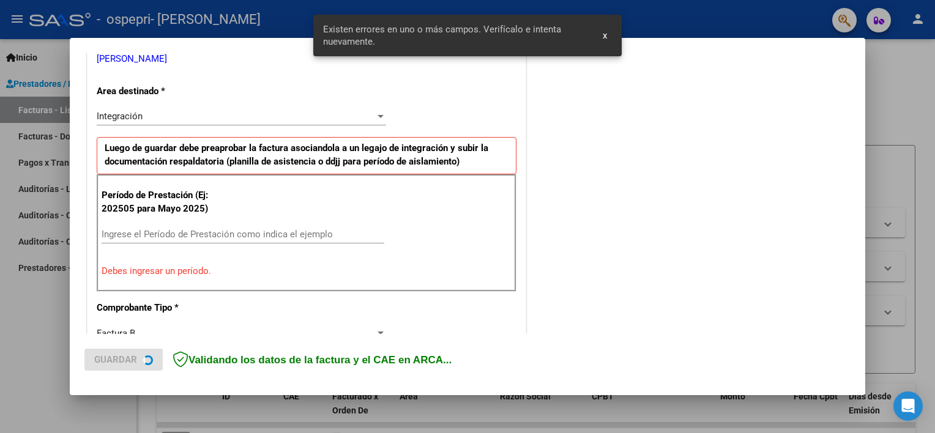
scroll to position [261, 0]
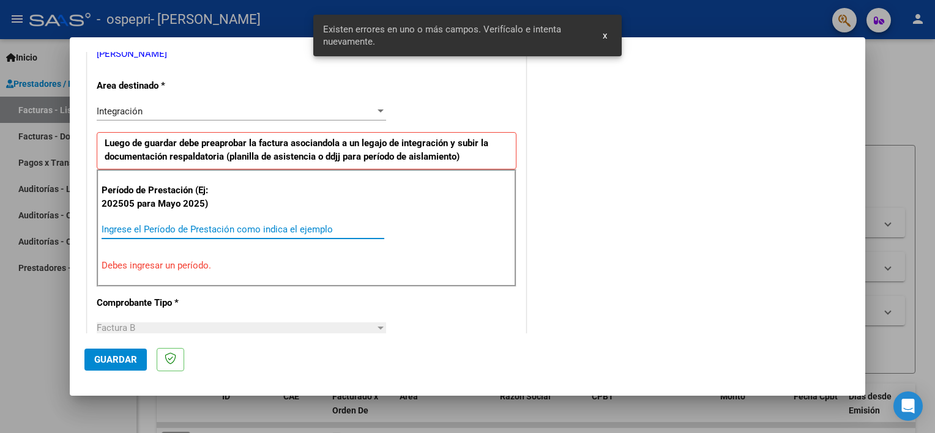
click at [235, 225] on input "Ingrese el Período de Prestación como indica el ejemplo" at bounding box center [243, 229] width 283 height 11
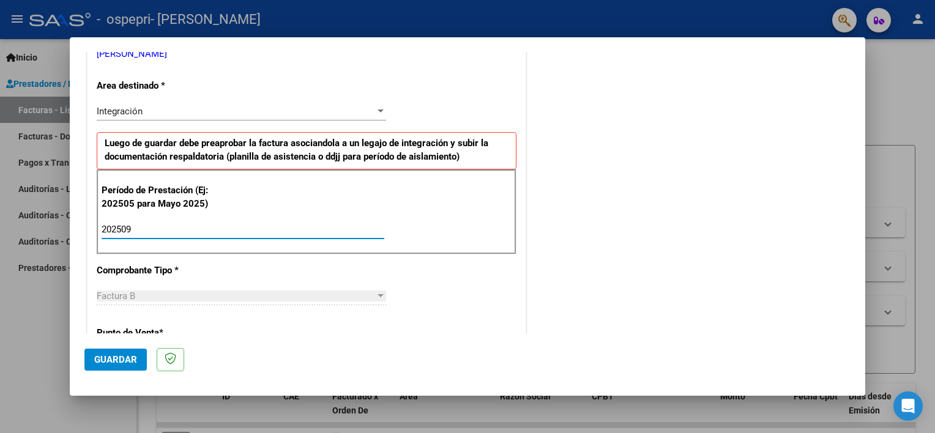
type input "202509"
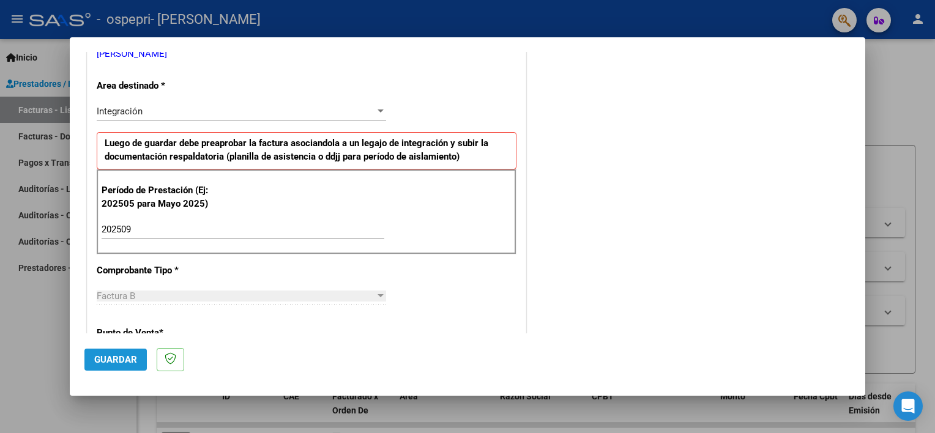
click at [101, 362] on span "Guardar" at bounding box center [115, 359] width 43 height 11
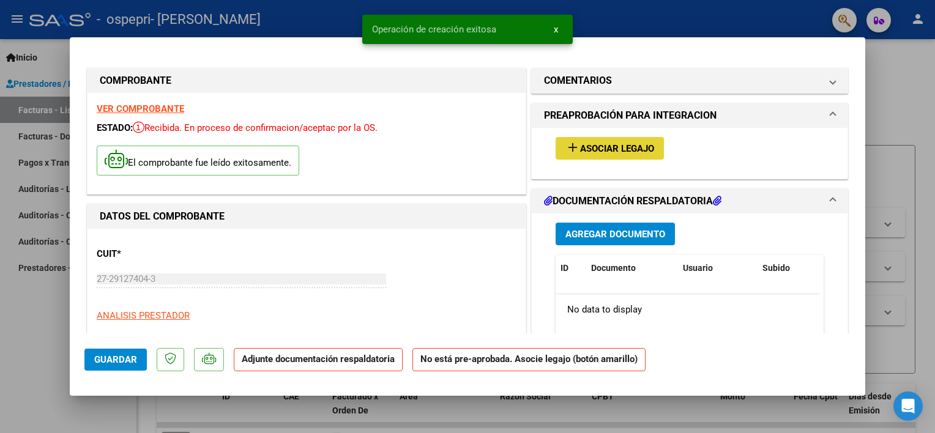
click at [610, 143] on span "add Asociar Legajo" at bounding box center [609, 148] width 89 height 11
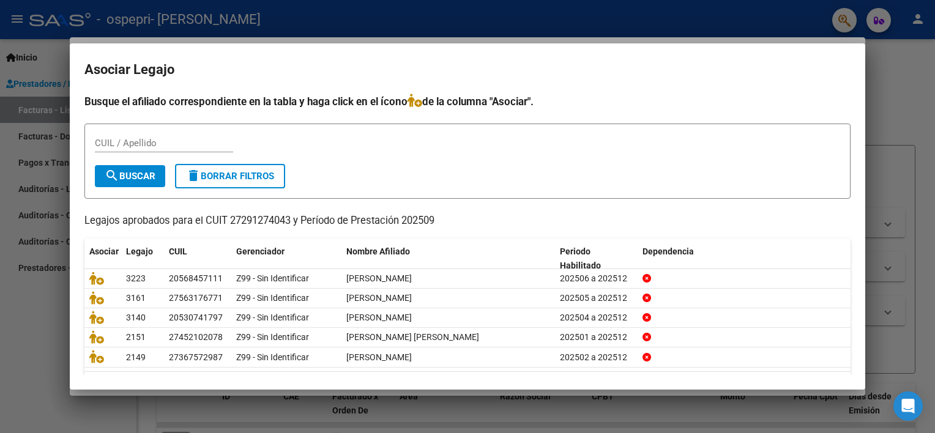
drag, startPoint x: 634, startPoint y: 67, endPoint x: 587, endPoint y: 102, distance: 58.1
click at [587, 102] on mat-dialog-container "Asociar Legajo Busque el afiliado correspondiente en la tabla y haga click en e…" at bounding box center [467, 216] width 795 height 346
drag, startPoint x: 587, startPoint y: 102, endPoint x: 796, endPoint y: 59, distance: 212.9
click at [796, 59] on h2 "Asociar Legajo" at bounding box center [467, 69] width 766 height 23
drag, startPoint x: 109, startPoint y: 40, endPoint x: 175, endPoint y: -3, distance: 78.7
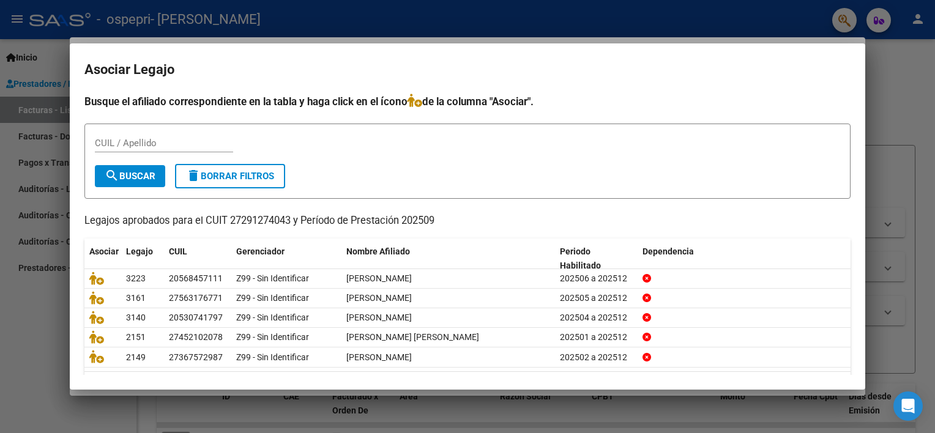
click at [175, 0] on html "menu - ospepri - [PERSON_NAME] person Inicio Instructivos Contacto OS Prestador…" at bounding box center [467, 216] width 935 height 433
click at [507, 23] on div at bounding box center [467, 216] width 935 height 433
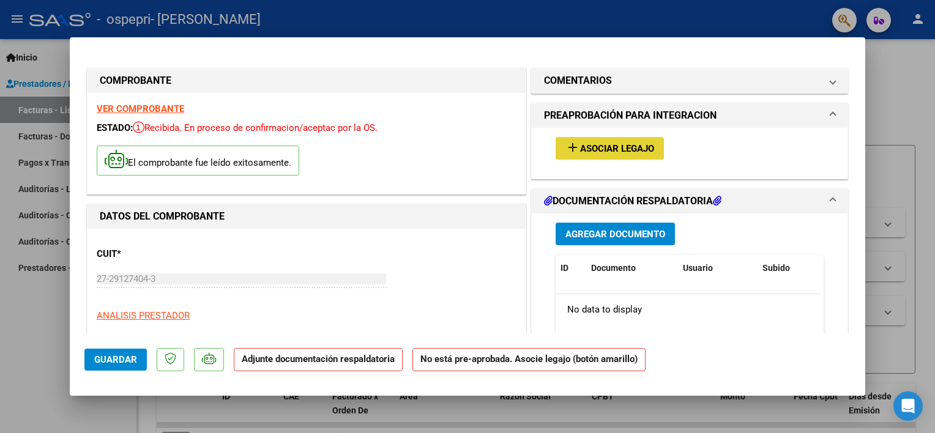
click at [628, 143] on span "Asociar Legajo" at bounding box center [617, 148] width 74 height 11
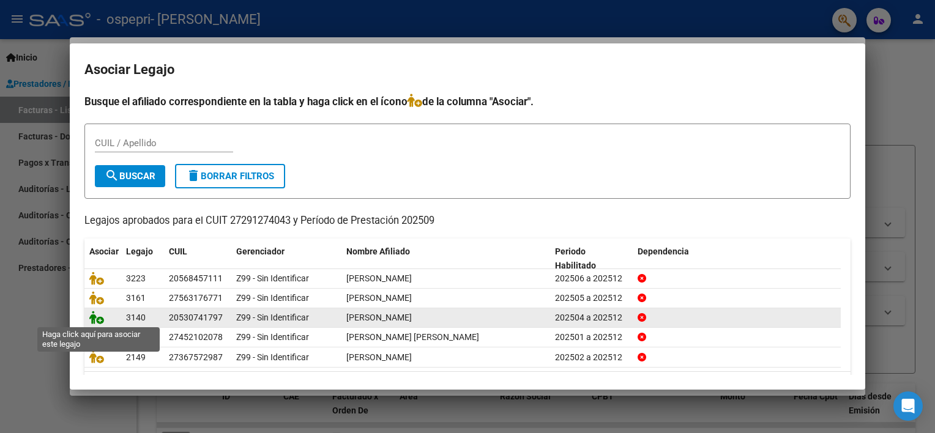
click at [96, 316] on icon at bounding box center [96, 317] width 15 height 13
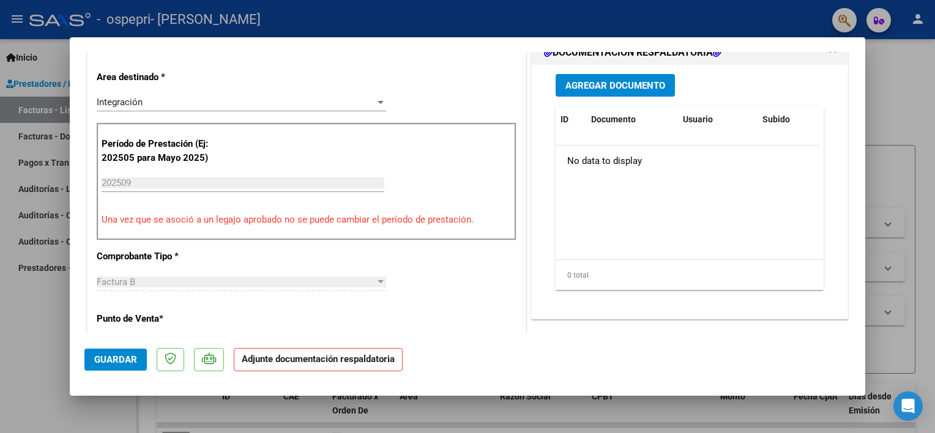
scroll to position [296, 0]
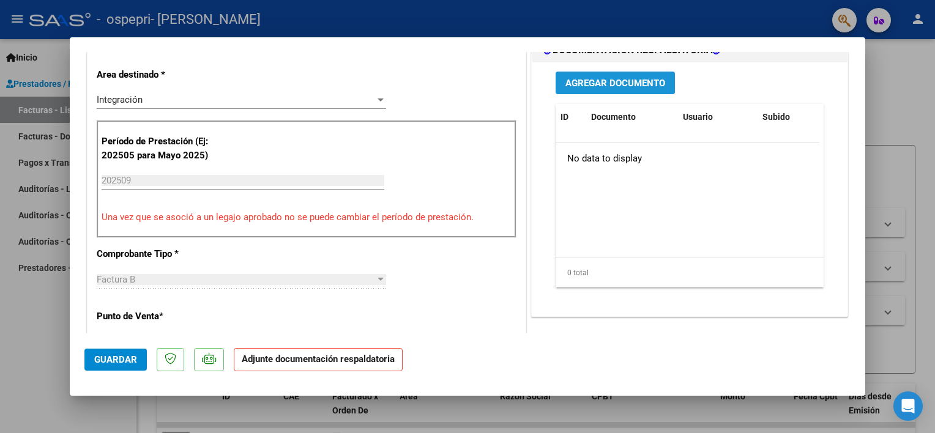
click at [642, 84] on span "Agregar Documento" at bounding box center [615, 83] width 100 height 11
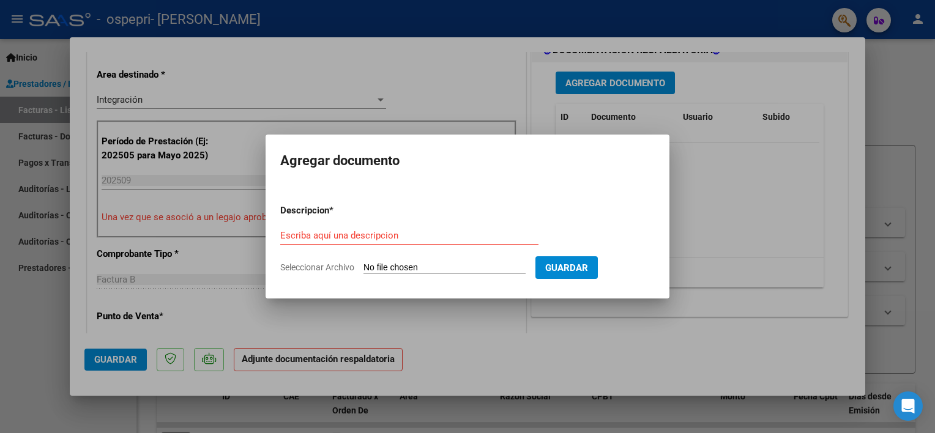
drag, startPoint x: 398, startPoint y: 226, endPoint x: 307, endPoint y: 239, distance: 91.5
paste input "ASISTENCIA"
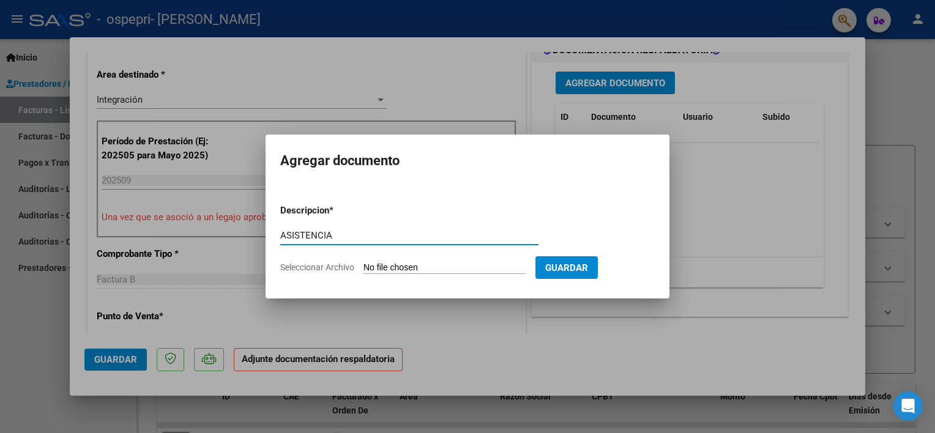
type input "ASISTENCIA"
click at [426, 266] on input "Seleccionar Archivo" at bounding box center [444, 268] width 162 height 12
type input "C:\fakepath\[PERSON_NAME] [DATE].pdf"
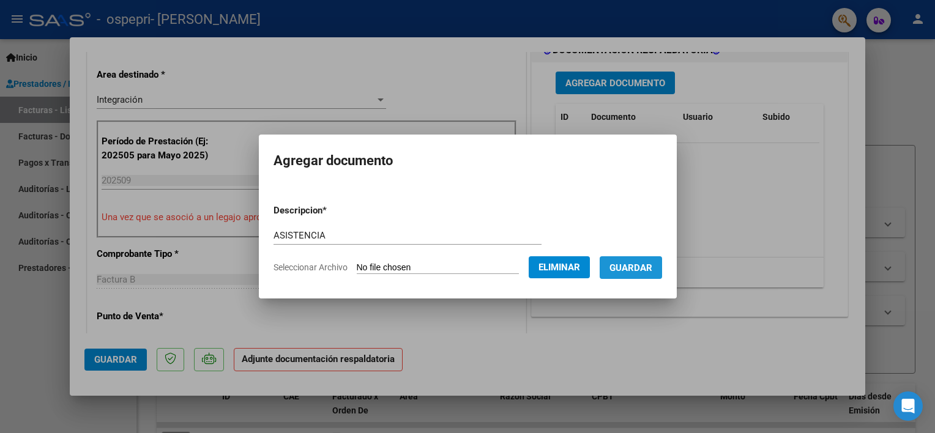
click at [632, 264] on span "Guardar" at bounding box center [630, 267] width 43 height 11
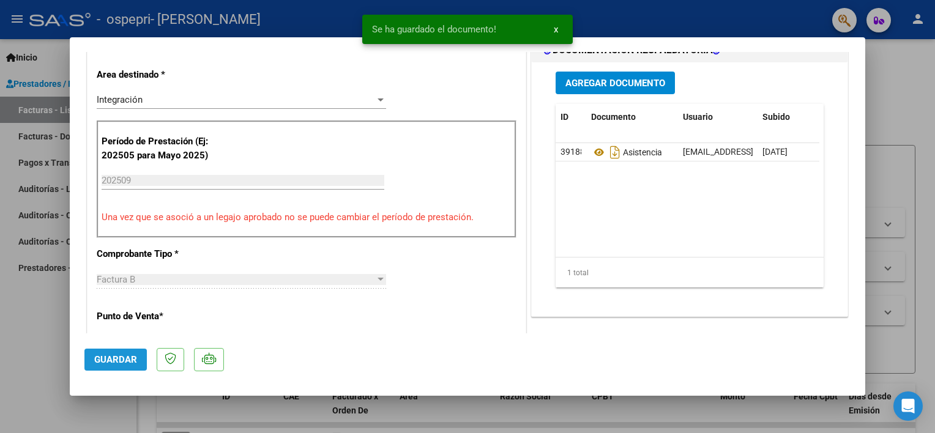
click at [110, 358] on span "Guardar" at bounding box center [115, 359] width 43 height 11
click at [32, 302] on div at bounding box center [467, 216] width 935 height 433
type input "$ 0,00"
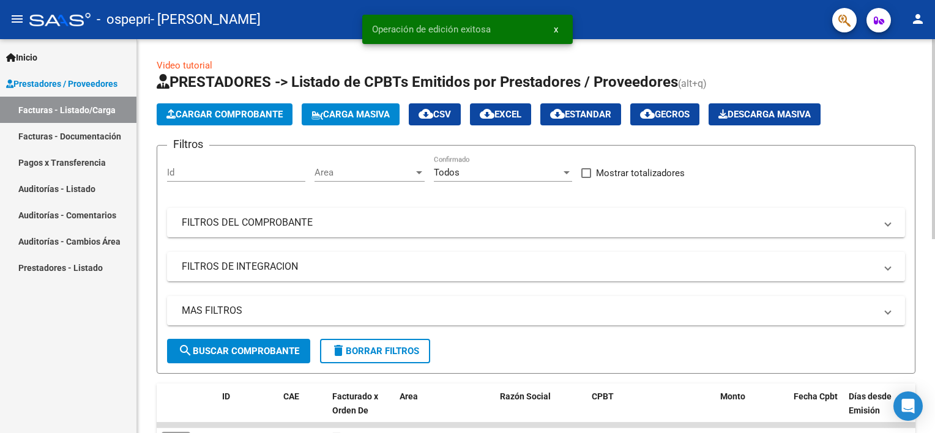
click at [210, 119] on span "Cargar Comprobante" at bounding box center [224, 114] width 116 height 11
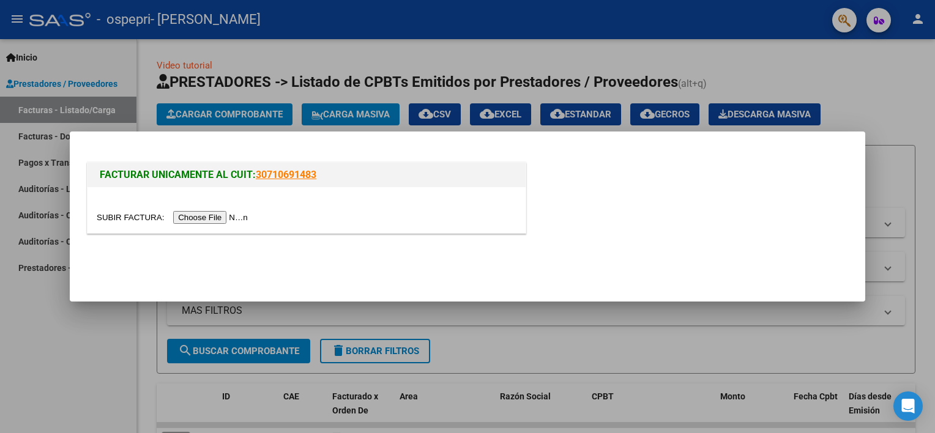
click at [188, 220] on input "file" at bounding box center [174, 217] width 155 height 13
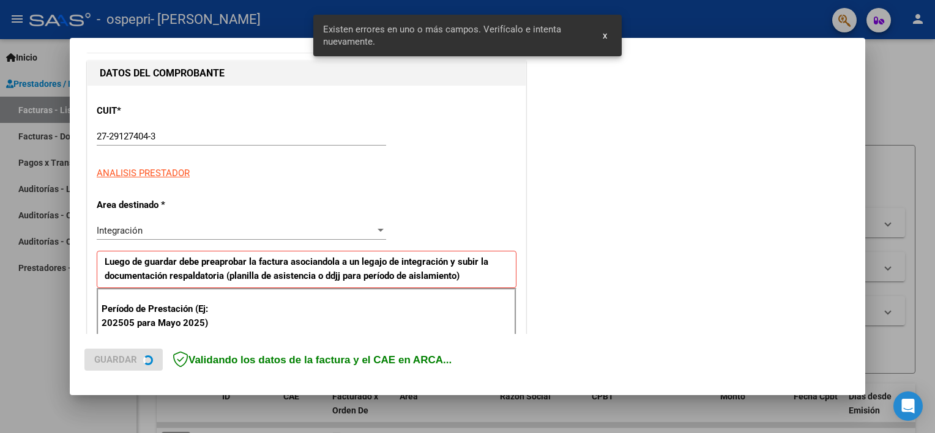
scroll to position [261, 0]
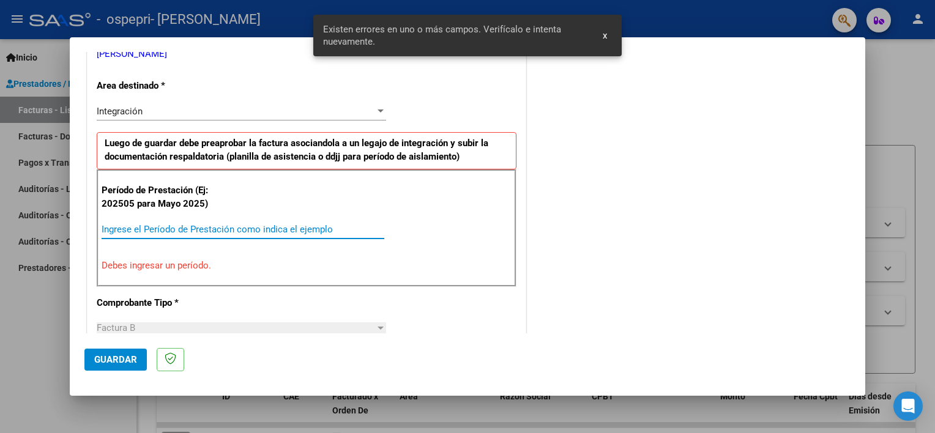
click at [293, 228] on input "Ingrese el Período de Prestación como indica el ejemplo" at bounding box center [243, 229] width 283 height 11
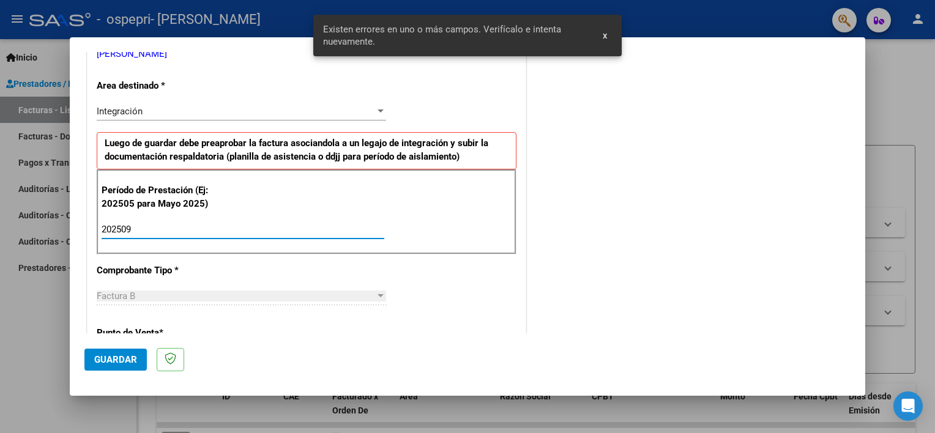
type input "202509"
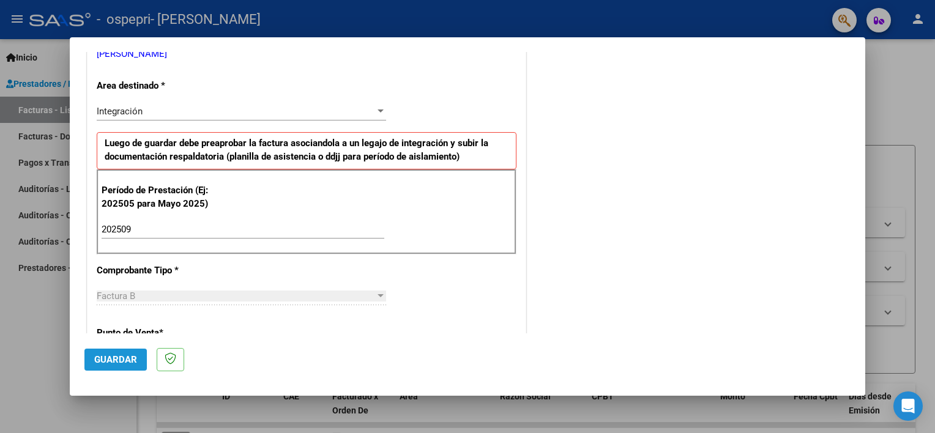
click at [127, 355] on span "Guardar" at bounding box center [115, 359] width 43 height 11
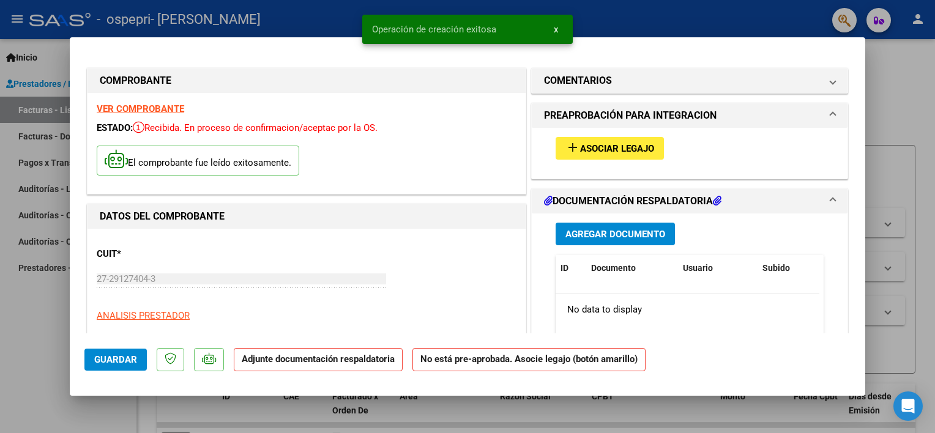
click at [585, 151] on span "Asociar Legajo" at bounding box center [617, 148] width 74 height 11
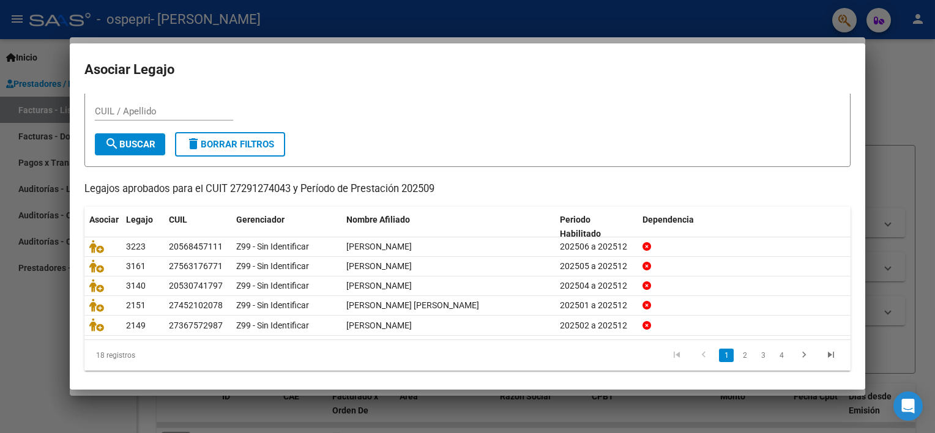
scroll to position [36, 0]
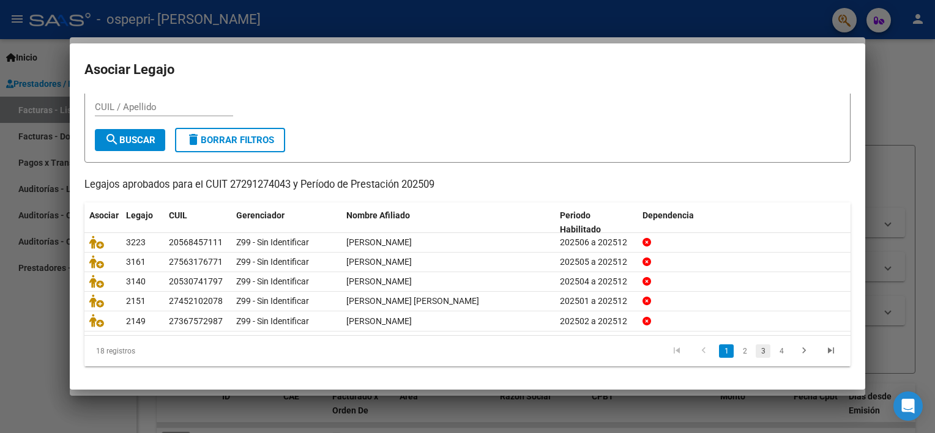
click at [755, 350] on link "3" at bounding box center [762, 350] width 15 height 13
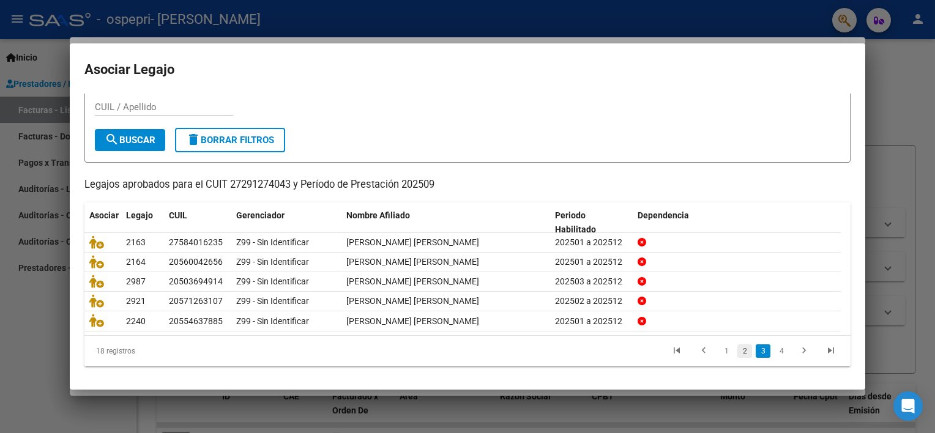
click at [737, 350] on link "2" at bounding box center [744, 350] width 15 height 13
click at [774, 352] on link "4" at bounding box center [781, 350] width 15 height 13
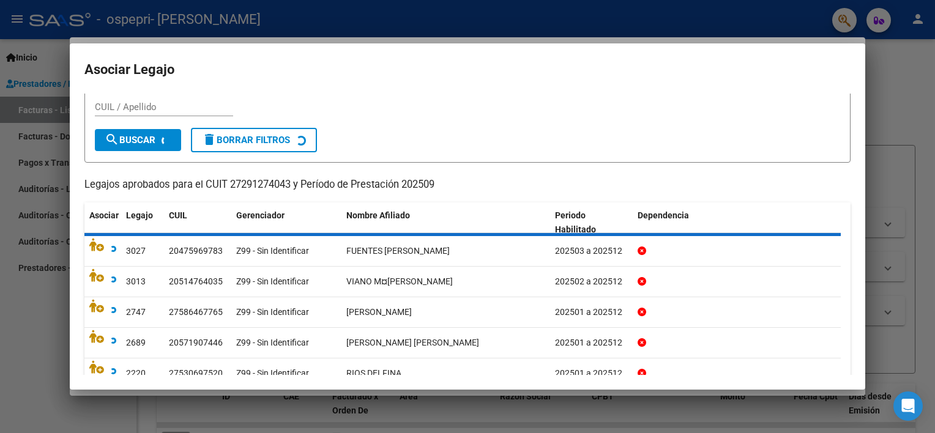
scroll to position [0, 0]
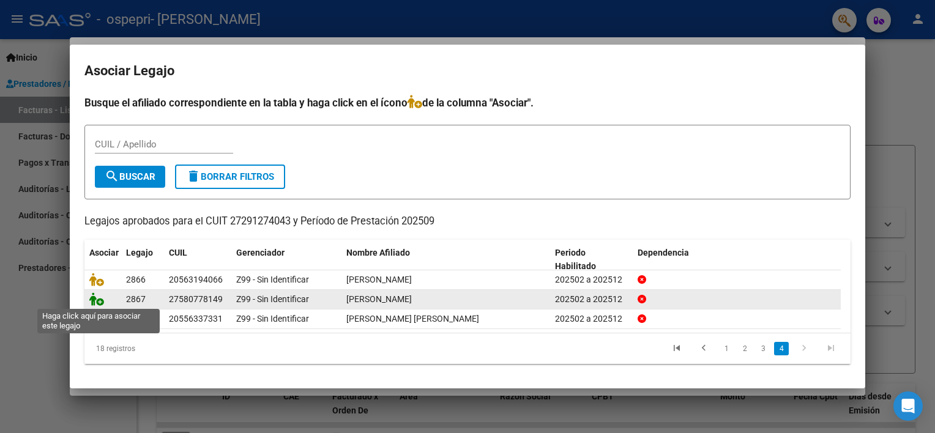
click at [95, 294] on icon at bounding box center [96, 298] width 15 height 13
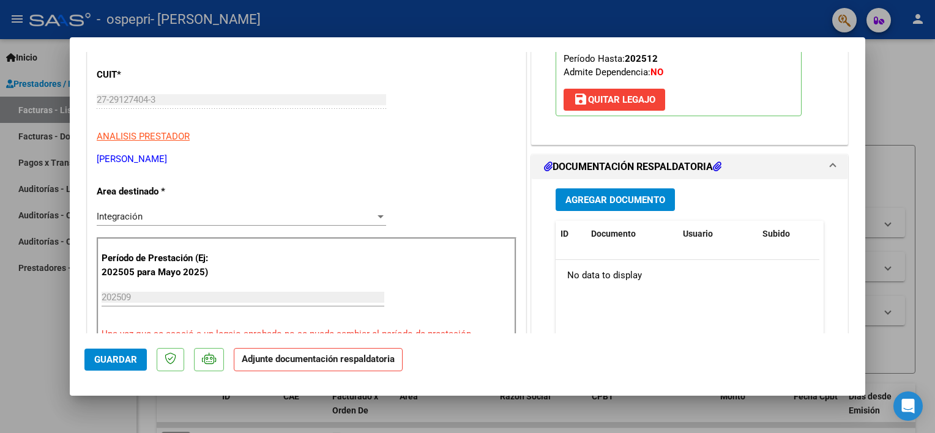
scroll to position [184, 0]
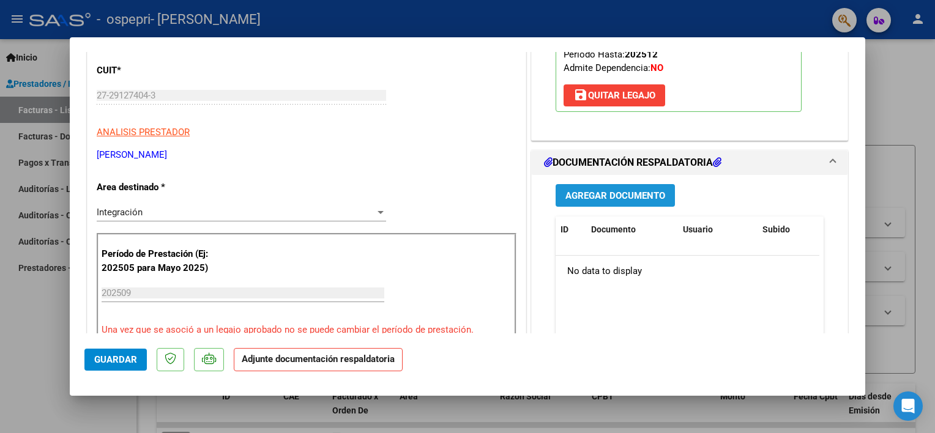
click at [629, 193] on span "Agregar Documento" at bounding box center [615, 195] width 100 height 11
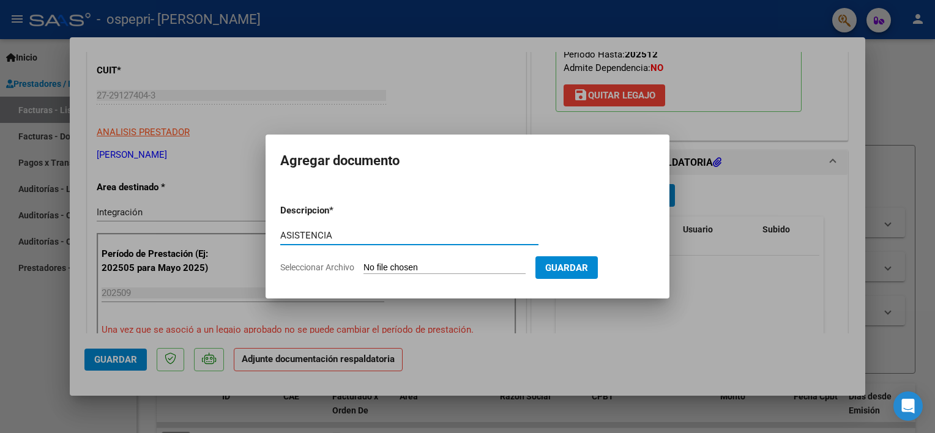
type input "ASISTENCIA"
click at [406, 269] on input "Seleccionar Archivo" at bounding box center [444, 268] width 162 height 12
type input "C:\fakepath\[PERSON_NAME] [DATE].pdf"
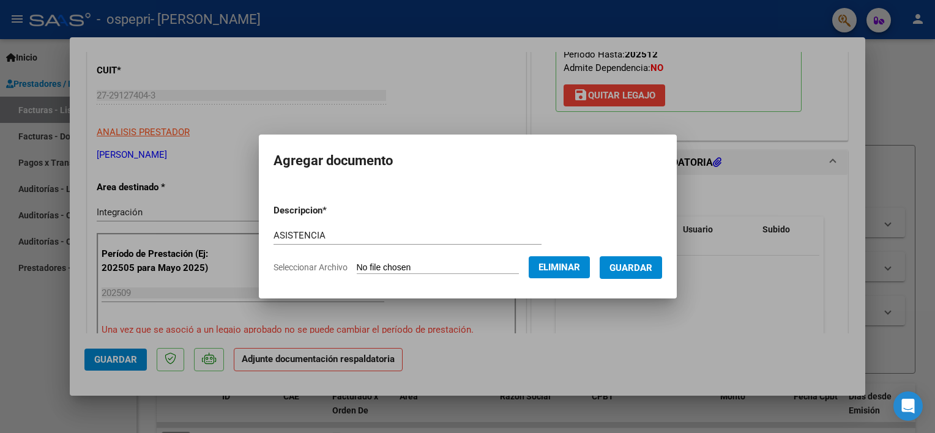
click at [648, 269] on span "Guardar" at bounding box center [630, 267] width 43 height 11
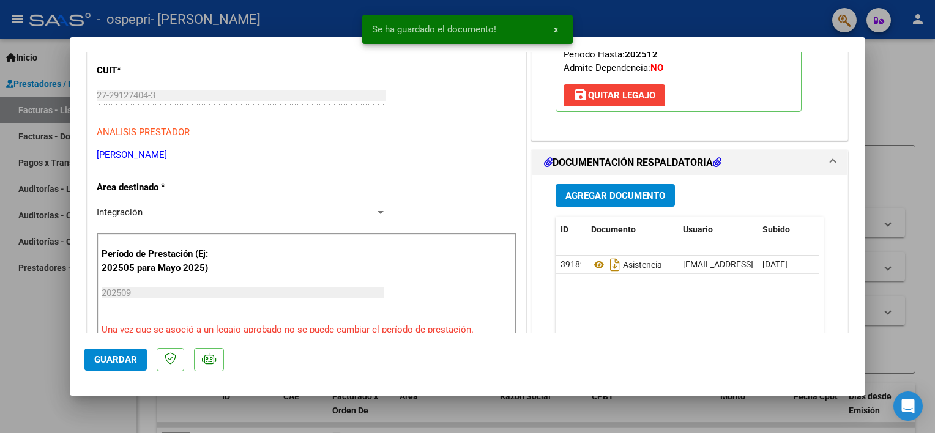
scroll to position [0, 0]
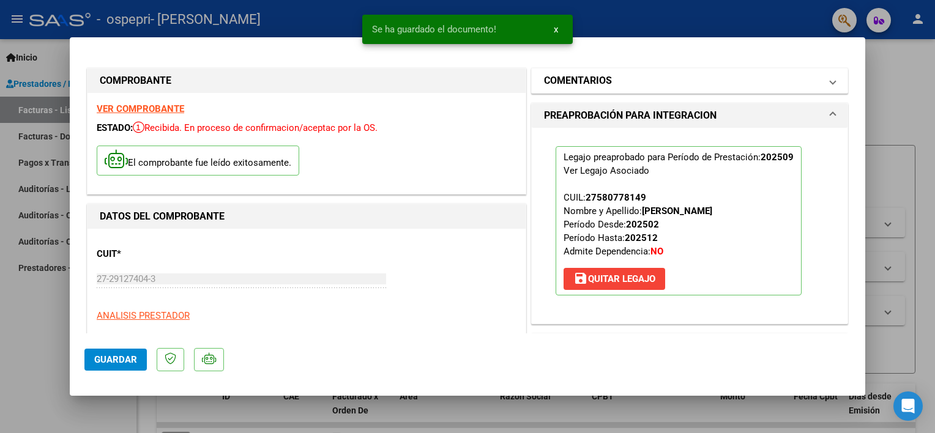
click at [781, 76] on mat-panel-title "COMENTARIOS" at bounding box center [682, 80] width 276 height 15
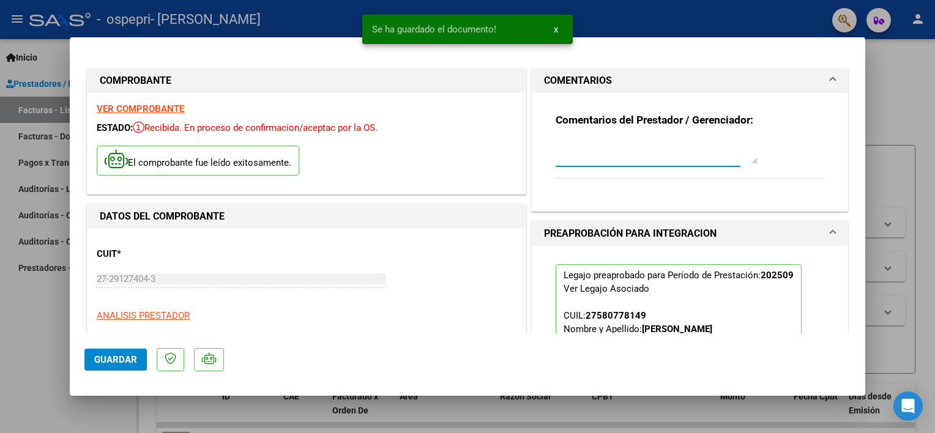
click at [595, 158] on textarea at bounding box center [656, 151] width 202 height 24
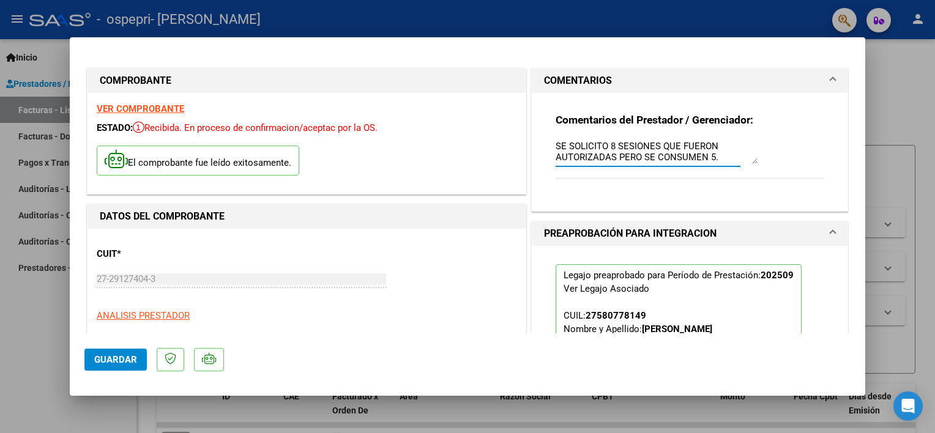
type textarea "SE SOLICITO 8 SESIONES QUE FUERON AUTORIZADAS PERO SE CONSUMEN 5."
click at [104, 358] on span "Guardar" at bounding box center [115, 359] width 43 height 11
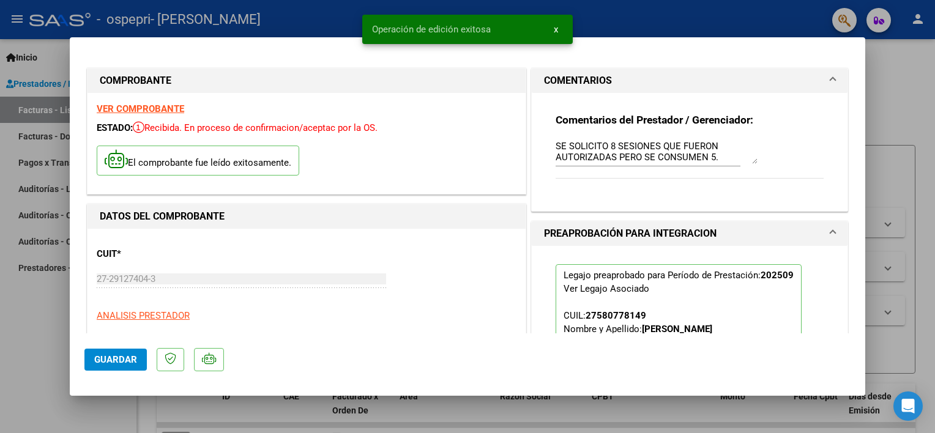
click at [49, 343] on div at bounding box center [467, 216] width 935 height 433
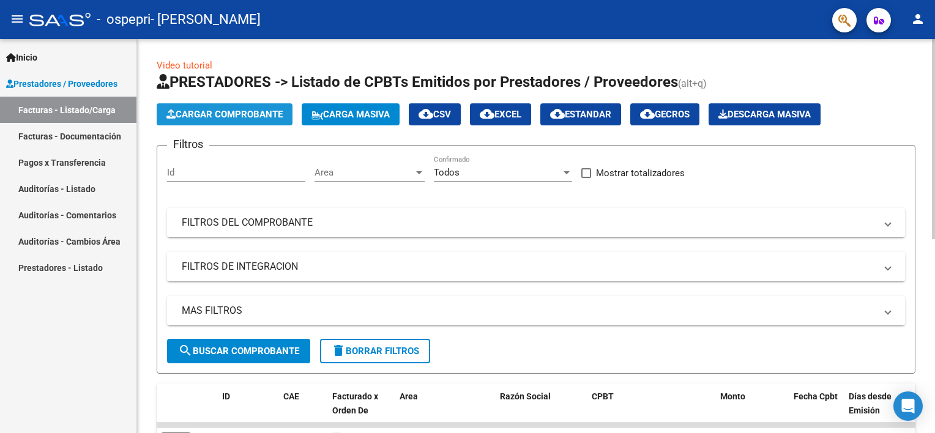
click at [223, 110] on span "Cargar Comprobante" at bounding box center [224, 114] width 116 height 11
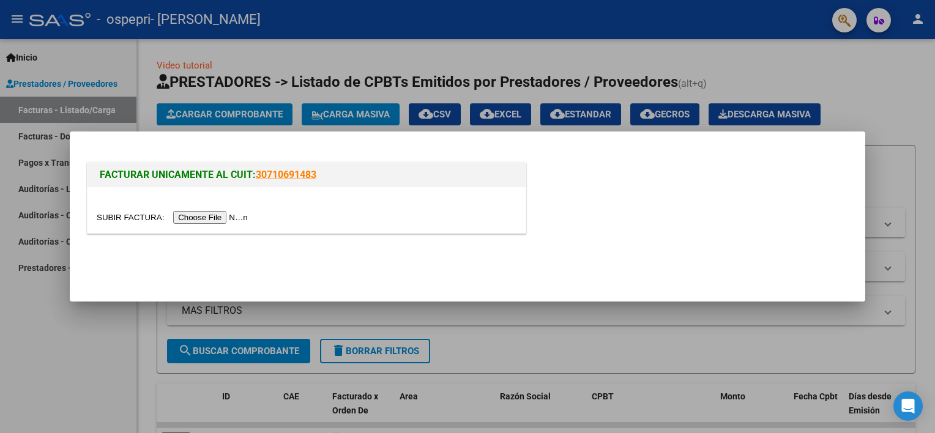
click at [206, 217] on input "file" at bounding box center [174, 217] width 155 height 13
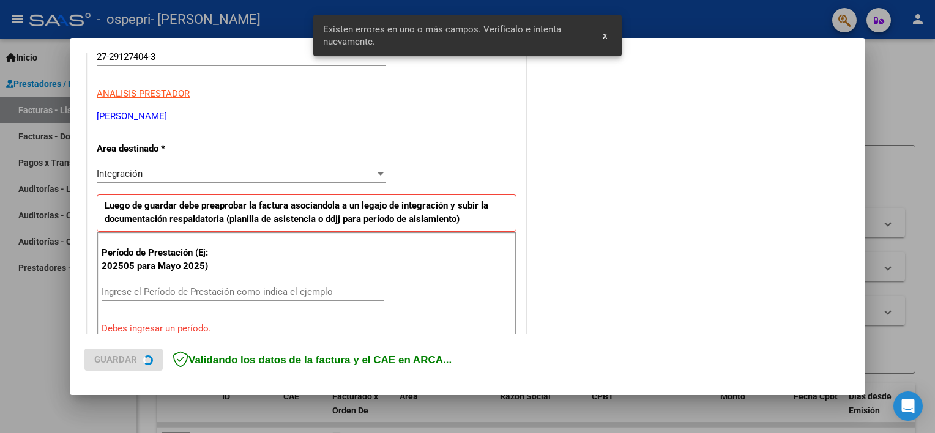
scroll to position [284, 0]
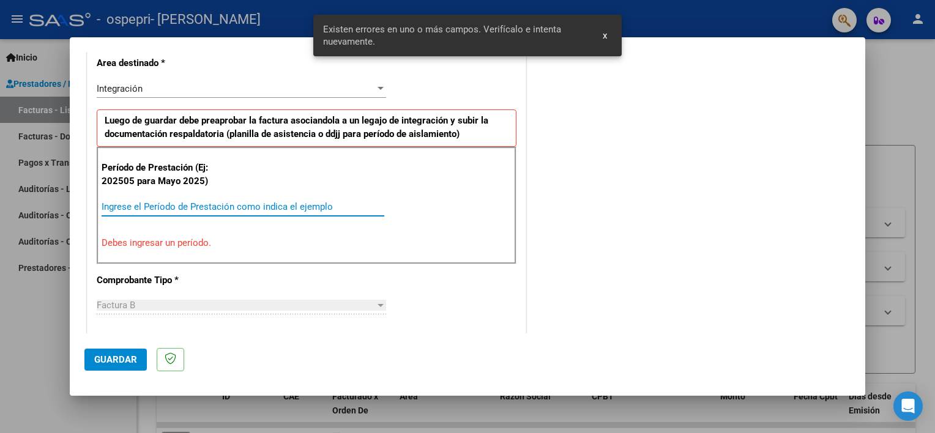
click at [239, 208] on input "Ingrese el Período de Prestación como indica el ejemplo" at bounding box center [243, 206] width 283 height 11
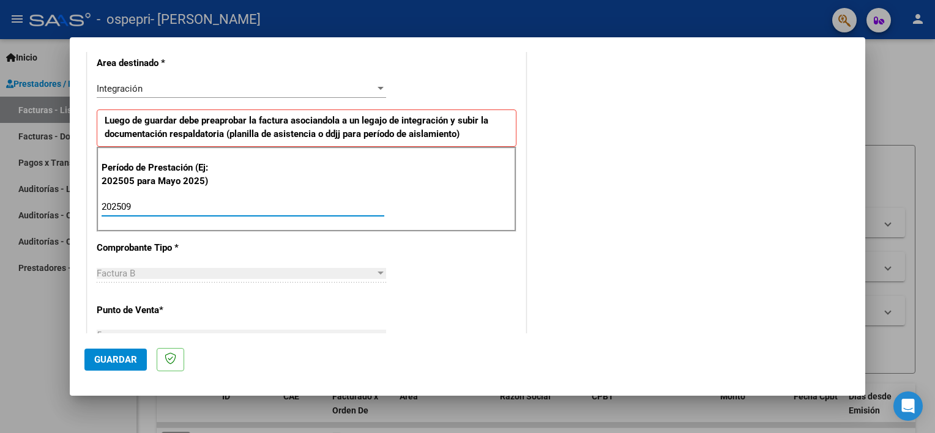
type input "202509"
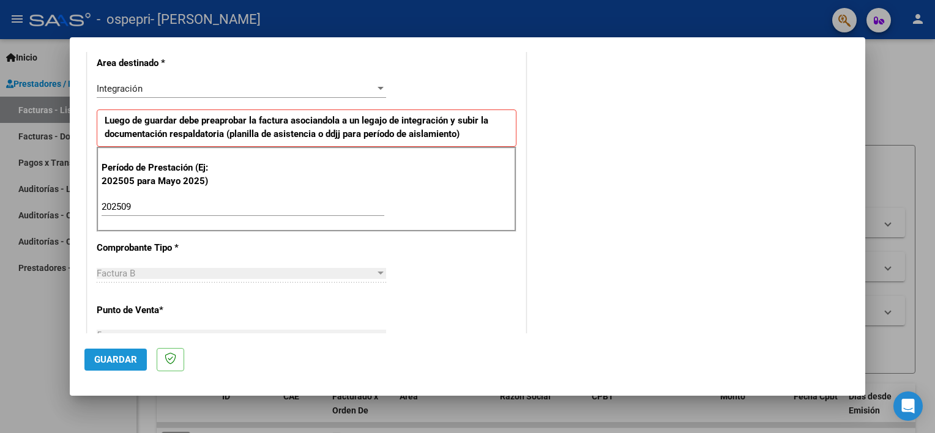
click at [111, 355] on span "Guardar" at bounding box center [115, 359] width 43 height 11
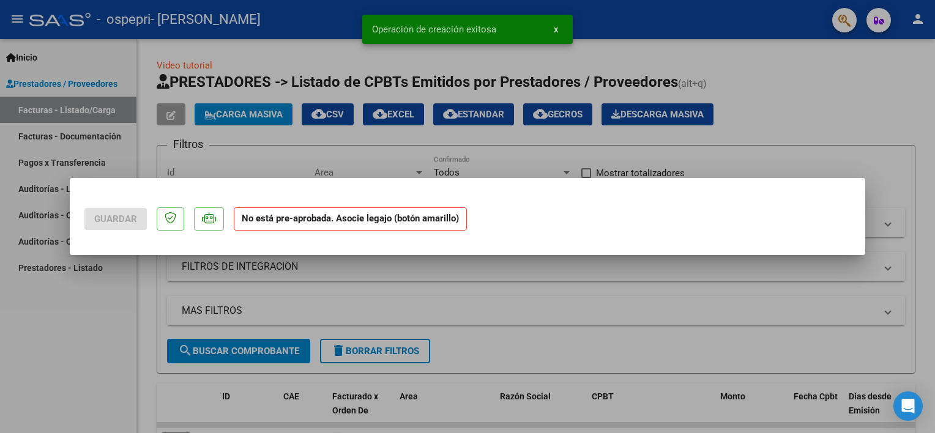
scroll to position [0, 0]
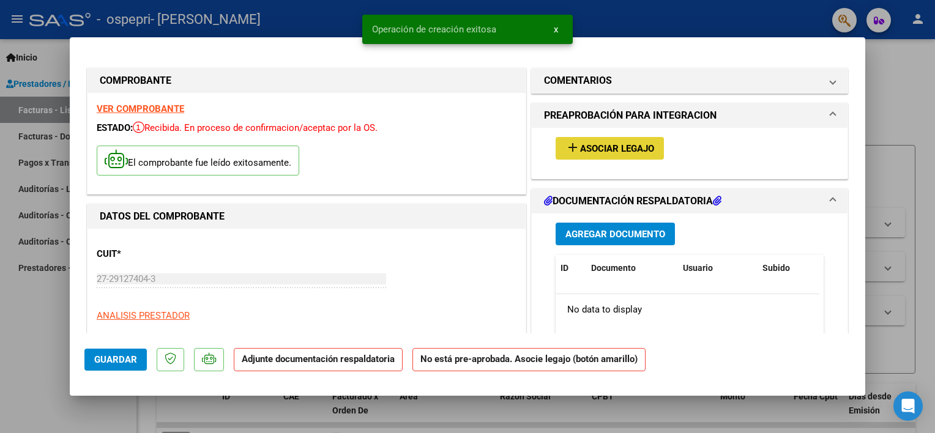
click at [602, 148] on span "Asociar Legajo" at bounding box center [617, 148] width 74 height 11
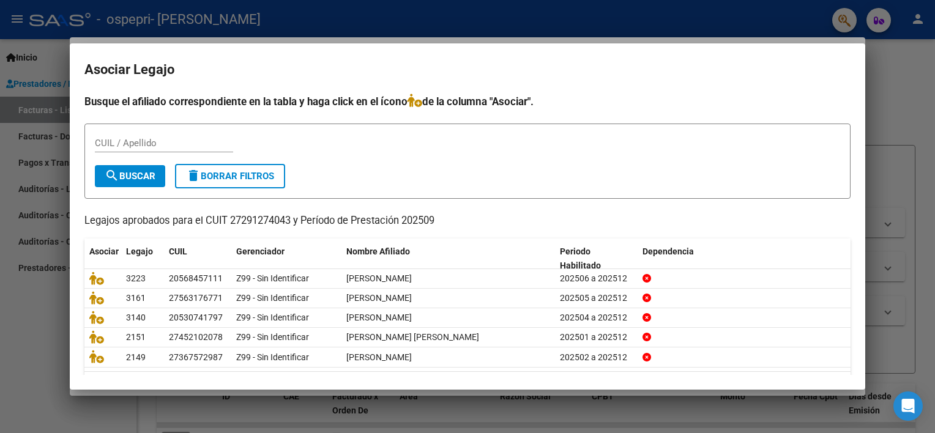
scroll to position [36, 0]
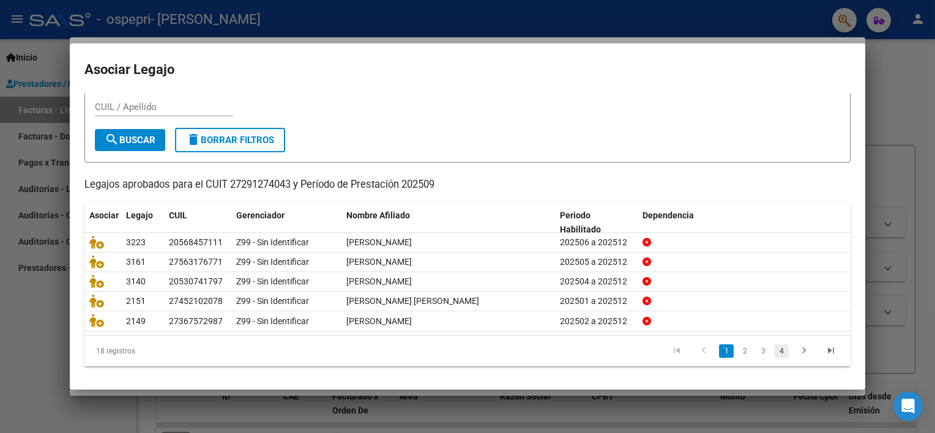
click at [777, 347] on link "4" at bounding box center [781, 350] width 15 height 13
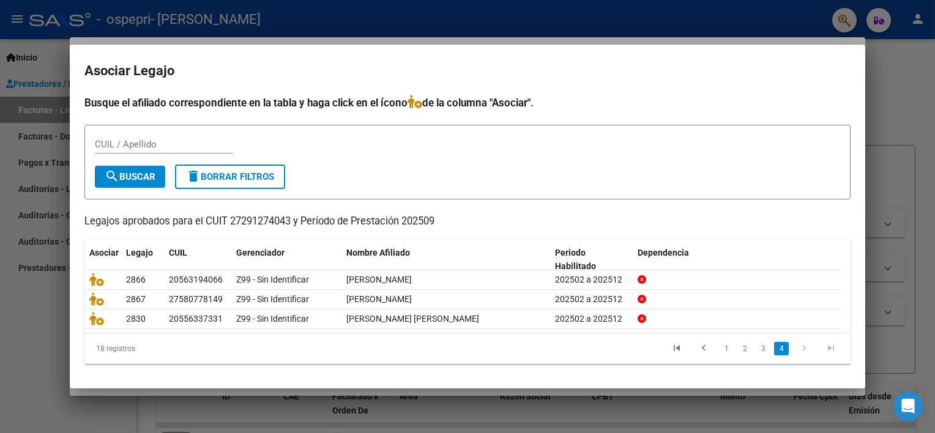
scroll to position [0, 0]
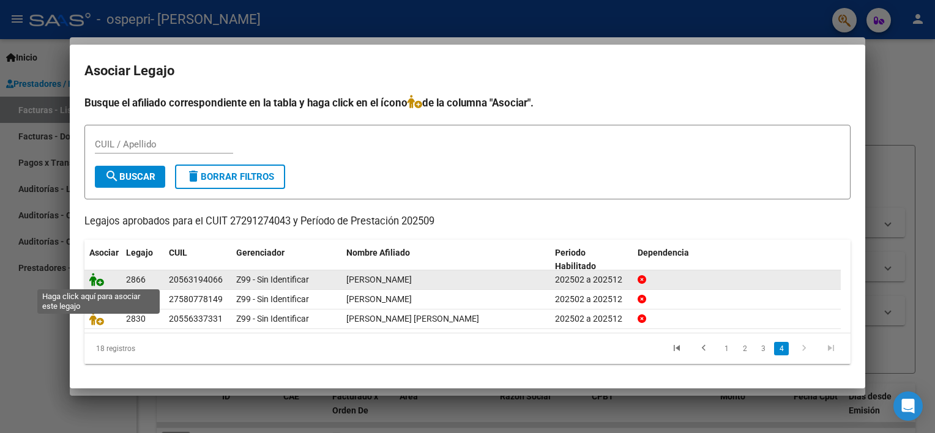
click at [94, 276] on icon at bounding box center [96, 279] width 15 height 13
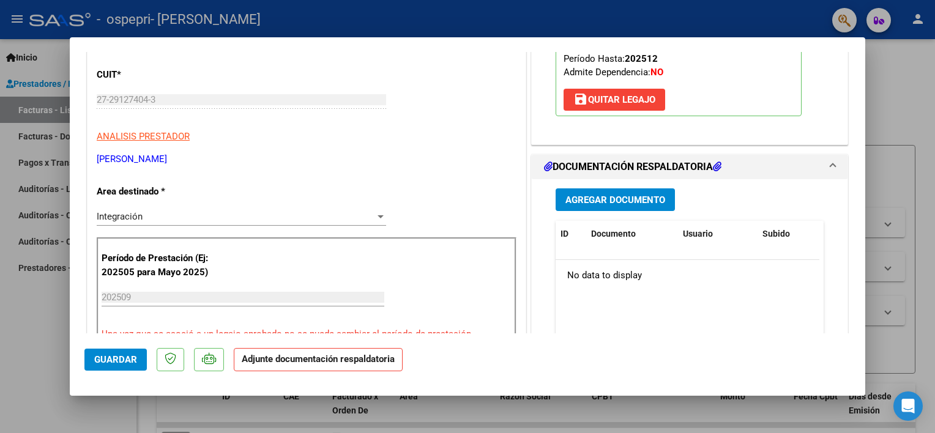
scroll to position [205, 0]
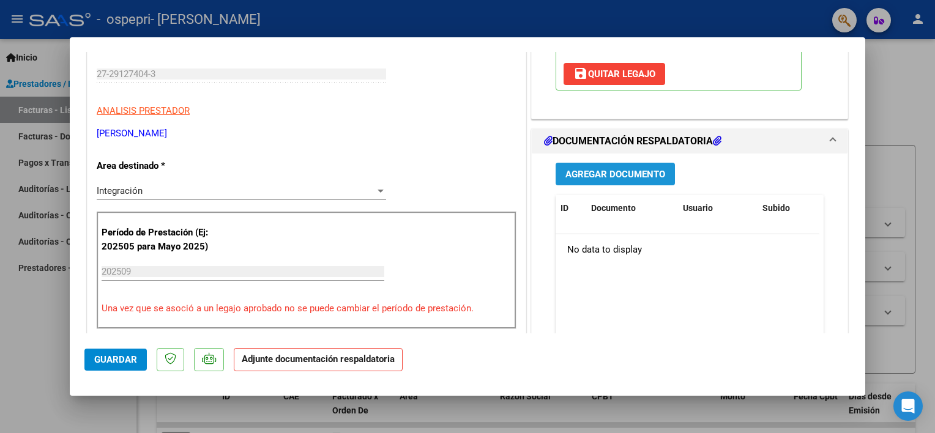
click at [595, 165] on button "Agregar Documento" at bounding box center [614, 174] width 119 height 23
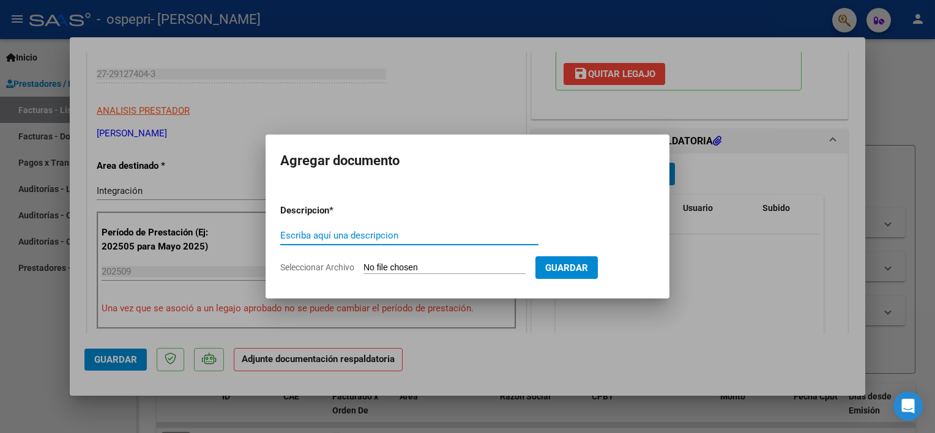
click at [372, 229] on div "Escriba aquí una descripcion" at bounding box center [409, 235] width 258 height 18
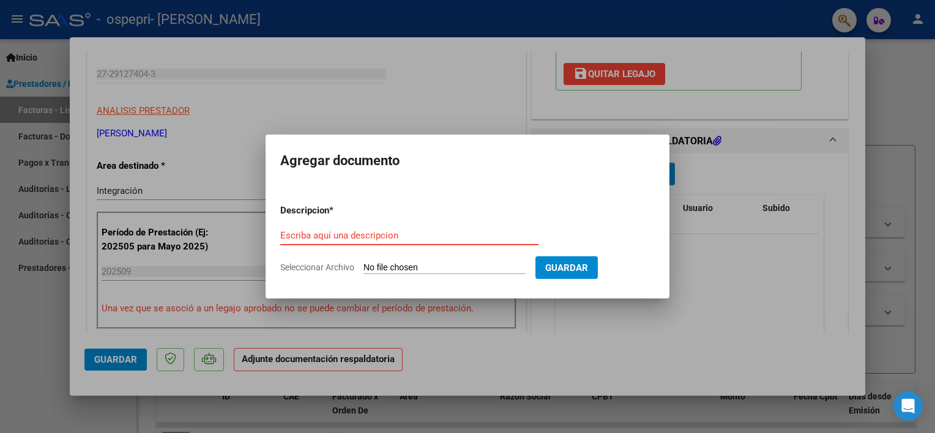
click at [371, 237] on input "Escriba aquí una descripcion" at bounding box center [409, 235] width 258 height 11
paste input "ASISTENCIA"
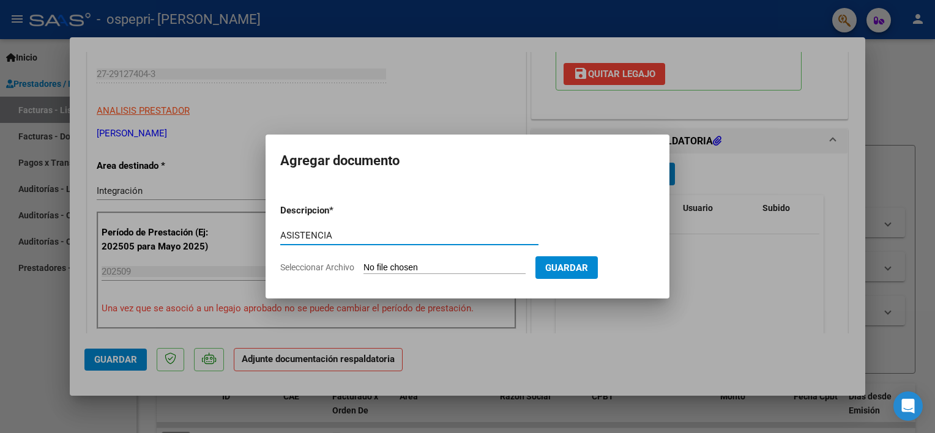
type input "ASISTENCIA"
click at [420, 264] on input "Seleccionar Archivo" at bounding box center [444, 268] width 162 height 12
type input "C:\fakepath\[PERSON_NAME] [DATE].pdf"
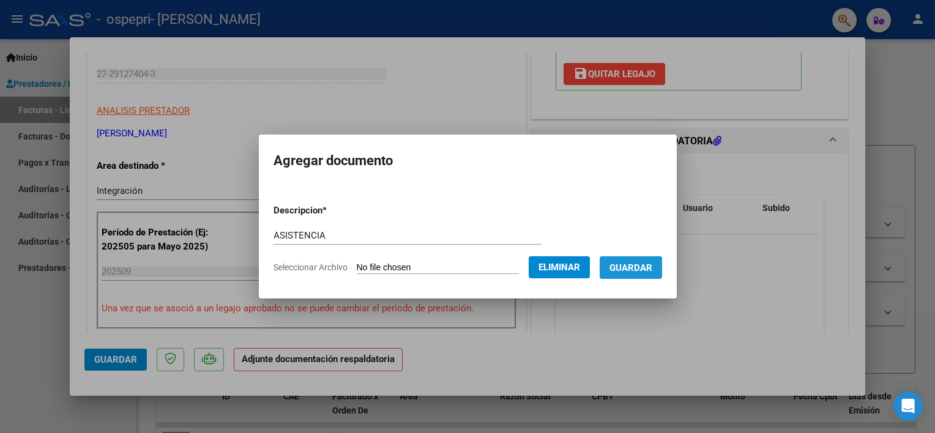
click at [643, 270] on span "Guardar" at bounding box center [630, 267] width 43 height 11
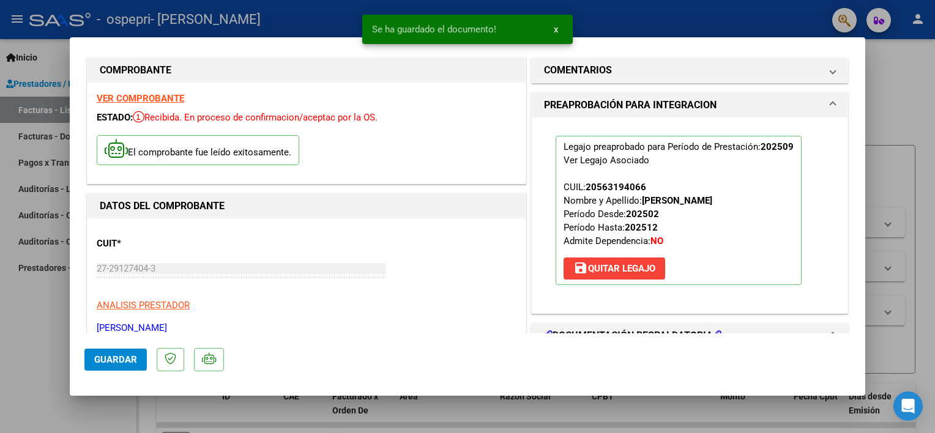
scroll to position [0, 0]
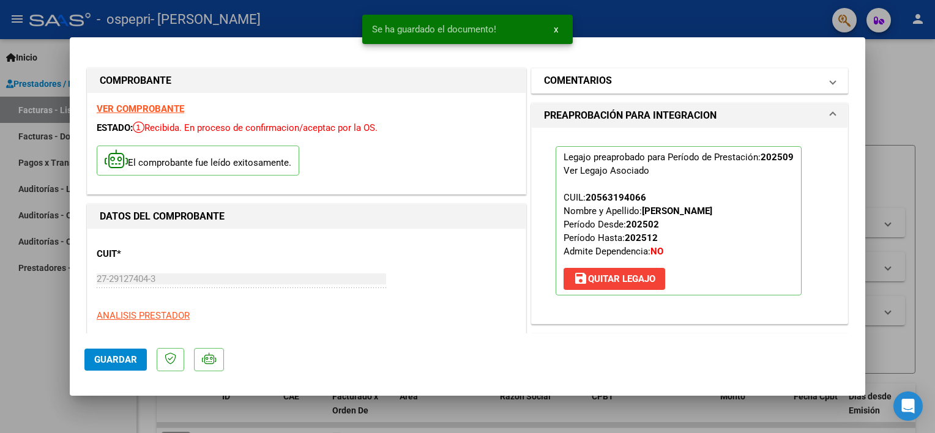
click at [708, 84] on mat-panel-title "COMENTARIOS" at bounding box center [682, 80] width 276 height 15
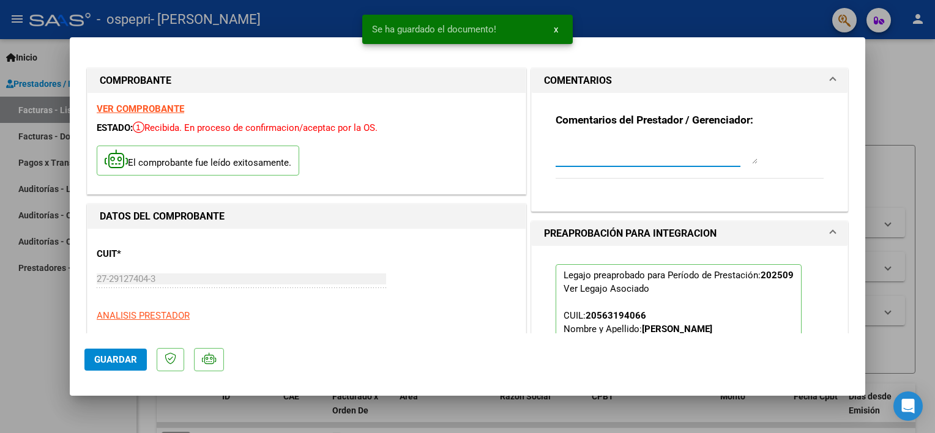
click at [581, 150] on textarea at bounding box center [656, 151] width 202 height 24
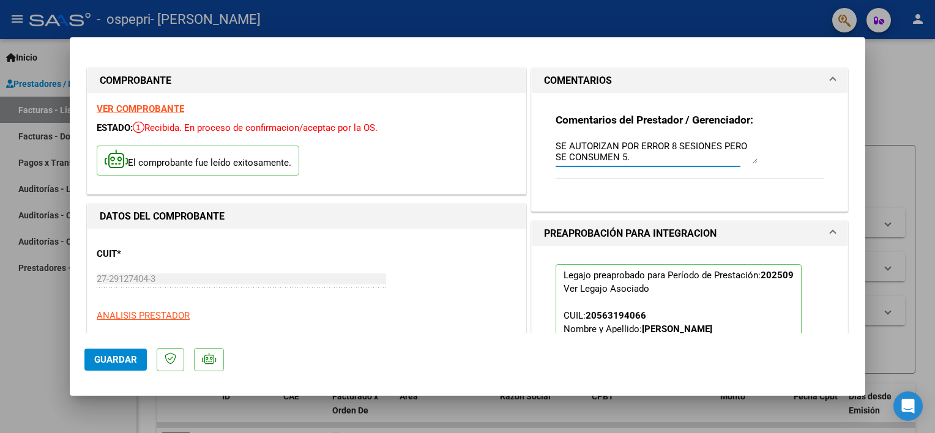
type textarea "SE AUTORIZAN POR ERROR 8 SESIONES PERO SE CONSUMEN 5."
click at [122, 355] on span "Guardar" at bounding box center [115, 359] width 43 height 11
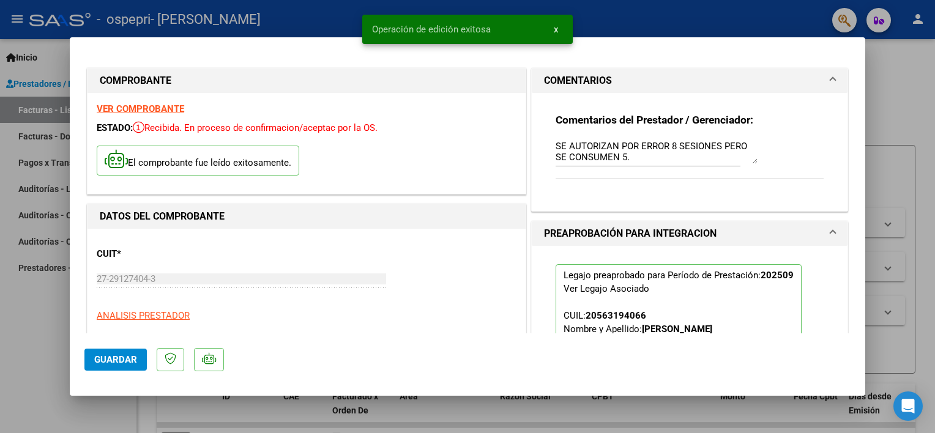
click at [44, 321] on div at bounding box center [467, 216] width 935 height 433
type input "$ 0,00"
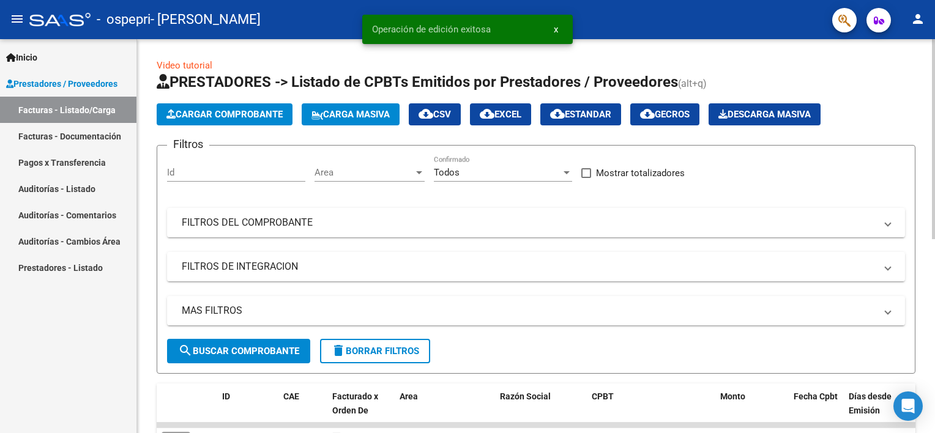
click at [224, 109] on span "Cargar Comprobante" at bounding box center [224, 114] width 116 height 11
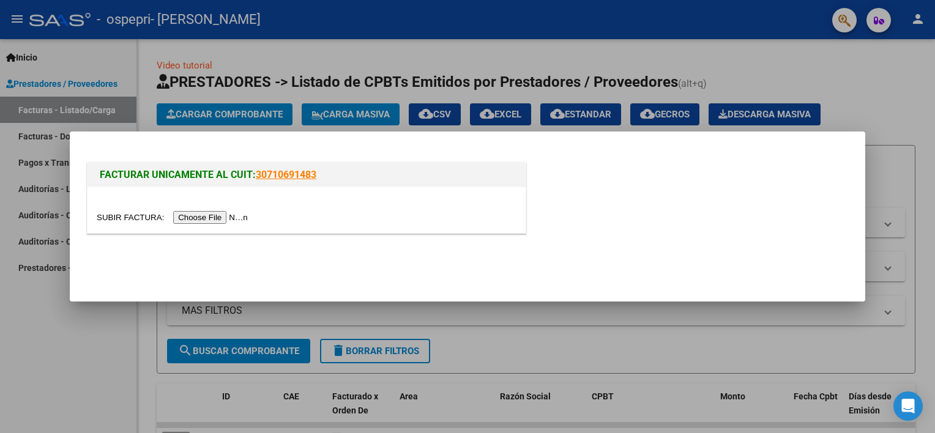
click at [205, 213] on input "file" at bounding box center [174, 217] width 155 height 13
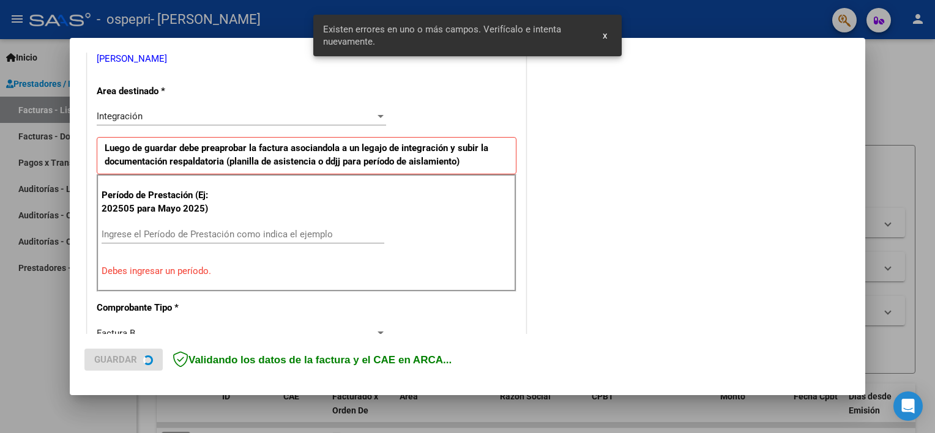
scroll to position [261, 0]
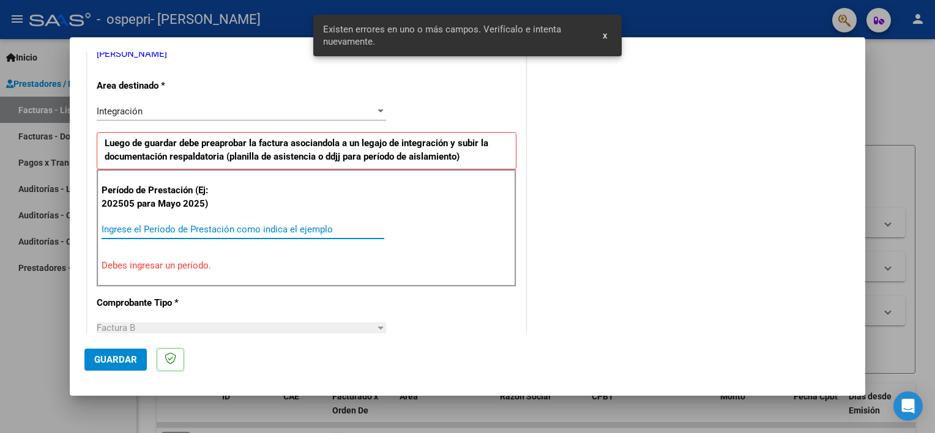
click at [251, 228] on input "Ingrese el Período de Prestación como indica el ejemplo" at bounding box center [243, 229] width 283 height 11
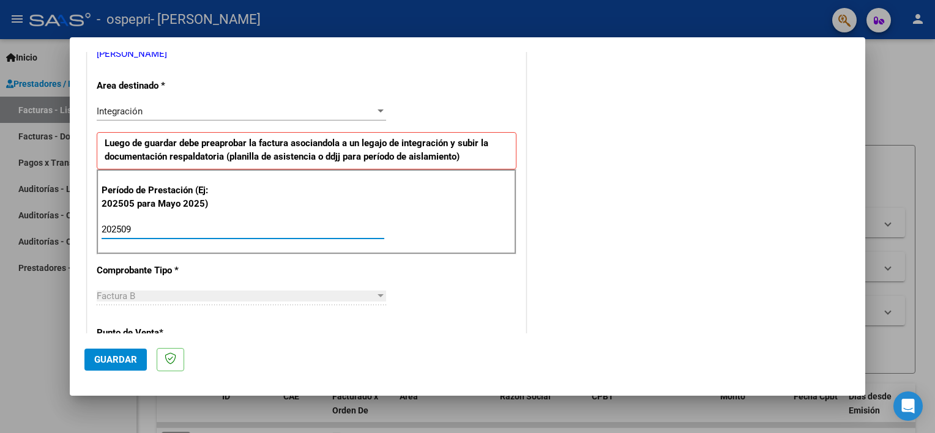
type input "202509"
click at [122, 360] on span "Guardar" at bounding box center [115, 359] width 43 height 11
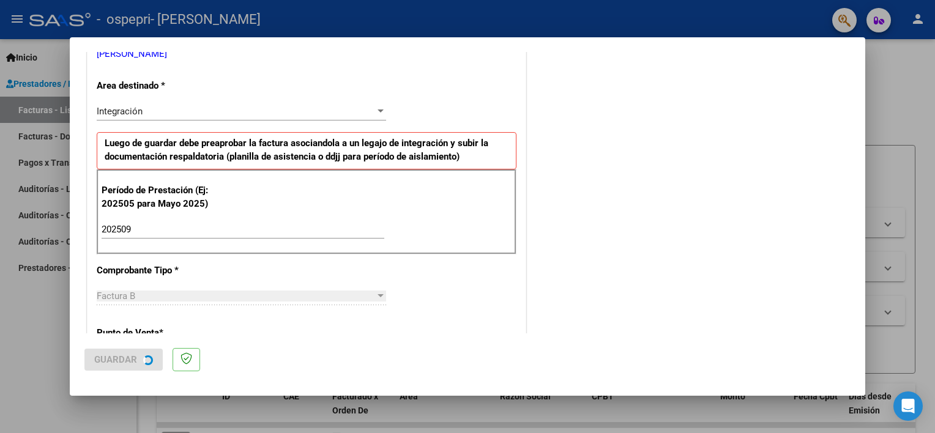
scroll to position [0, 0]
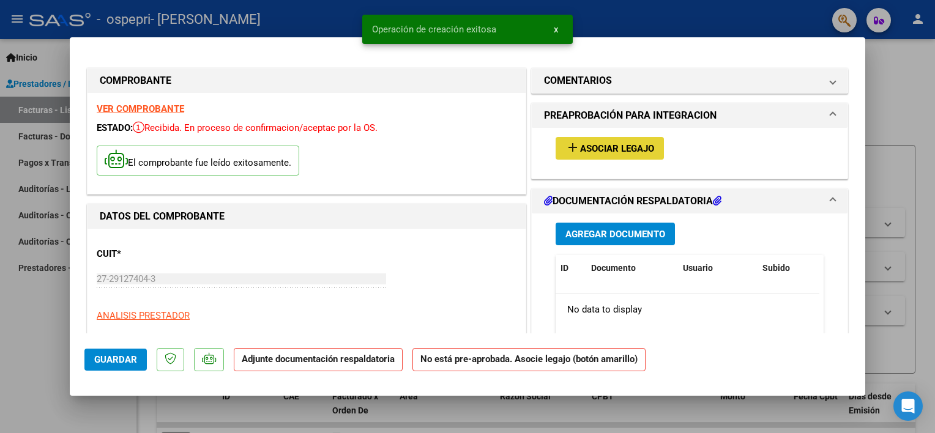
click at [585, 155] on button "add Asociar Legajo" at bounding box center [609, 148] width 108 height 23
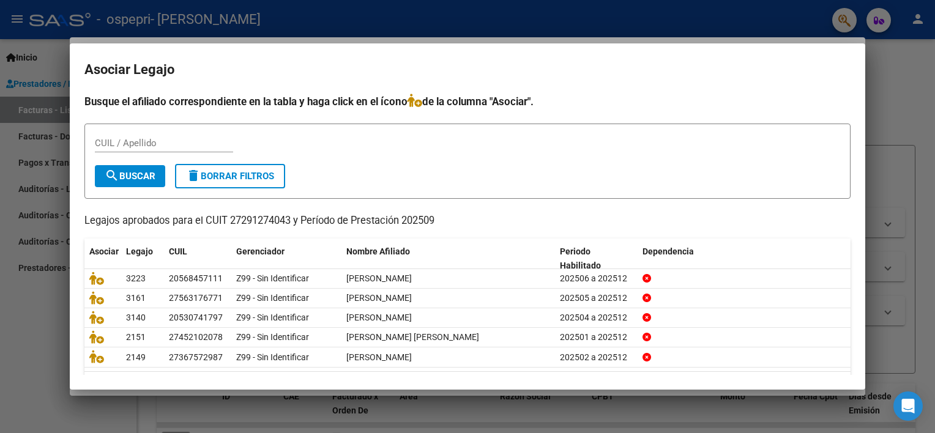
scroll to position [36, 0]
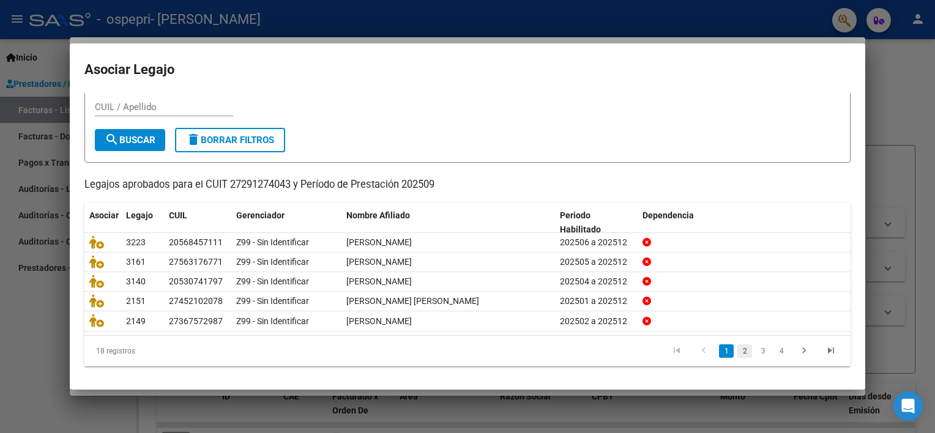
click at [739, 351] on link "2" at bounding box center [744, 350] width 15 height 13
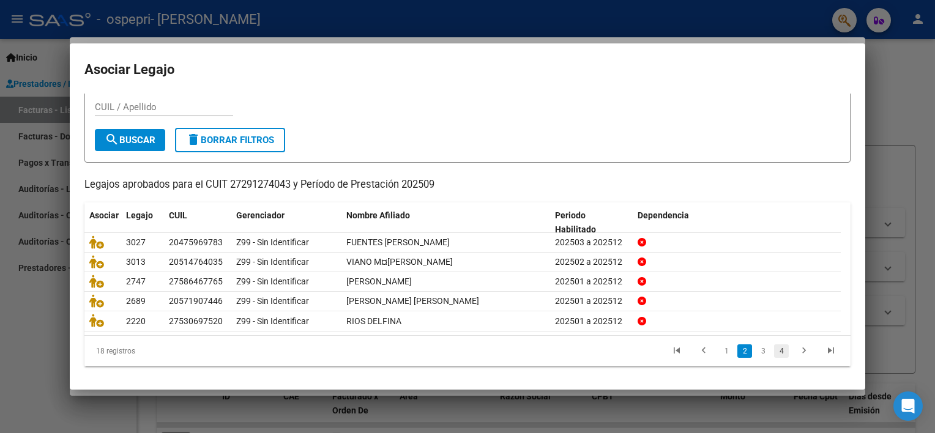
click at [774, 349] on link "4" at bounding box center [781, 350] width 15 height 13
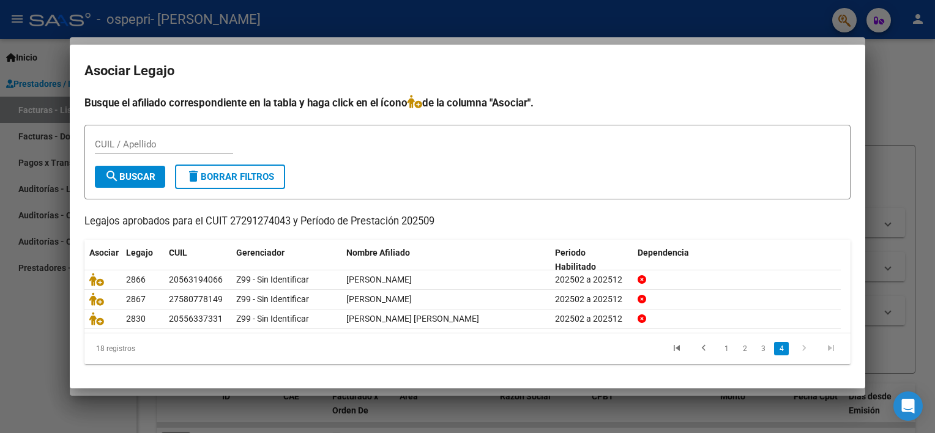
scroll to position [0, 0]
click at [763, 349] on link "3" at bounding box center [762, 348] width 15 height 13
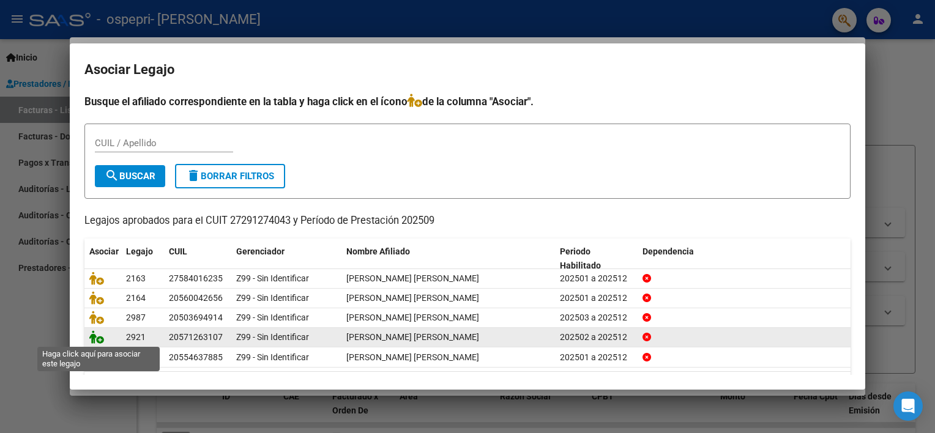
click at [95, 338] on icon at bounding box center [96, 336] width 15 height 13
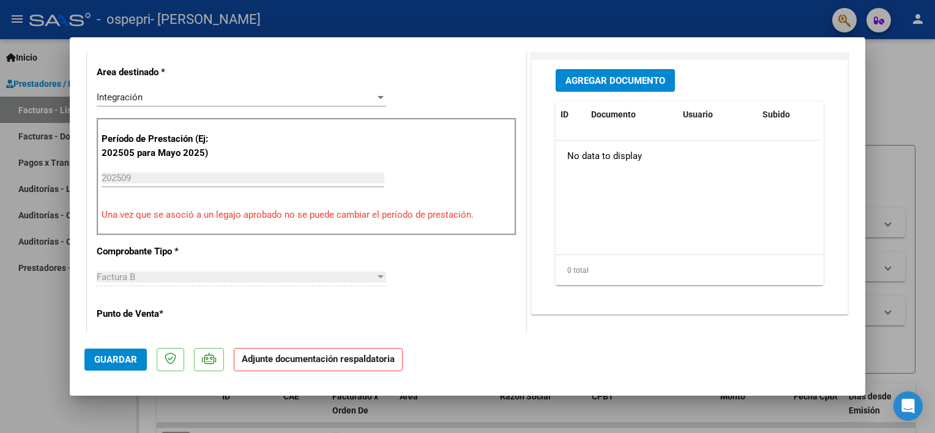
scroll to position [308, 0]
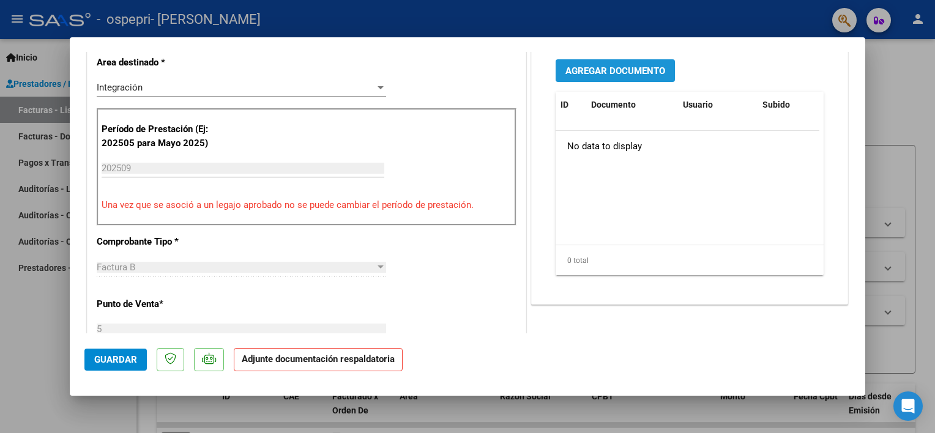
click at [647, 69] on span "Agregar Documento" at bounding box center [615, 70] width 100 height 11
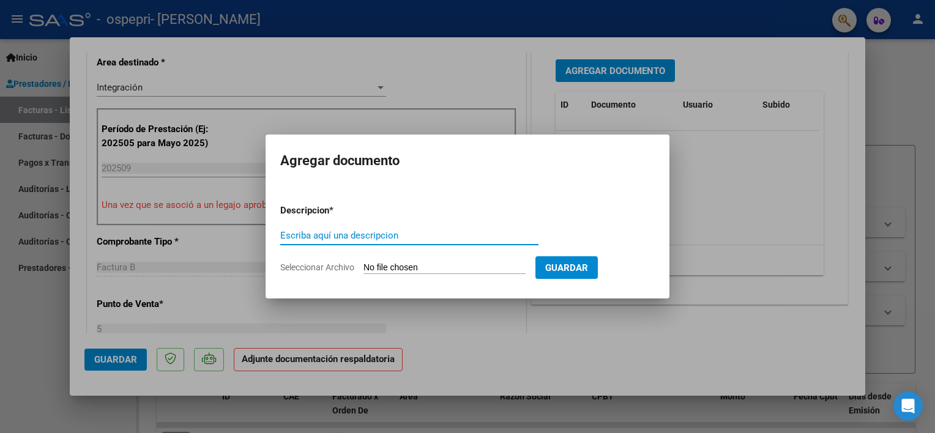
paste input "ASISTENCIA"
type input "ASISTENCIA"
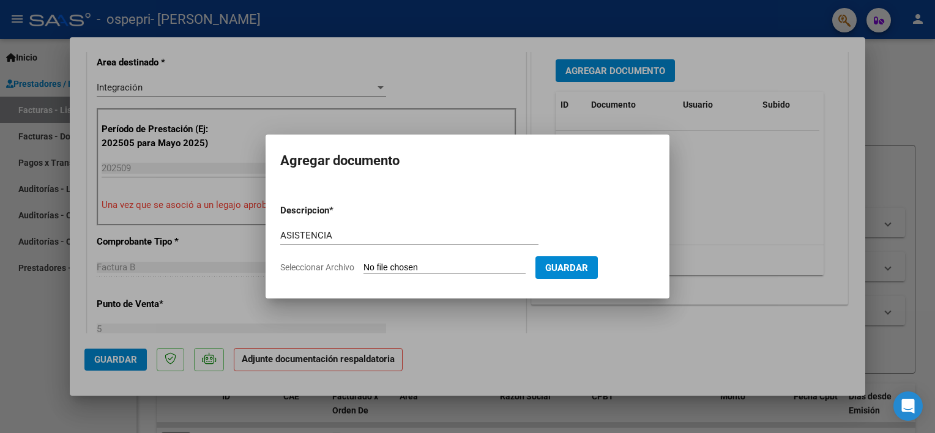
click at [414, 267] on input "Seleccionar Archivo" at bounding box center [444, 268] width 162 height 12
type input "C:\fakepath\[PERSON_NAME] [DATE].pdf"
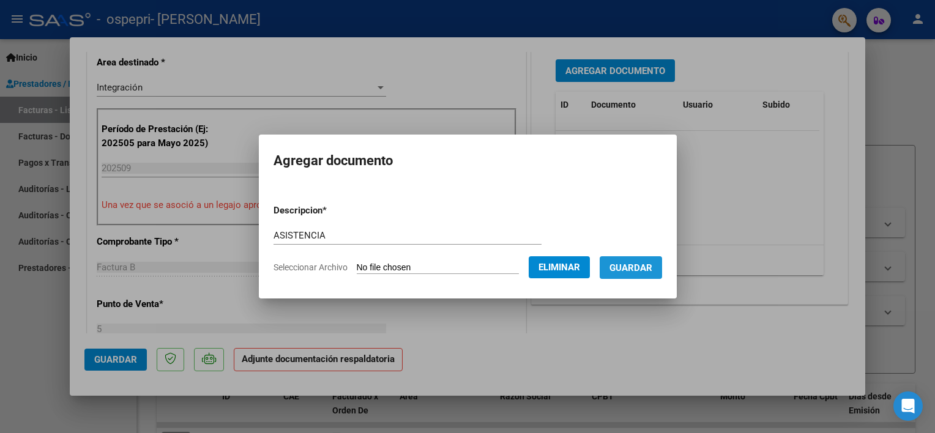
click at [635, 269] on span "Guardar" at bounding box center [630, 267] width 43 height 11
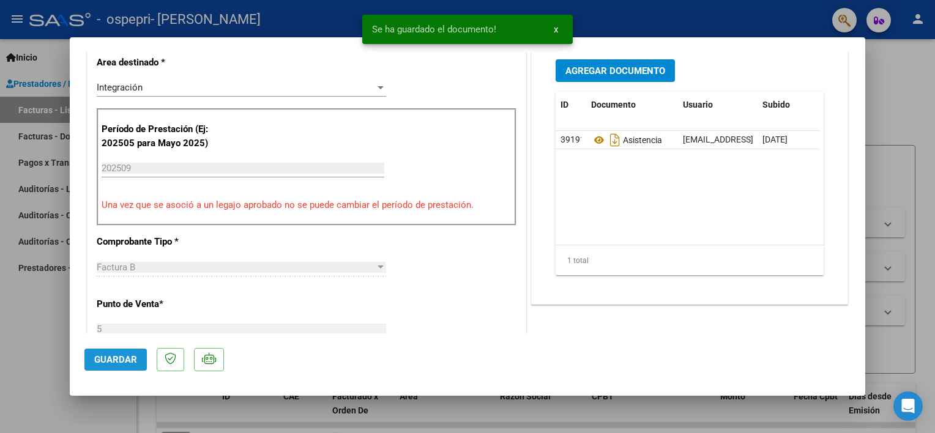
click at [114, 358] on span "Guardar" at bounding box center [115, 359] width 43 height 11
click at [52, 304] on div at bounding box center [467, 216] width 935 height 433
type input "$ 0,00"
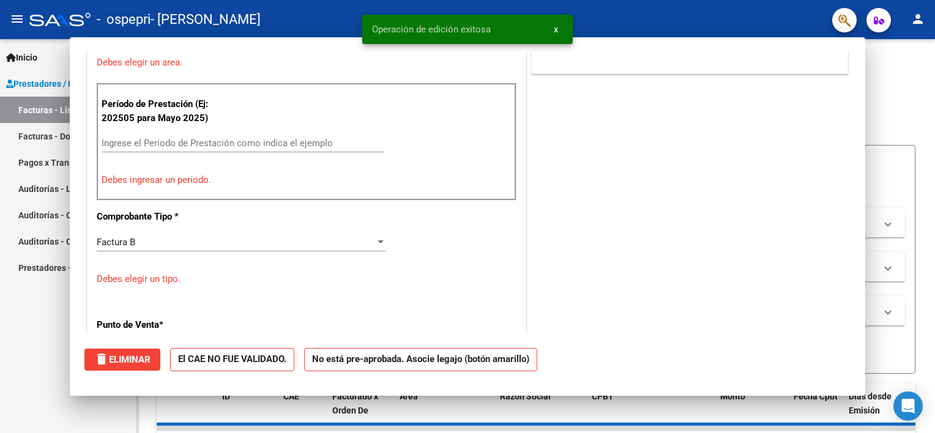
scroll to position [256, 0]
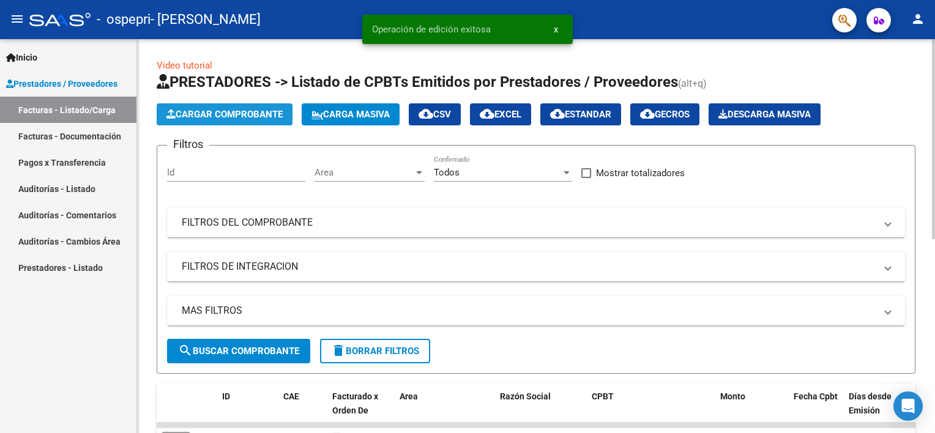
click at [226, 113] on span "Cargar Comprobante" at bounding box center [224, 114] width 116 height 11
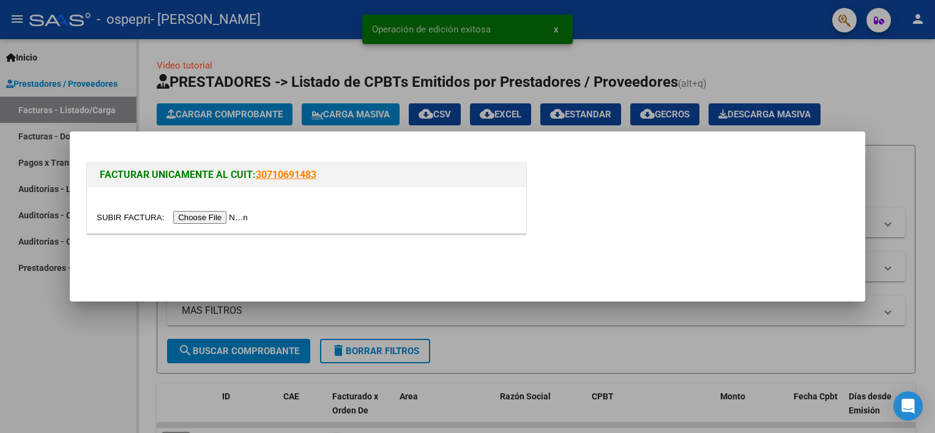
click at [201, 214] on input "file" at bounding box center [174, 217] width 155 height 13
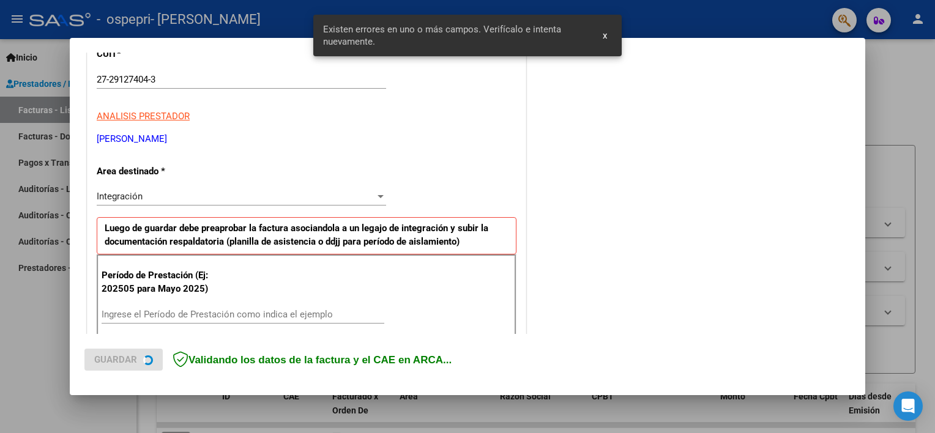
scroll to position [261, 0]
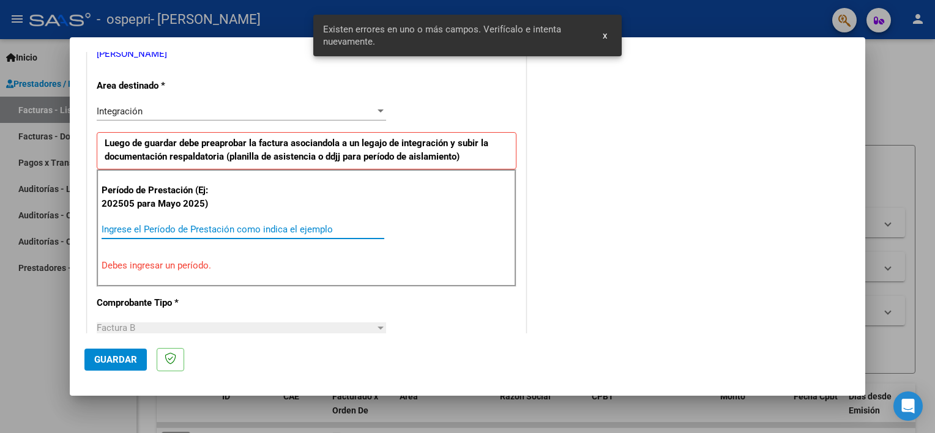
click at [299, 224] on input "Ingrese el Período de Prestación como indica el ejemplo" at bounding box center [243, 229] width 283 height 11
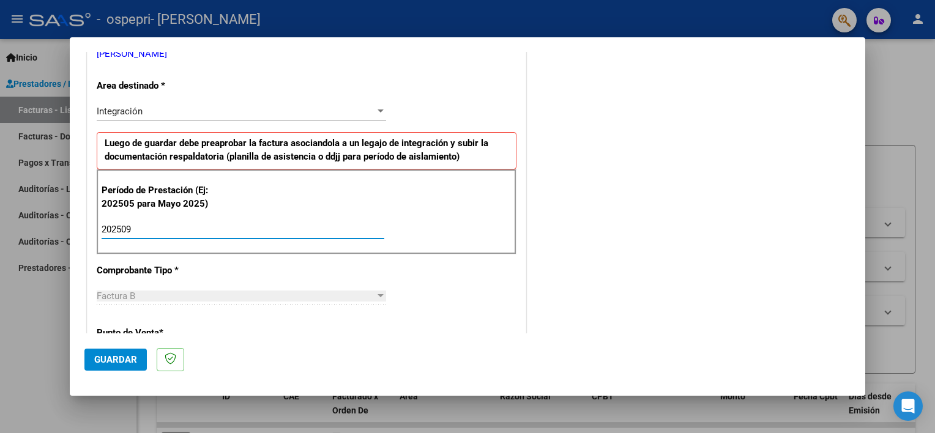
type input "202509"
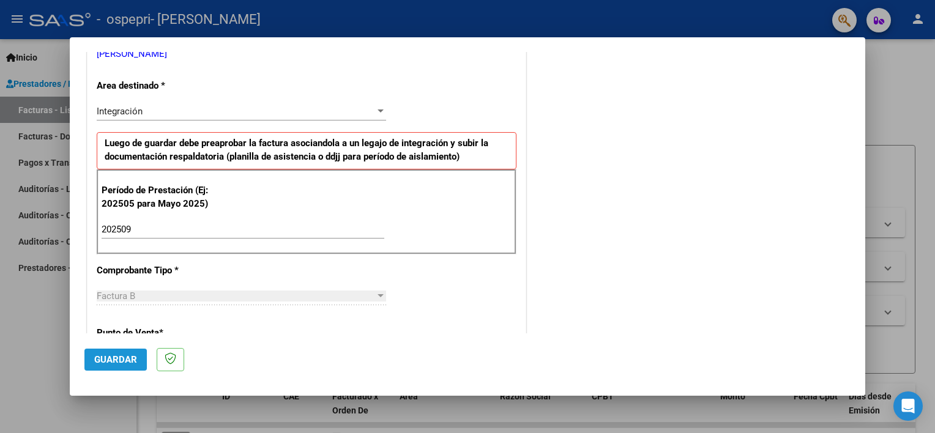
click at [115, 363] on span "Guardar" at bounding box center [115, 359] width 43 height 11
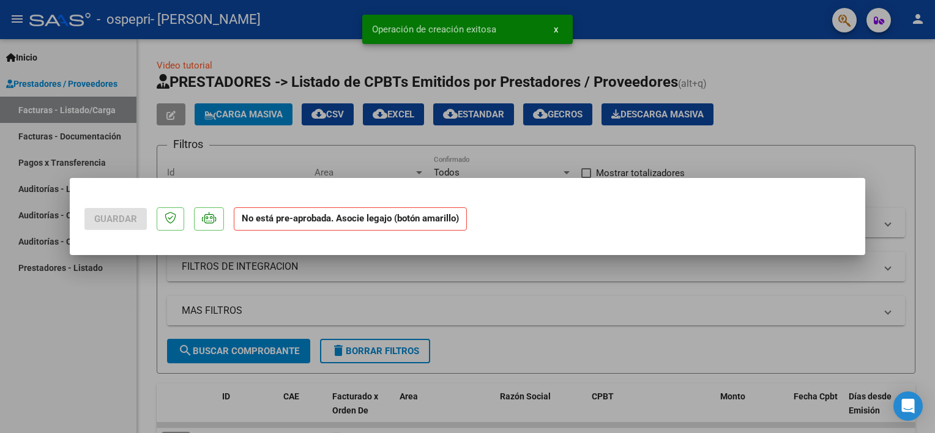
scroll to position [0, 0]
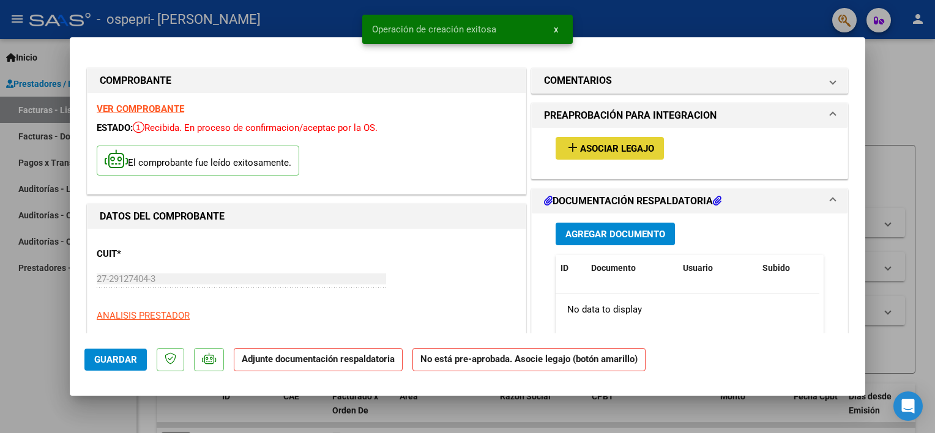
click at [612, 152] on span "Asociar Legajo" at bounding box center [617, 148] width 74 height 11
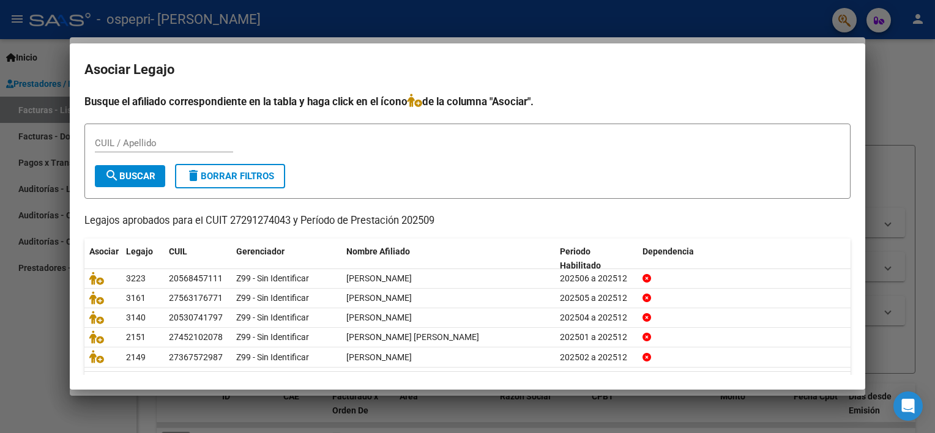
scroll to position [36, 0]
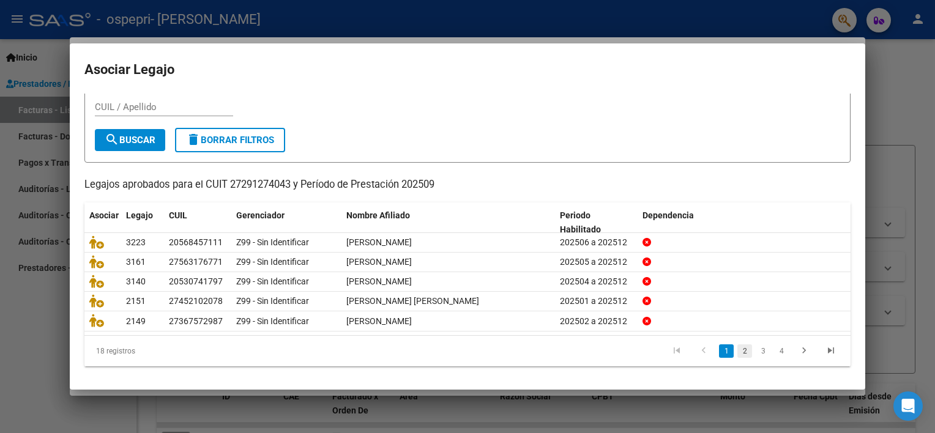
click at [738, 347] on link "2" at bounding box center [744, 350] width 15 height 13
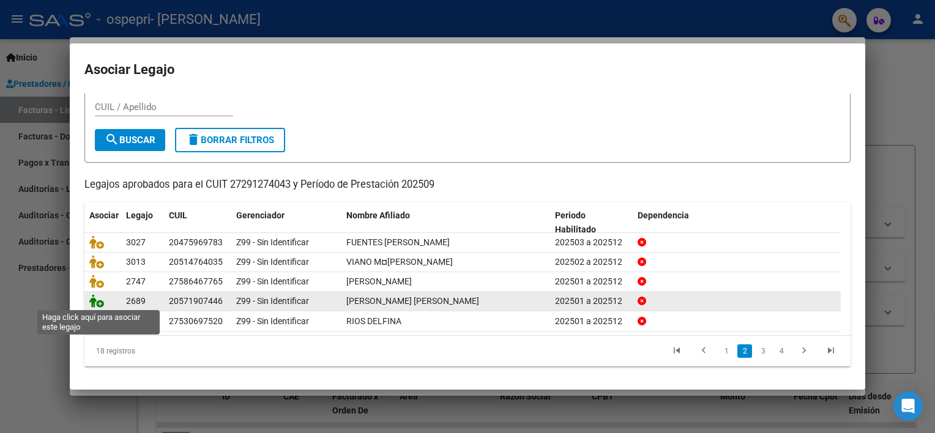
click at [95, 298] on icon at bounding box center [96, 300] width 15 height 13
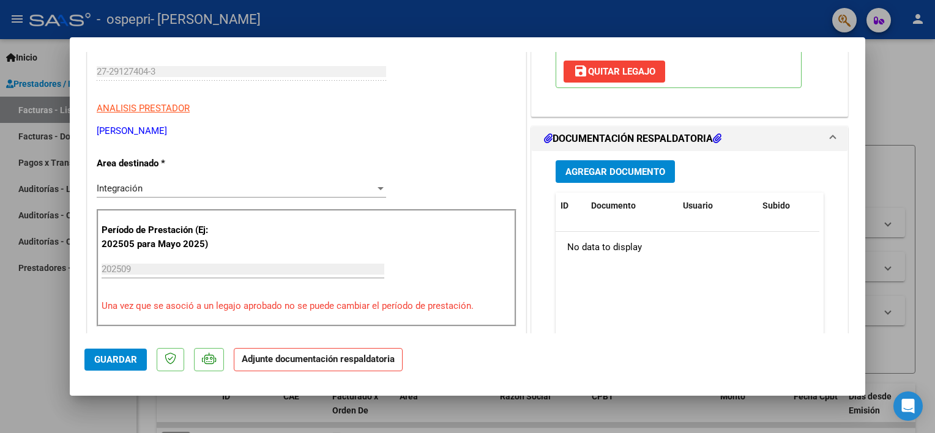
scroll to position [251, 0]
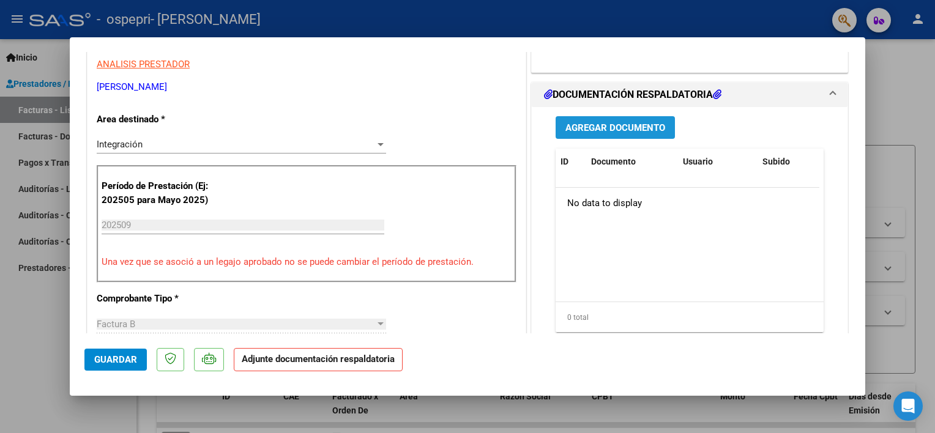
click at [633, 123] on span "Agregar Documento" at bounding box center [615, 127] width 100 height 11
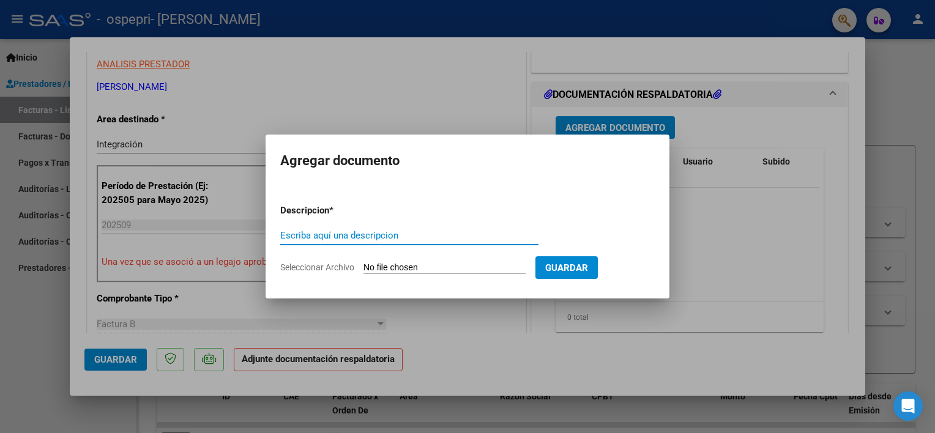
paste input "ASISTENCIA"
type input "ASISTENCIA"
click at [395, 269] on input "Seleccionar Archivo" at bounding box center [444, 268] width 162 height 12
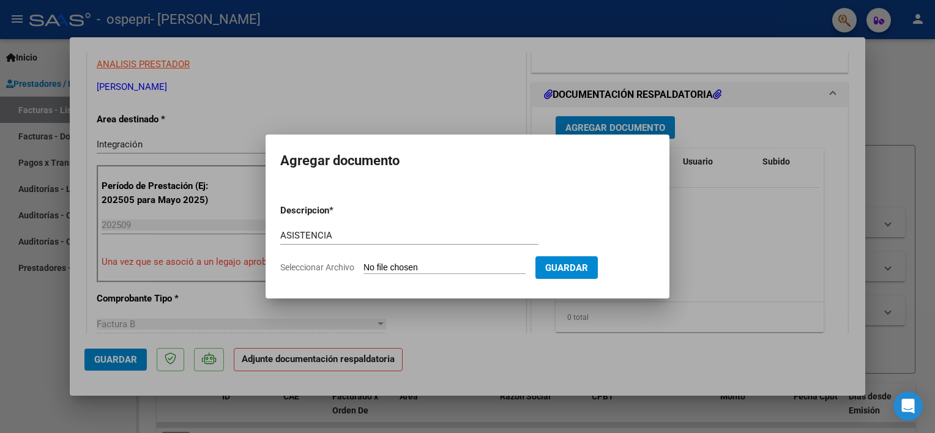
type input "C:\fakepath\[PERSON_NAME] [DATE].pdf"
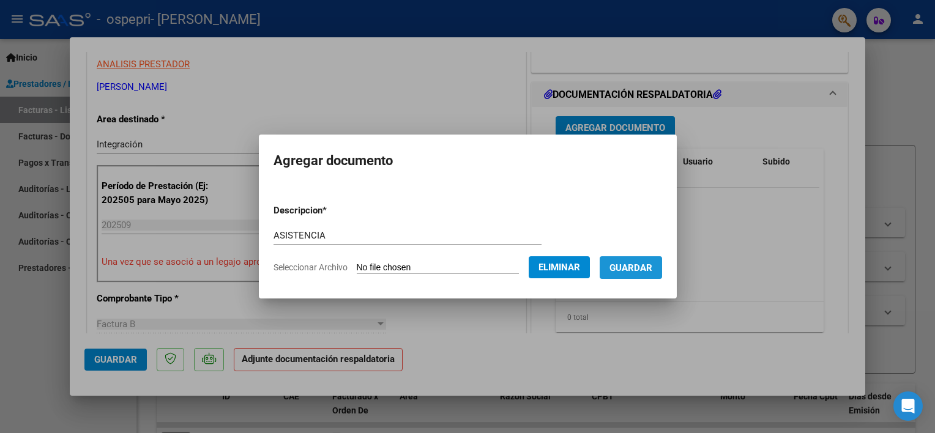
click at [641, 266] on span "Guardar" at bounding box center [630, 267] width 43 height 11
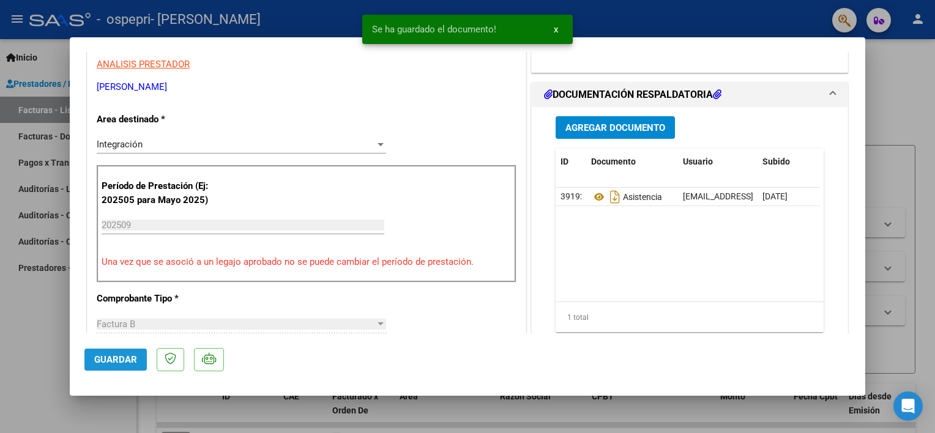
click at [113, 358] on span "Guardar" at bounding box center [115, 359] width 43 height 11
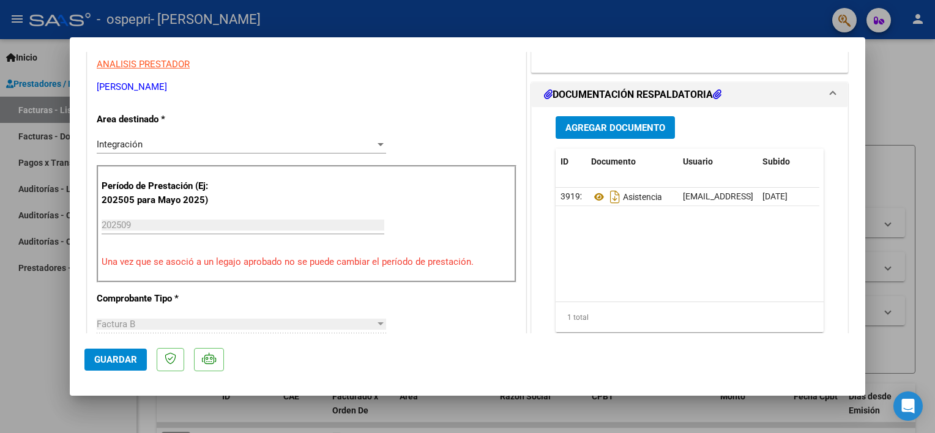
click at [47, 326] on div at bounding box center [467, 216] width 935 height 433
type input "$ 0,00"
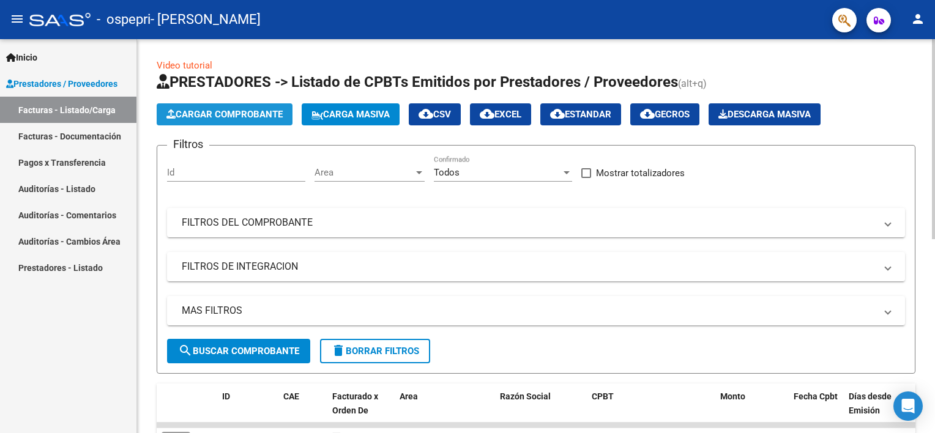
click at [231, 111] on span "Cargar Comprobante" at bounding box center [224, 114] width 116 height 11
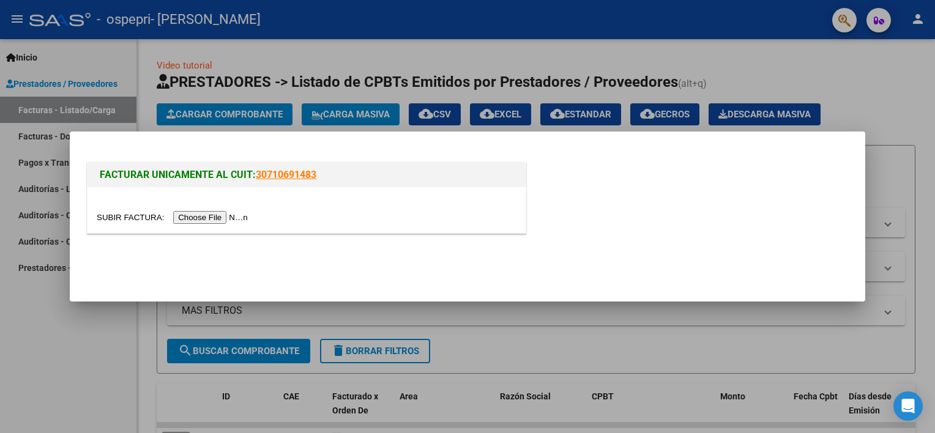
click at [187, 213] on input "file" at bounding box center [174, 217] width 155 height 13
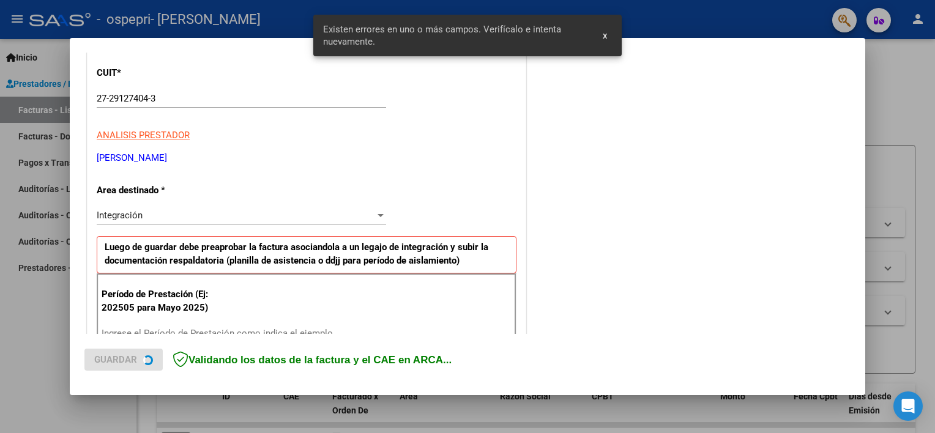
scroll to position [261, 0]
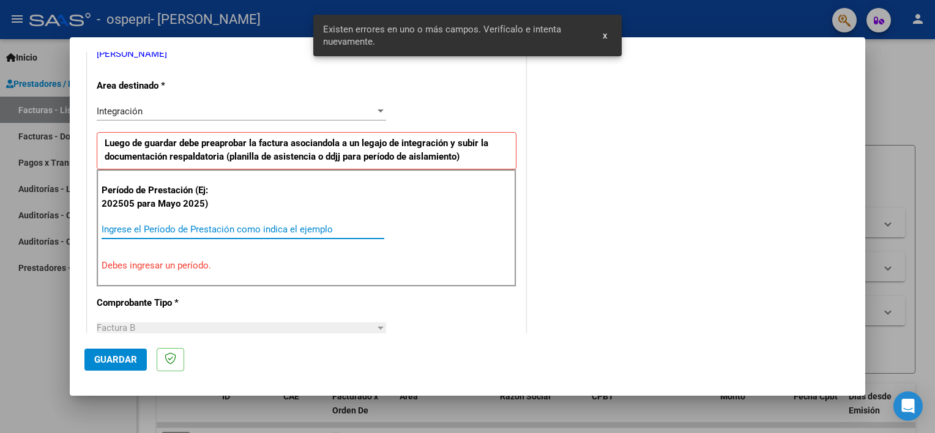
click at [252, 228] on input "Ingrese el Período de Prestación como indica el ejemplo" at bounding box center [243, 229] width 283 height 11
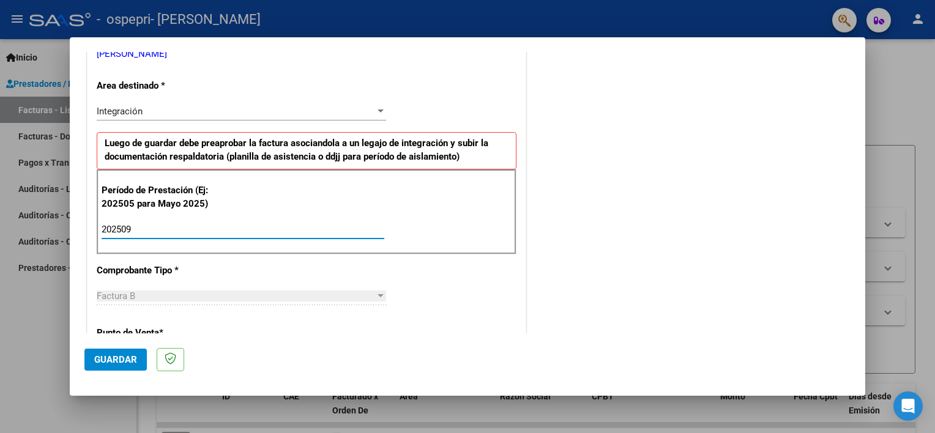
type input "202509"
click at [116, 362] on span "Guardar" at bounding box center [115, 359] width 43 height 11
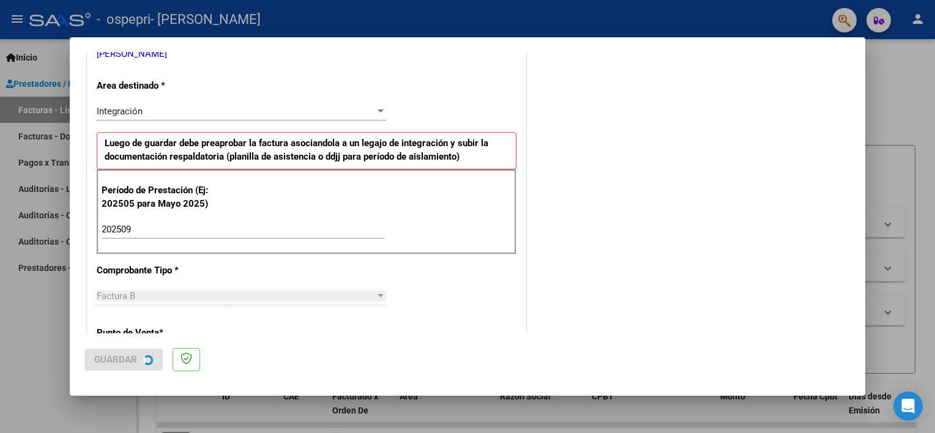
scroll to position [0, 0]
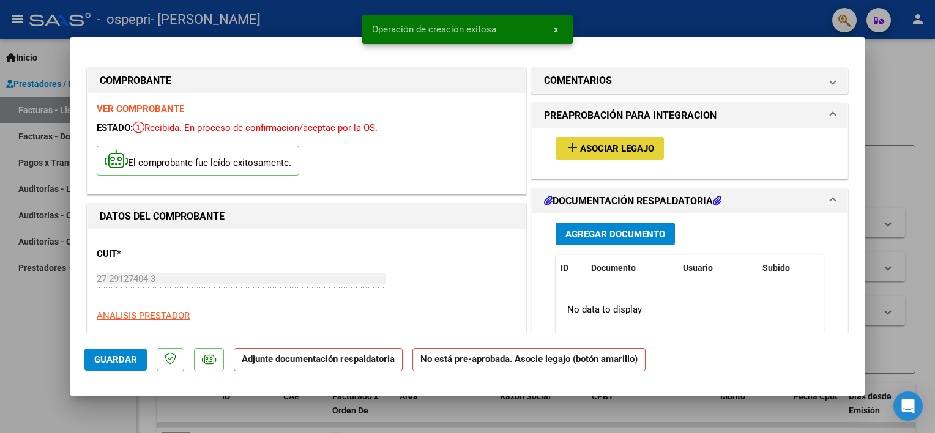
click at [595, 150] on span "Asociar Legajo" at bounding box center [617, 148] width 74 height 11
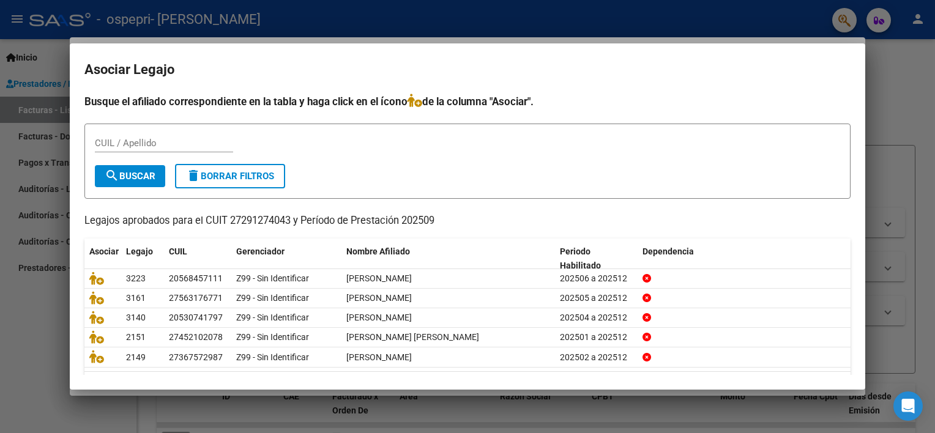
scroll to position [36, 0]
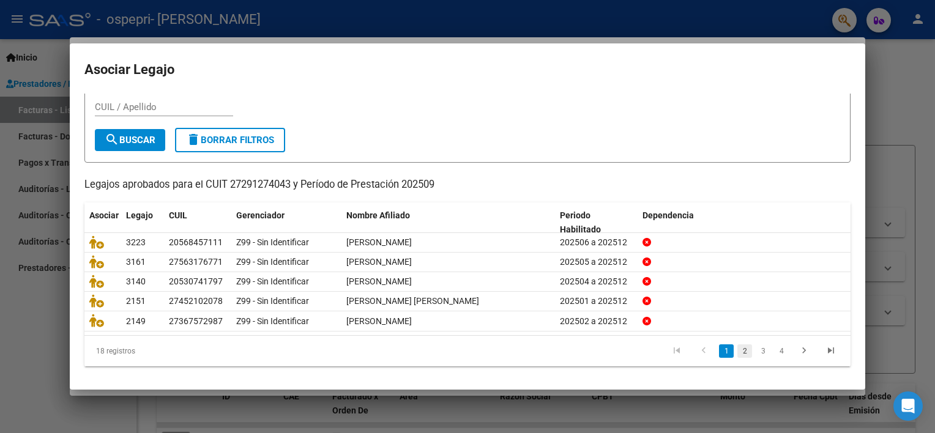
click at [737, 347] on link "2" at bounding box center [744, 350] width 15 height 13
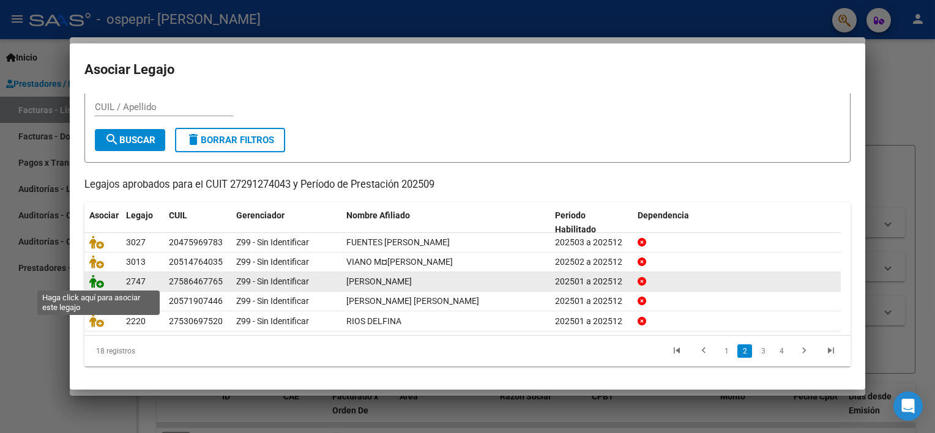
click at [95, 276] on icon at bounding box center [96, 281] width 15 height 13
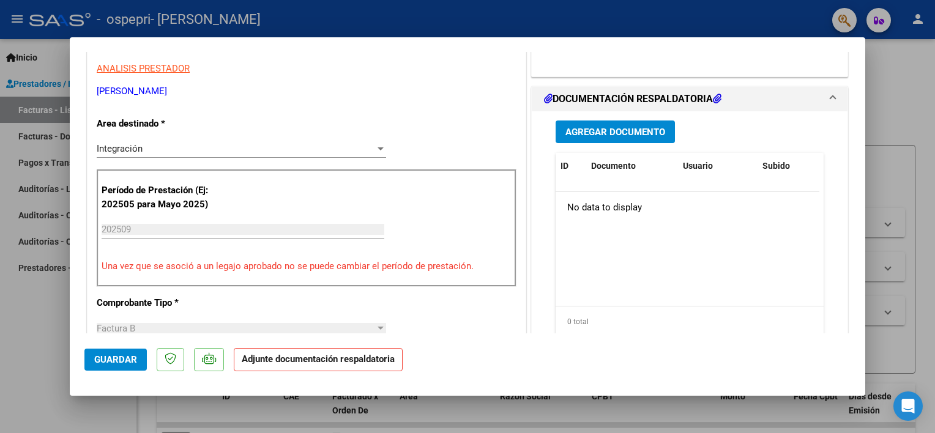
scroll to position [279, 0]
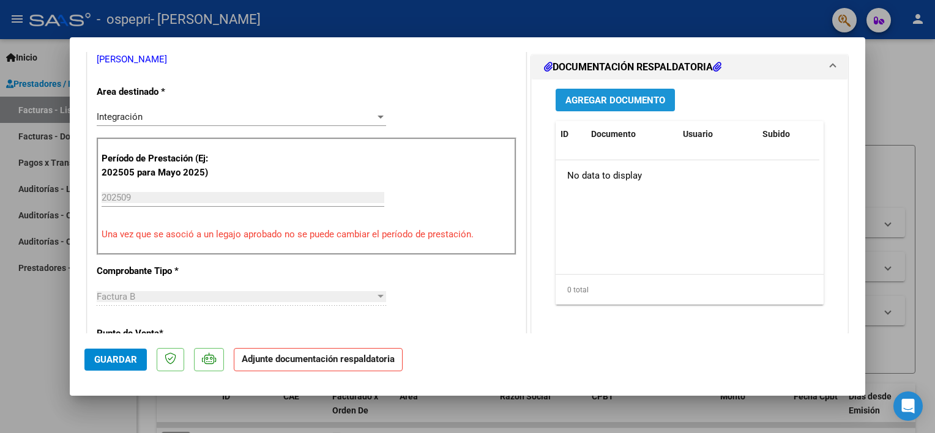
click at [558, 94] on button "Agregar Documento" at bounding box center [614, 100] width 119 height 23
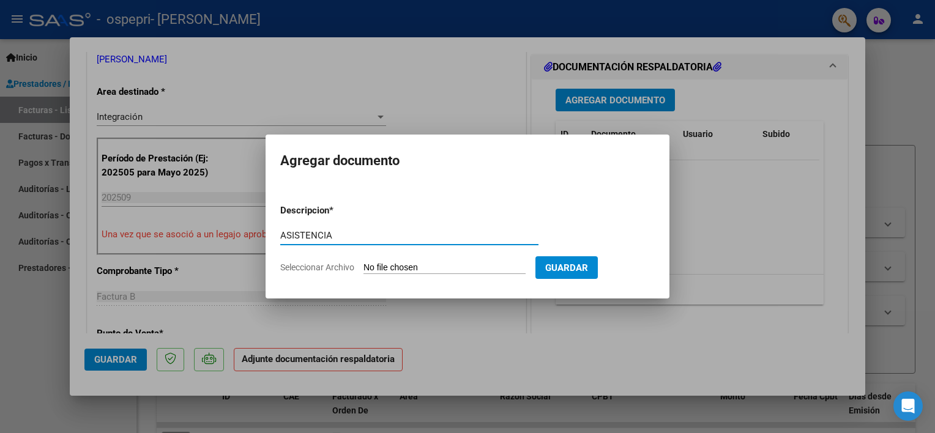
type input "ASISTENCIA"
click at [398, 264] on input "Seleccionar Archivo" at bounding box center [444, 268] width 162 height 12
type input "C:\fakepath\[PERSON_NAME] [DATE].pdf"
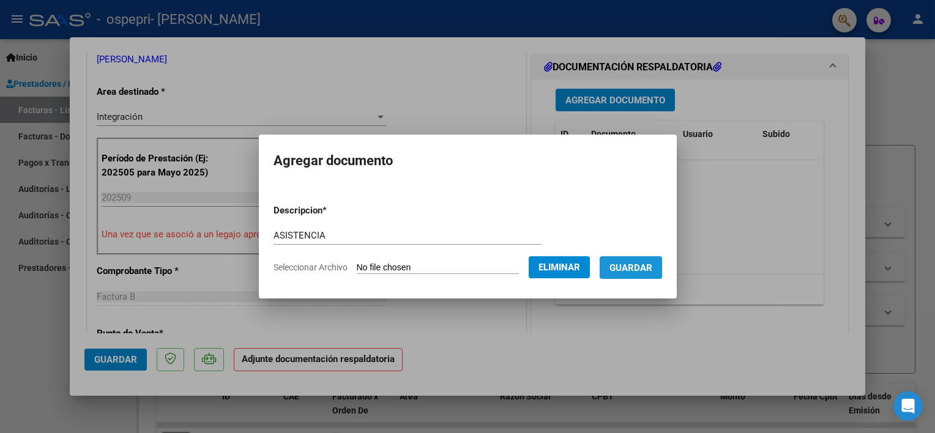
click at [624, 270] on span "Guardar" at bounding box center [630, 267] width 43 height 11
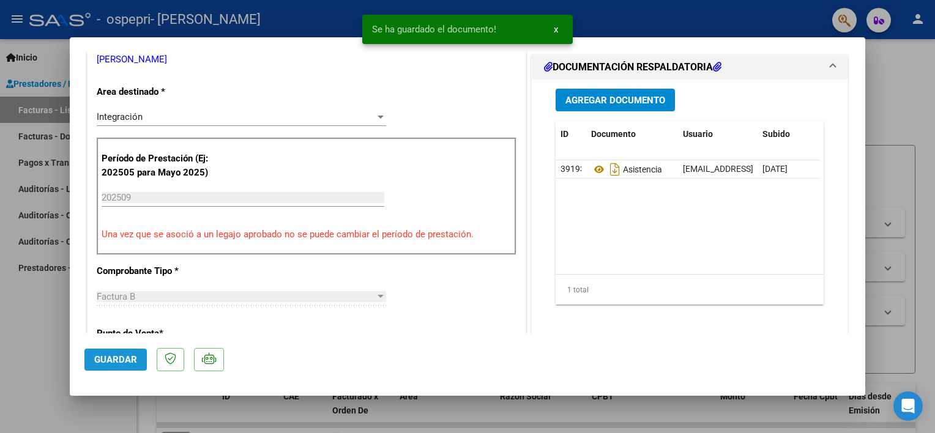
click at [113, 354] on span "Guardar" at bounding box center [115, 359] width 43 height 11
click at [24, 321] on div at bounding box center [467, 216] width 935 height 433
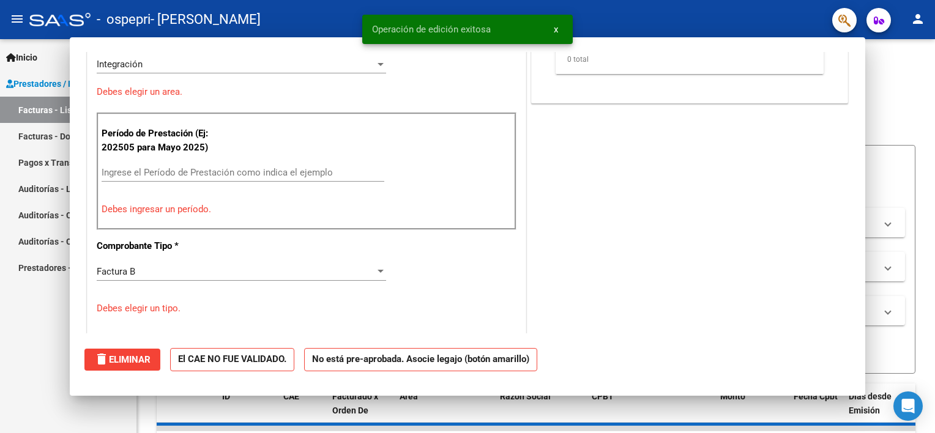
scroll to position [0, 0]
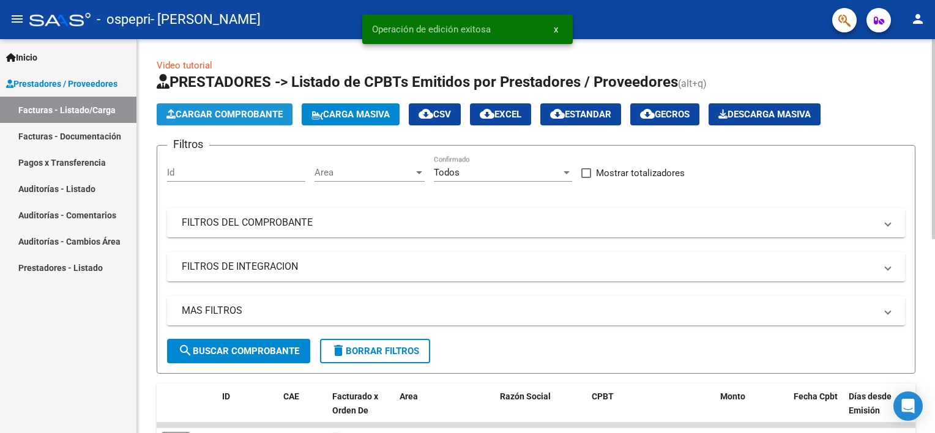
click at [250, 116] on span "Cargar Comprobante" at bounding box center [224, 114] width 116 height 11
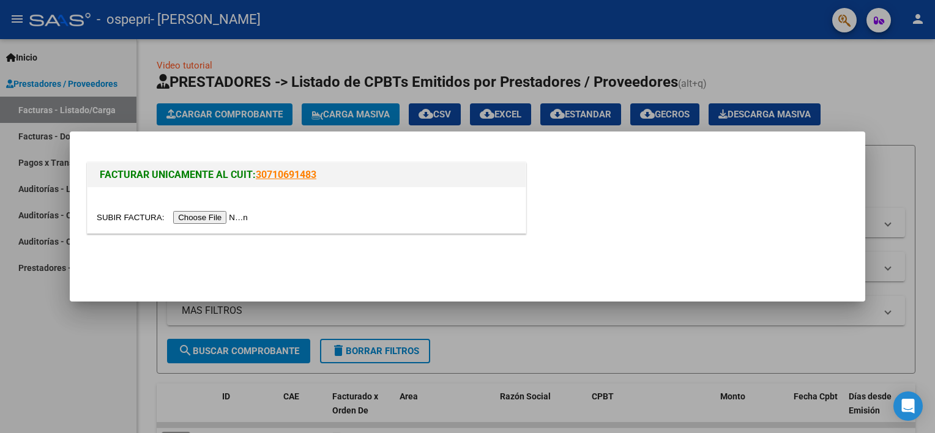
click at [200, 220] on input "file" at bounding box center [174, 217] width 155 height 13
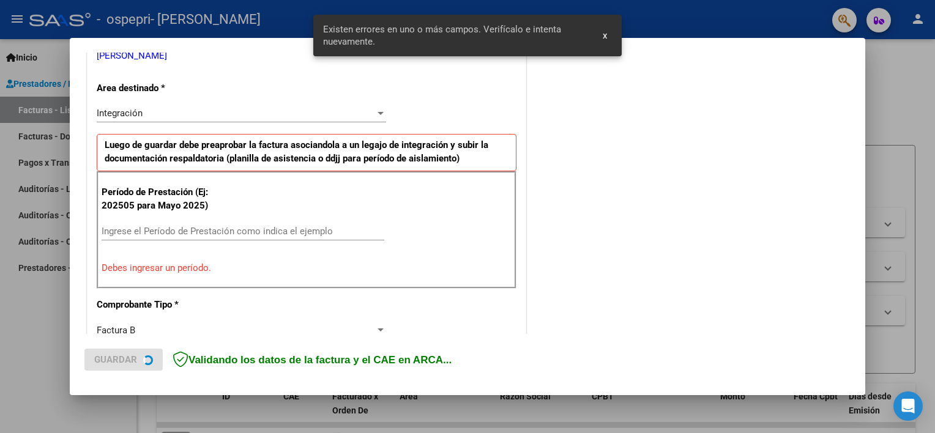
scroll to position [261, 0]
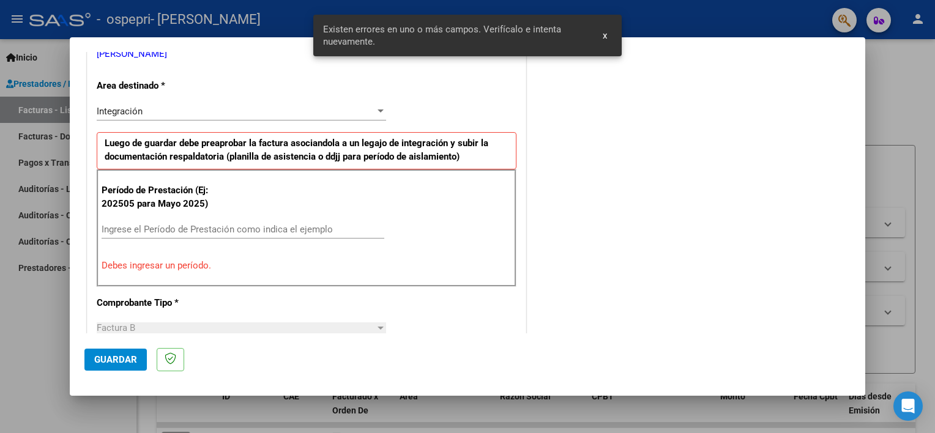
click at [190, 222] on div "Ingrese el Período de Prestación como indica el ejemplo" at bounding box center [243, 229] width 283 height 18
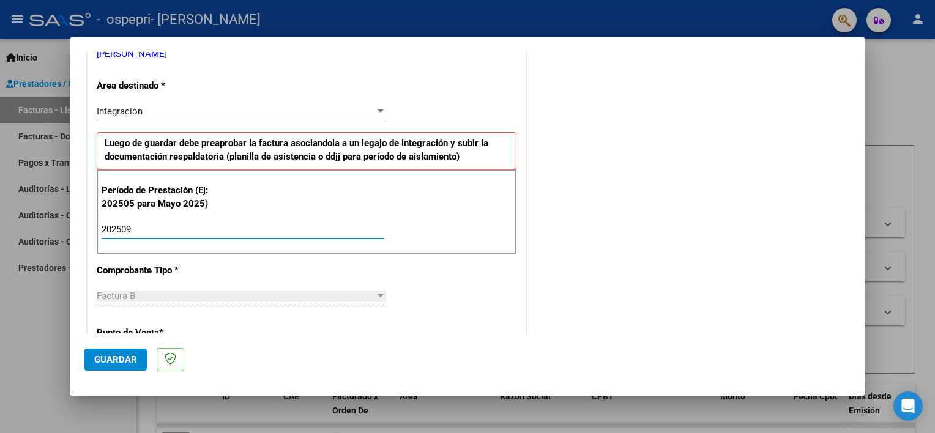
type input "202509"
click at [127, 350] on button "Guardar" at bounding box center [115, 360] width 62 height 22
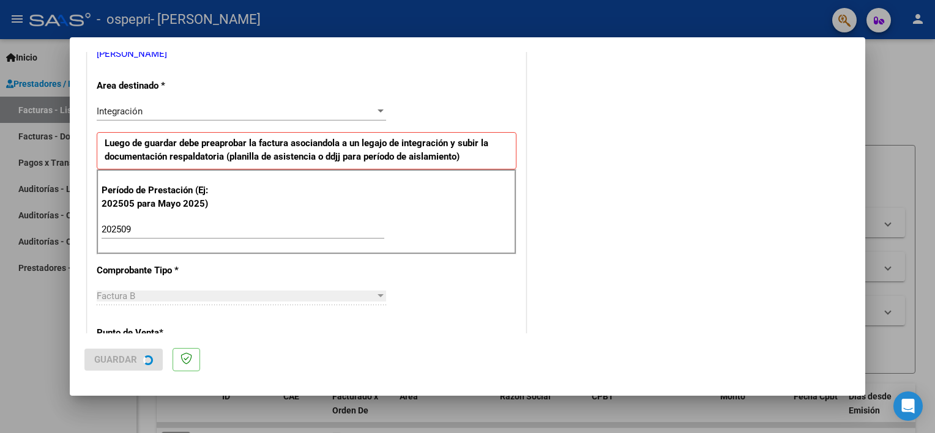
scroll to position [0, 0]
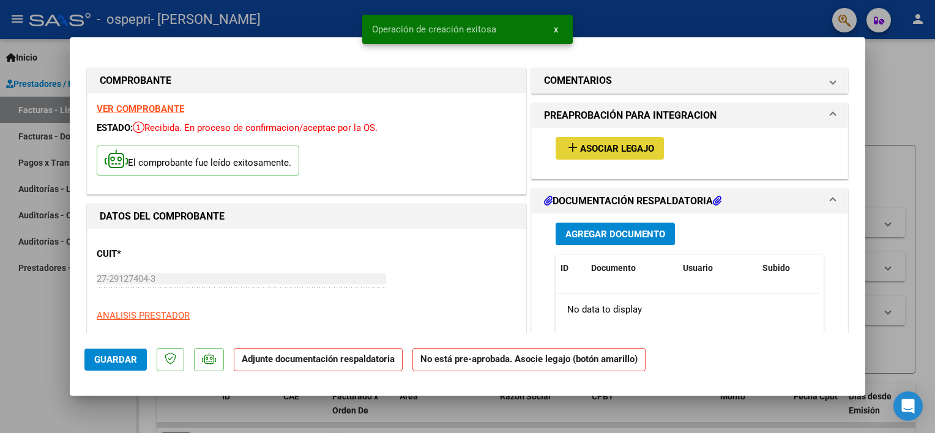
click at [615, 154] on span "Asociar Legajo" at bounding box center [617, 148] width 74 height 11
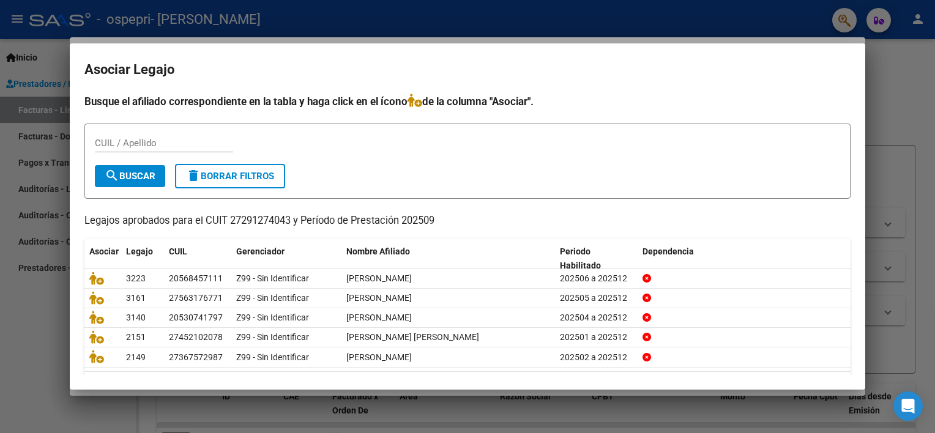
scroll to position [36, 0]
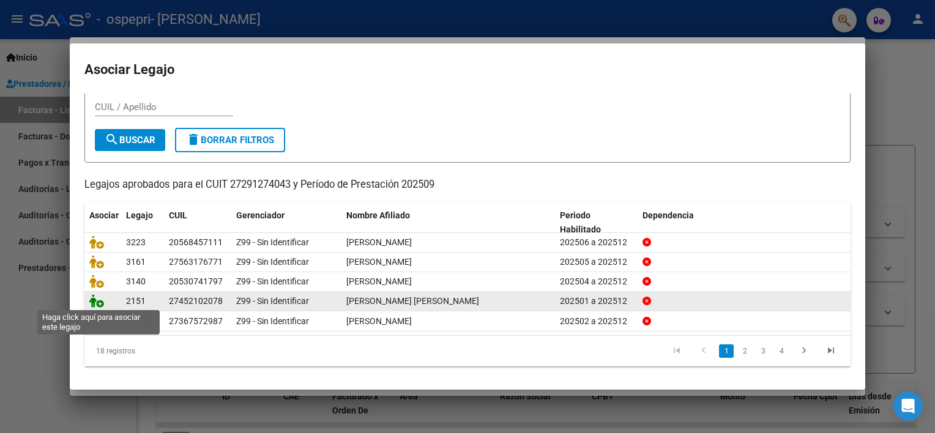
click at [95, 297] on icon at bounding box center [96, 300] width 15 height 13
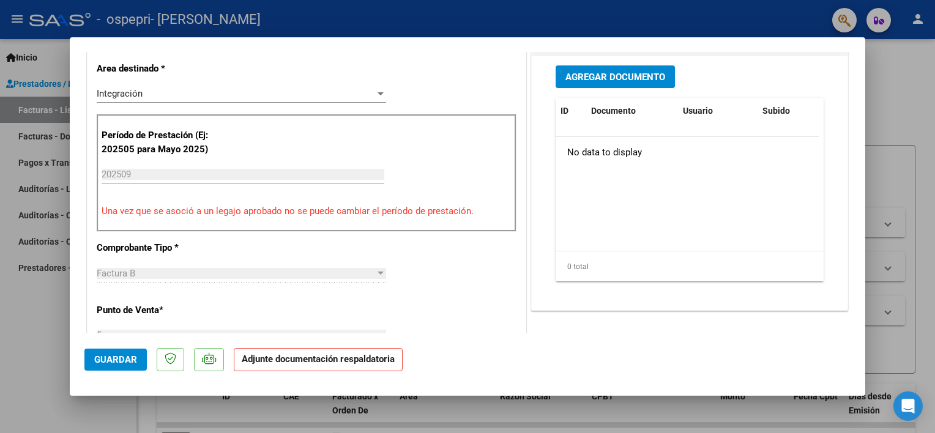
scroll to position [325, 0]
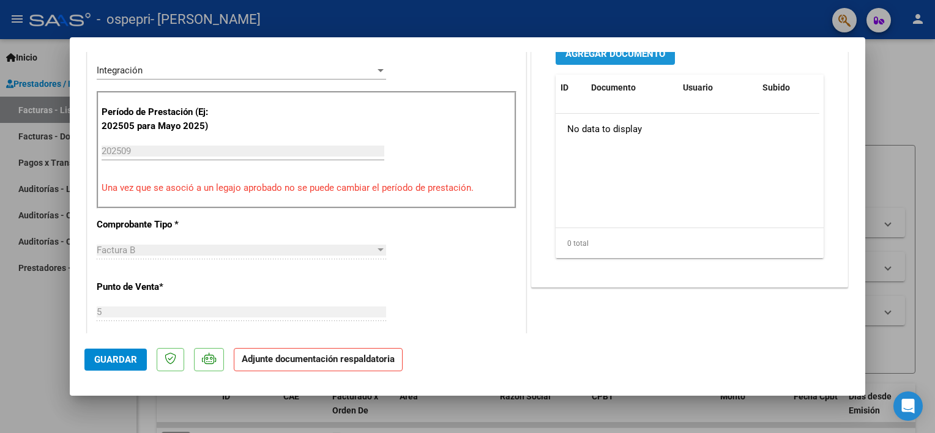
click at [613, 56] on span "Agregar Documento" at bounding box center [615, 53] width 100 height 11
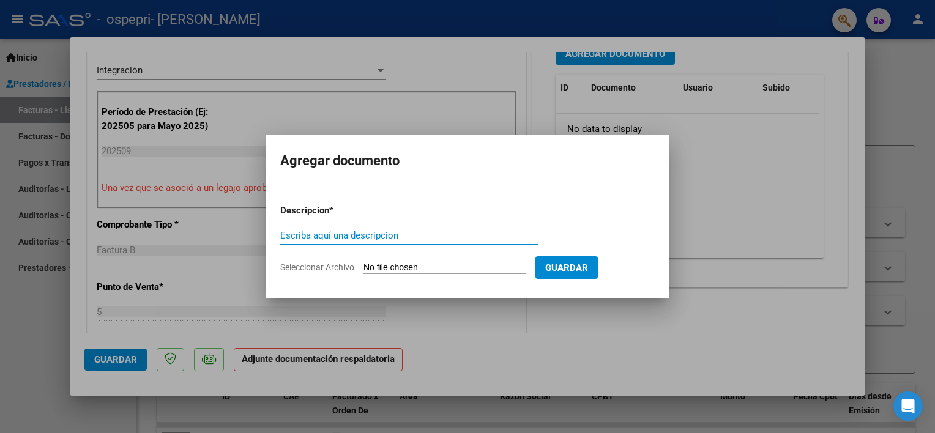
click at [318, 234] on input "Escriba aquí una descripcion" at bounding box center [409, 235] width 258 height 11
paste input "ASISTENCIA"
type input "ASISTENCIA"
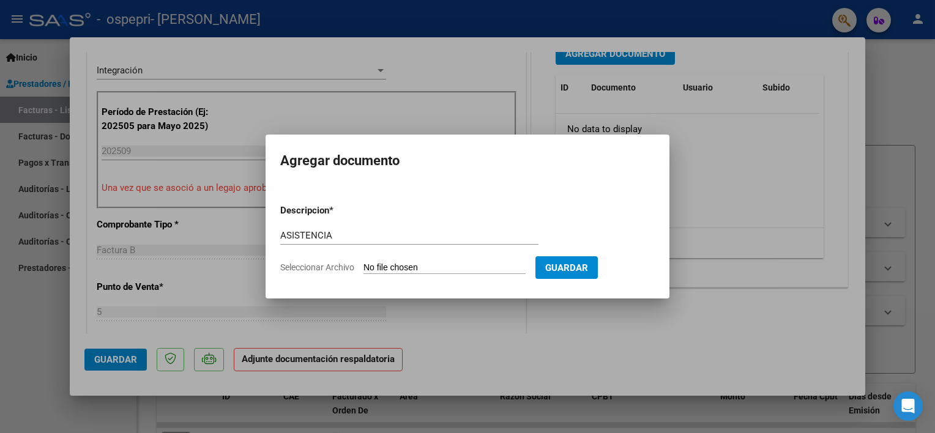
click at [393, 270] on input "Seleccionar Archivo" at bounding box center [444, 268] width 162 height 12
type input "C:\fakepath\[PERSON_NAME] [DATE].pdf"
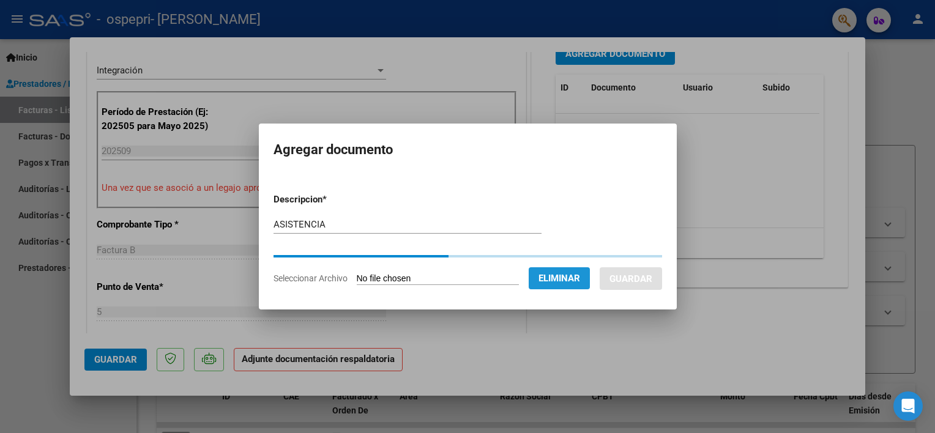
click at [565, 273] on span "Eliminar" at bounding box center [559, 278] width 42 height 11
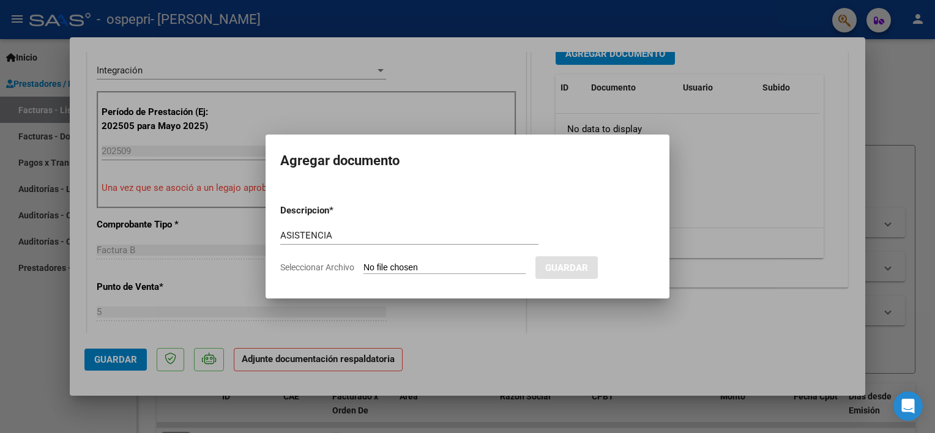
click at [414, 270] on input "Seleccionar Archivo" at bounding box center [444, 268] width 162 height 12
type input "C:\fakepath\[PERSON_NAME] [DATE].pdf"
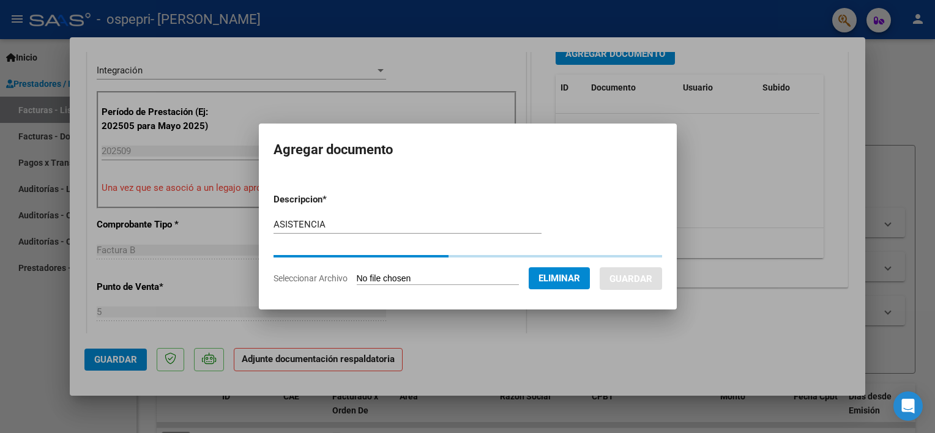
click at [531, 340] on div at bounding box center [467, 216] width 935 height 433
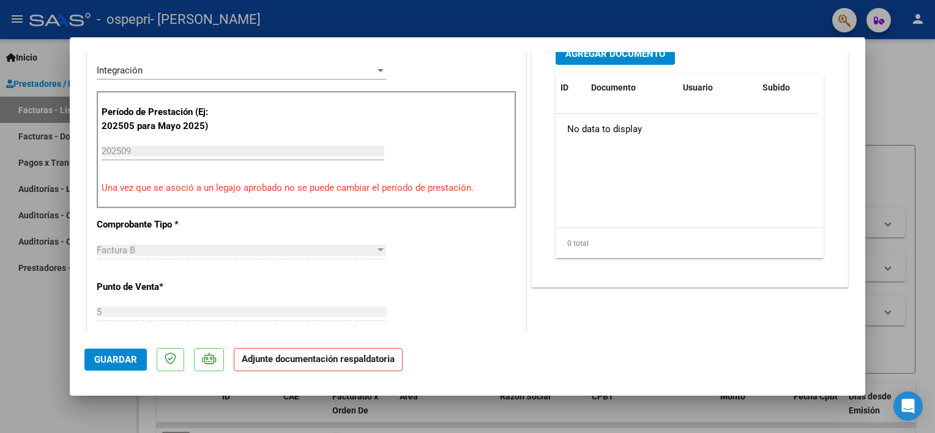
scroll to position [315, 0]
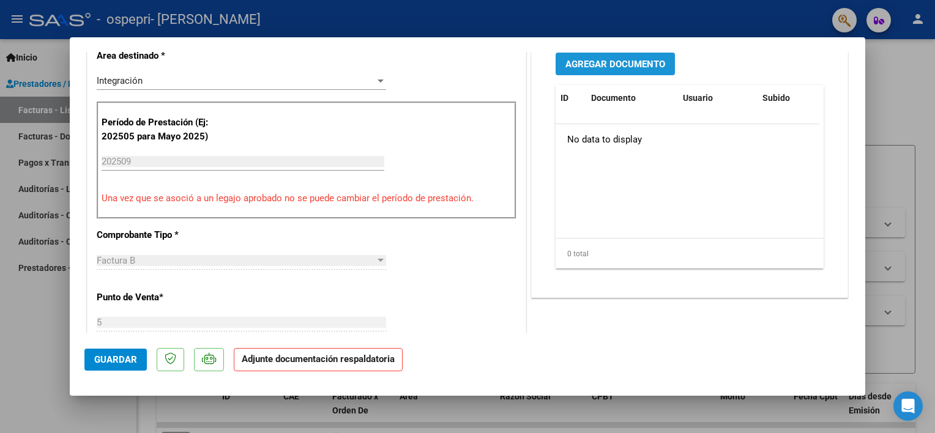
click at [632, 60] on span "Agregar Documento" at bounding box center [615, 64] width 100 height 11
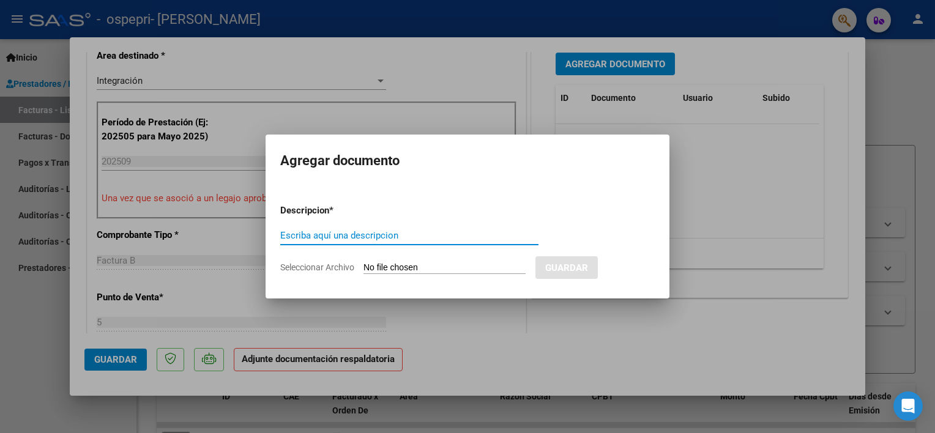
paste input "ASISTENCIA"
type input "ASISTENCIA"
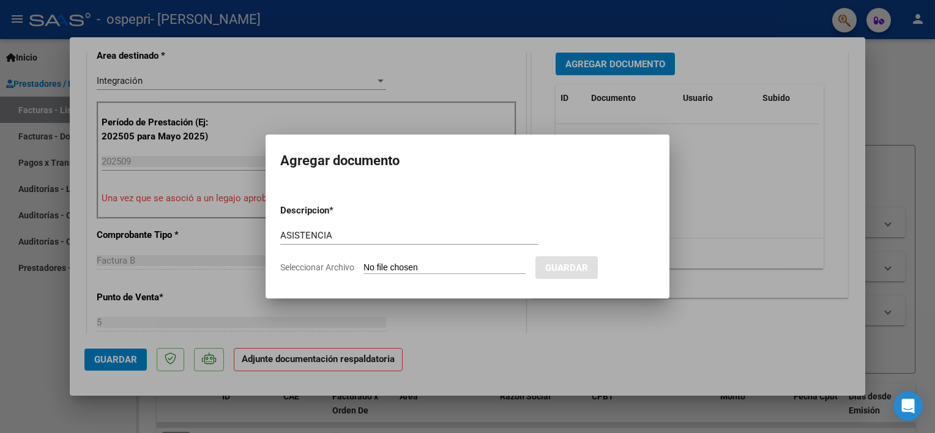
click at [390, 273] on input "Seleccionar Archivo" at bounding box center [444, 268] width 162 height 12
type input "C:\fakepath\[PERSON_NAME] [DATE].pdf"
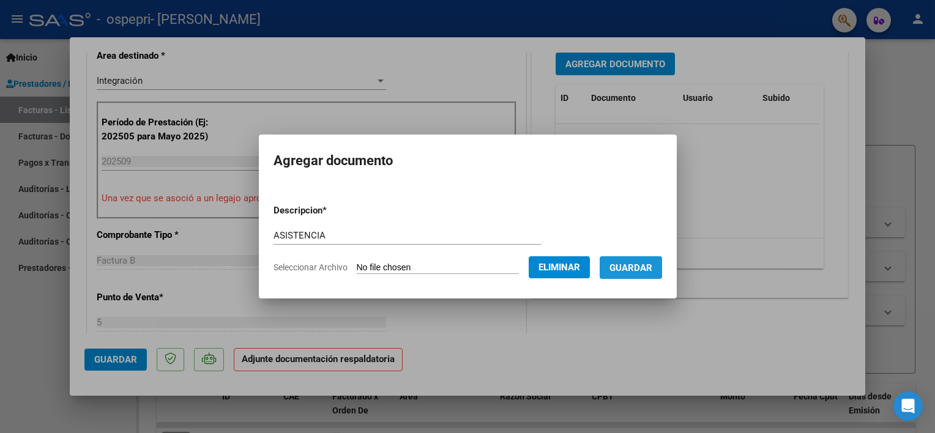
click at [618, 262] on span "Guardar" at bounding box center [630, 267] width 43 height 11
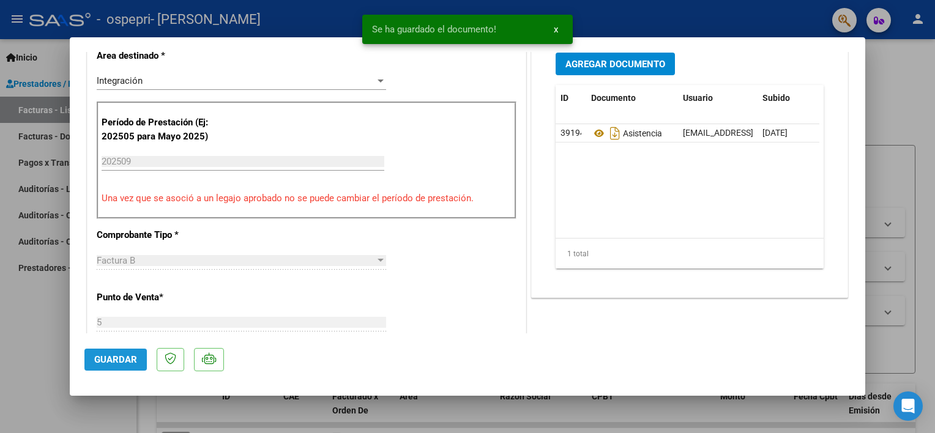
click at [109, 359] on span "Guardar" at bounding box center [115, 359] width 43 height 11
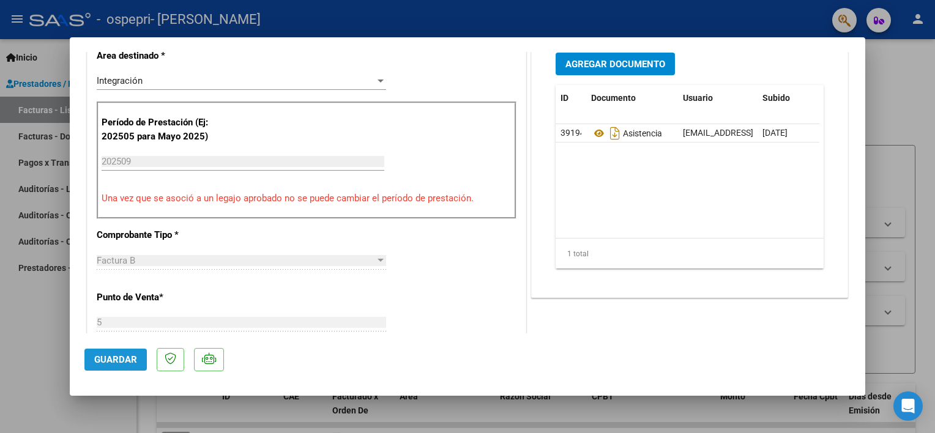
click at [122, 358] on span "Guardar" at bounding box center [115, 359] width 43 height 11
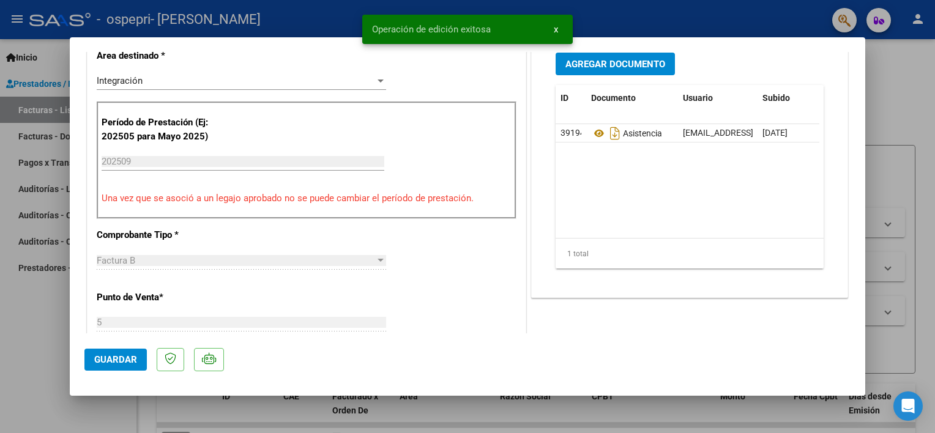
click at [29, 328] on div at bounding box center [467, 216] width 935 height 433
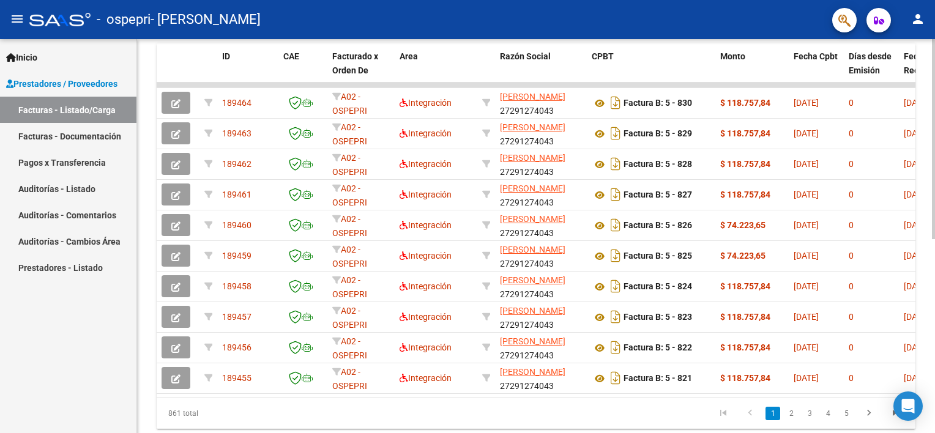
scroll to position [343, 0]
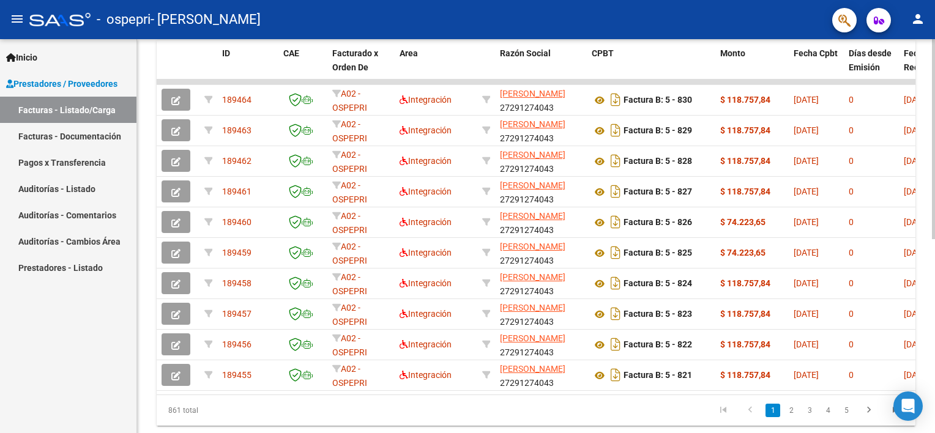
click at [927, 340] on div "Video tutorial PRESTADORES -> Listado de CPBTs Emitidos por Prestadores / Prove…" at bounding box center [537, 80] width 801 height 769
click at [791, 417] on link "2" at bounding box center [791, 410] width 15 height 13
